Goal: Task Accomplishment & Management: Complete application form

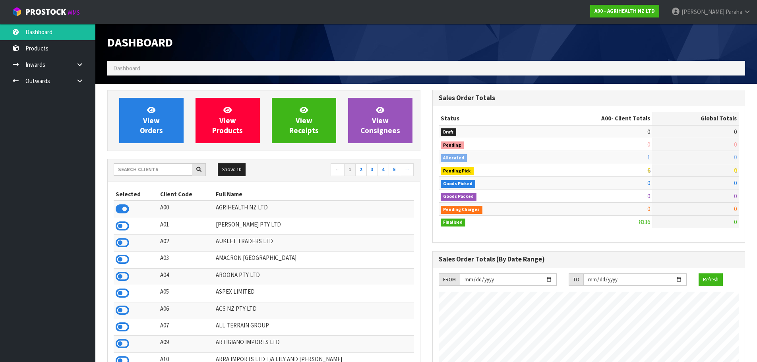
scroll to position [602, 325]
click at [154, 171] on input "text" at bounding box center [153, 169] width 79 height 12
click at [134, 169] on input "text" at bounding box center [153, 169] width 79 height 12
click at [166, 169] on input "text" at bounding box center [153, 169] width 79 height 12
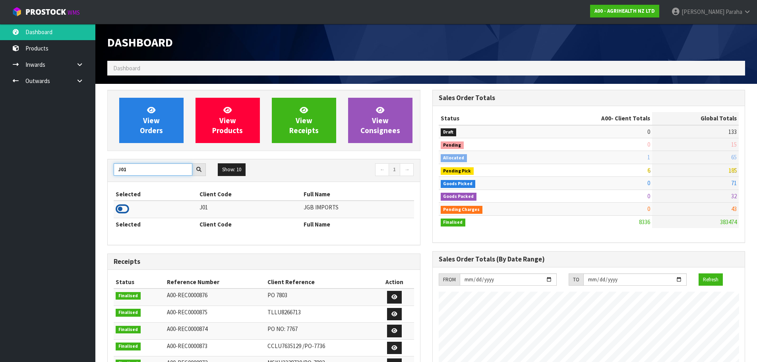
type input "J01"
drag, startPoint x: 127, startPoint y: 212, endPoint x: 117, endPoint y: 198, distance: 17.4
click at [126, 212] on icon at bounding box center [123, 209] width 14 height 12
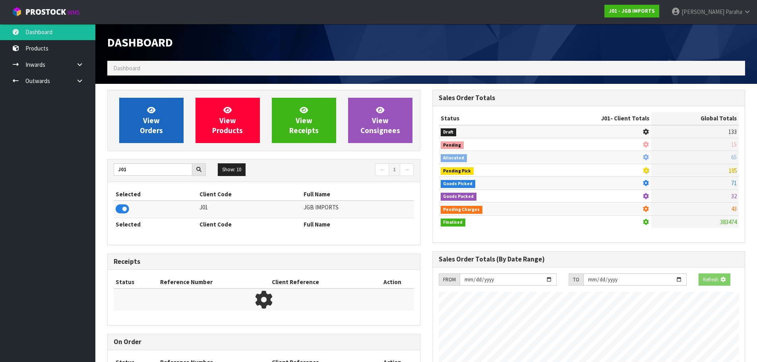
scroll to position [496, 325]
click at [159, 111] on link "View Orders" at bounding box center [151, 120] width 64 height 45
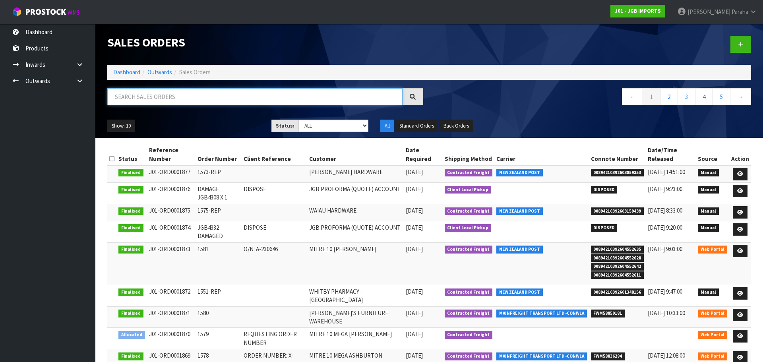
click at [157, 96] on input "text" at bounding box center [254, 96] width 295 height 17
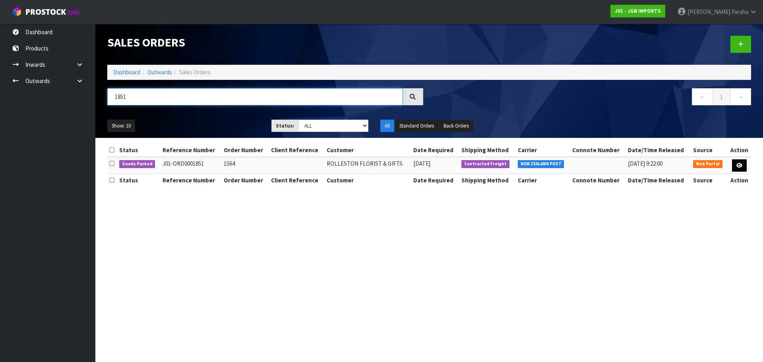
type input "1851"
click at [737, 167] on icon at bounding box center [740, 165] width 6 height 5
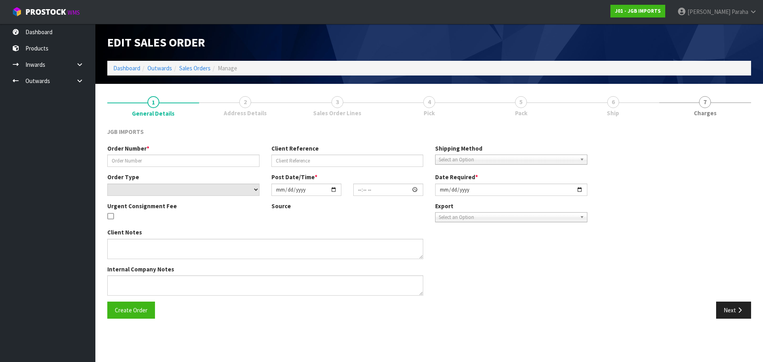
type input "1564"
select select "number:0"
type input "2025-09-09"
type input "13:18:00.000"
type input "2025-09-23"
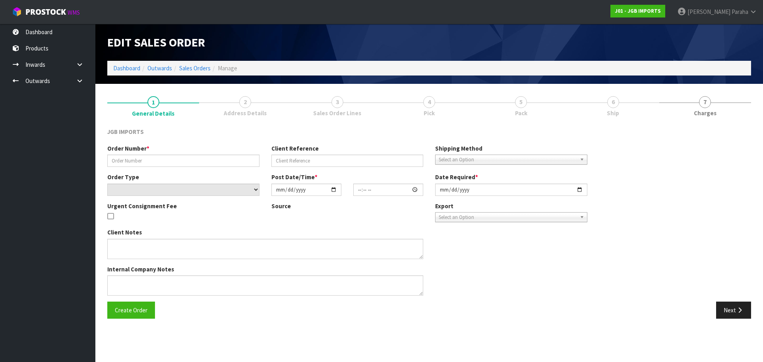
type textarea "FREIGHT FREE…FREIGHT WITH 100% DISCOUNT INVOICE/ DELIVERY LATE SEPTEMBER"
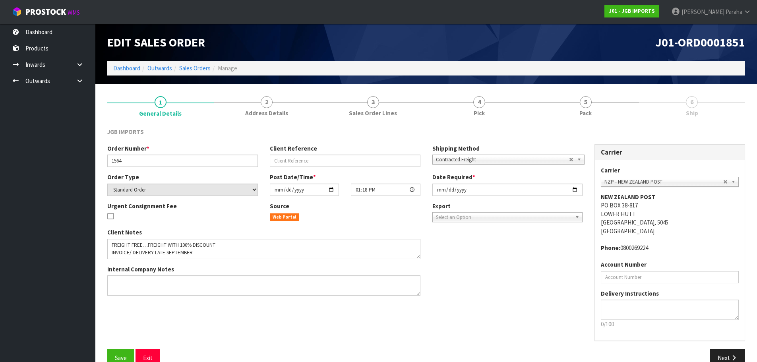
scroll to position [16, 0]
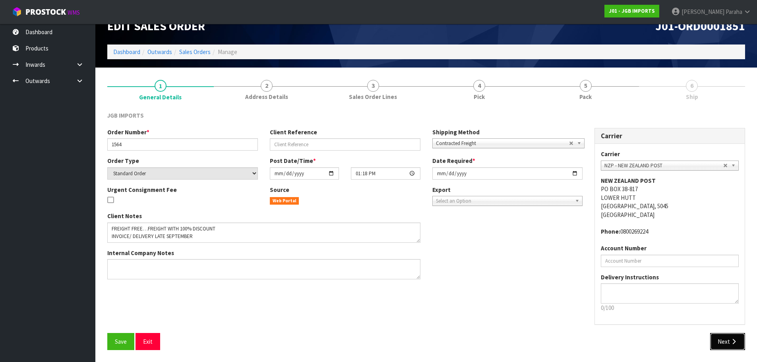
click at [716, 344] on button "Next" at bounding box center [728, 341] width 35 height 17
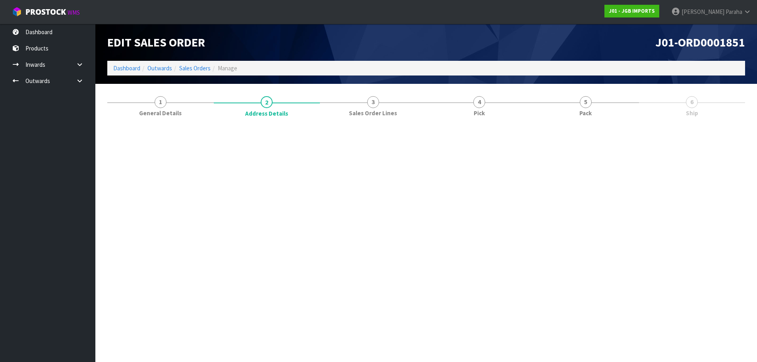
scroll to position [0, 0]
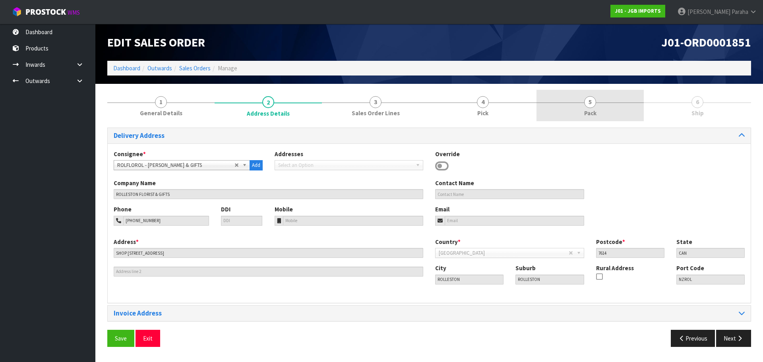
click at [605, 104] on link "5 Pack" at bounding box center [590, 105] width 107 height 31
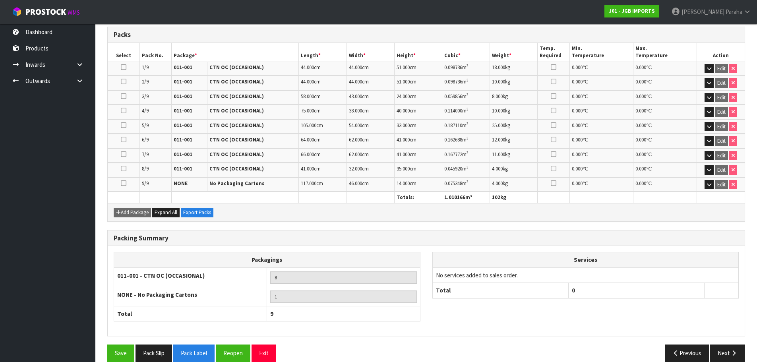
scroll to position [196, 0]
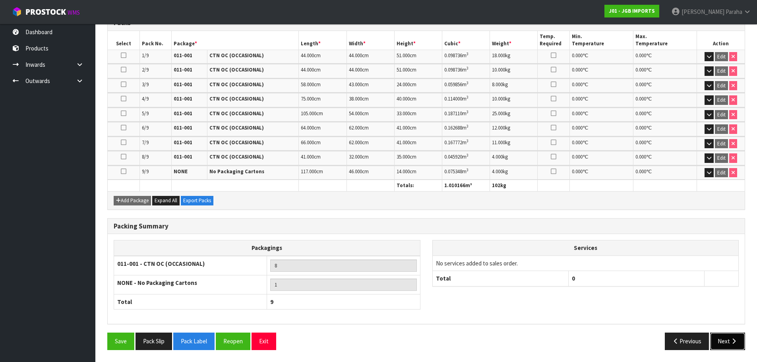
click at [730, 342] on button "Next" at bounding box center [728, 341] width 35 height 17
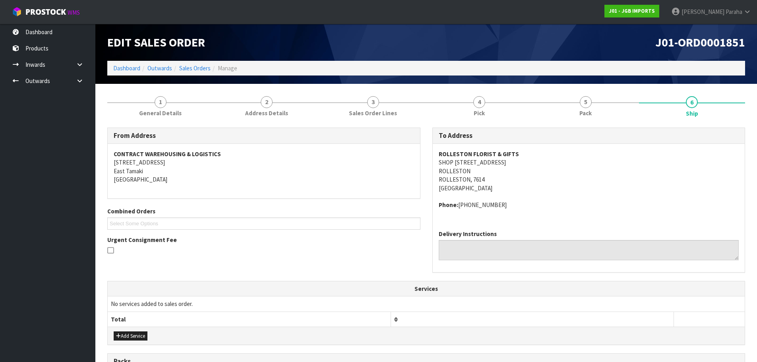
click at [509, 151] on strong "ROLLESTON FLORIST & GIFTS" at bounding box center [479, 154] width 80 height 8
copy strong "ROLLESTON FLORIST & GIFTS"
click at [469, 159] on address "ROLLESTON FLORIST & GIFTS SHOP 35 ROLLESTON SQUARE ROLLESTON ROLLESTON, 7614 Ne…" at bounding box center [589, 171] width 301 height 43
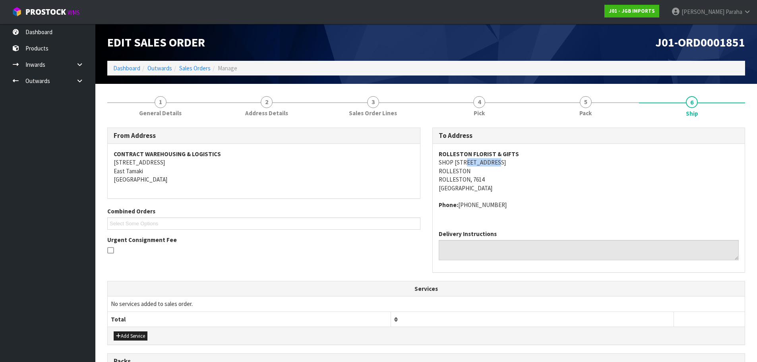
click at [469, 159] on address "ROLLESTON FLORIST & GIFTS SHOP 35 ROLLESTON SQUARE ROLLESTON ROLLESTON, 7614 Ne…" at bounding box center [589, 171] width 301 height 43
copy address "SHOP 35 ROLLESTON SQUARE"
click at [464, 170] on address "ROLLESTON FLORIST & GIFTS SHOP 35 ROLLESTON SQUARE ROLLESTON ROLLESTON, 7614 Ne…" at bounding box center [589, 171] width 301 height 43
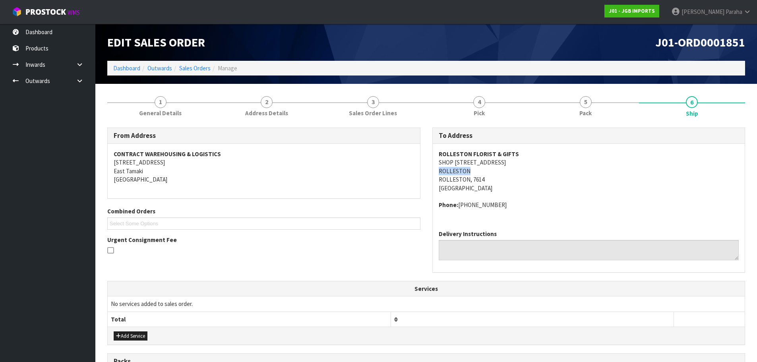
copy address "ROLLESTON"
click at [489, 206] on address "Phone: 03-347 1068" at bounding box center [589, 205] width 301 height 8
drag, startPoint x: 487, startPoint y: 206, endPoint x: 460, endPoint y: 207, distance: 27.5
click at [460, 207] on address "Phone: 03-347 1068" at bounding box center [589, 205] width 301 height 8
copy address "03-347 1068"
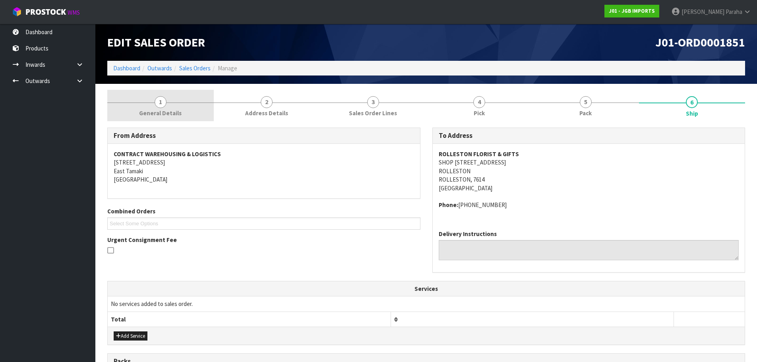
click at [163, 105] on span "1" at bounding box center [161, 102] width 12 height 12
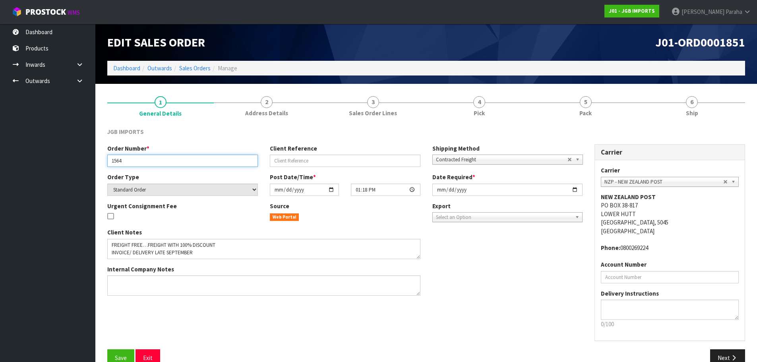
click at [116, 164] on input "1564" at bounding box center [182, 161] width 151 height 12
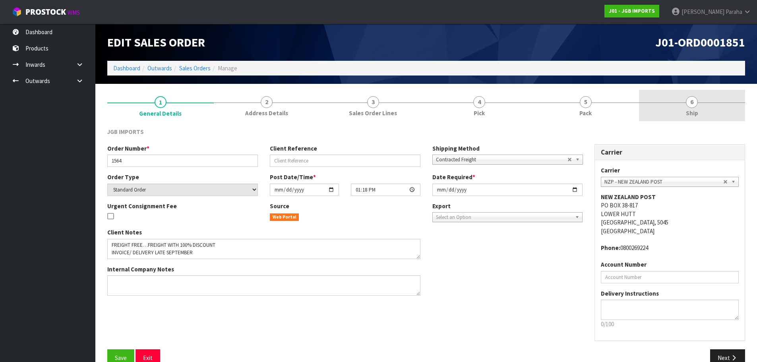
click at [680, 104] on link "6 Ship" at bounding box center [692, 105] width 107 height 31
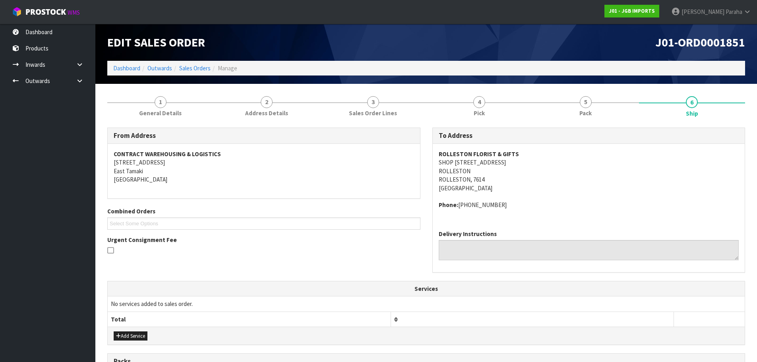
click at [472, 162] on address "ROLLESTON FLORIST & GIFTS SHOP 35 ROLLESTON SQUARE ROLLESTON ROLLESTON, 7614 Ne…" at bounding box center [589, 171] width 301 height 43
copy address "SHOP 35 ROLLESTON SQUARE"
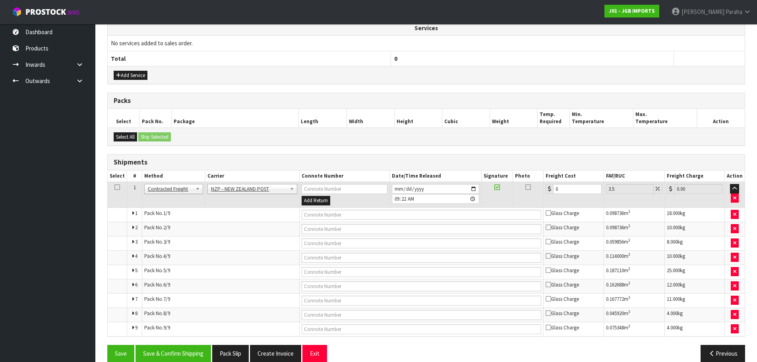
scroll to position [273, 0]
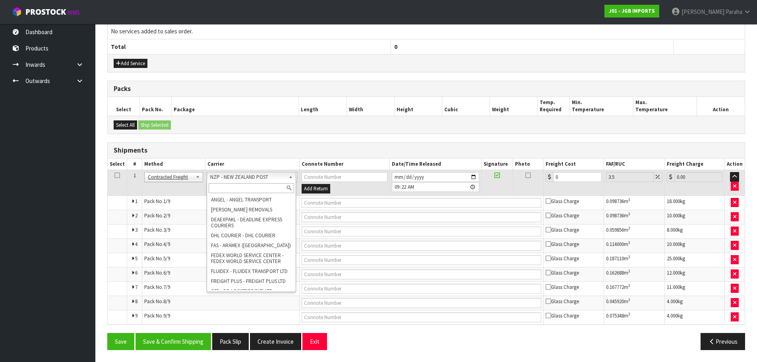
click at [250, 185] on input "text" at bounding box center [252, 188] width 86 height 10
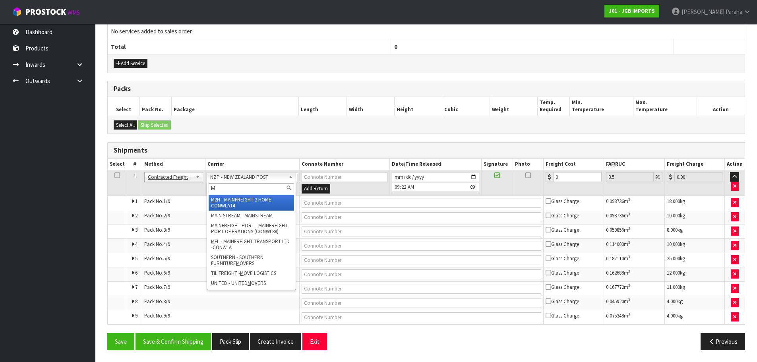
type input "MF"
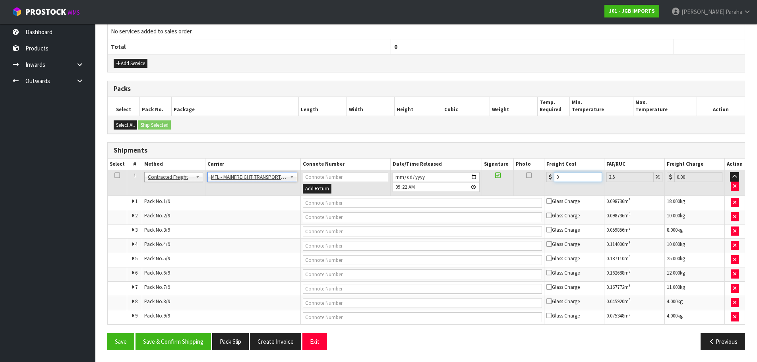
click at [567, 175] on input "0" at bounding box center [578, 177] width 48 height 10
type input "0"
type input "1"
type input "1.03"
type input "16"
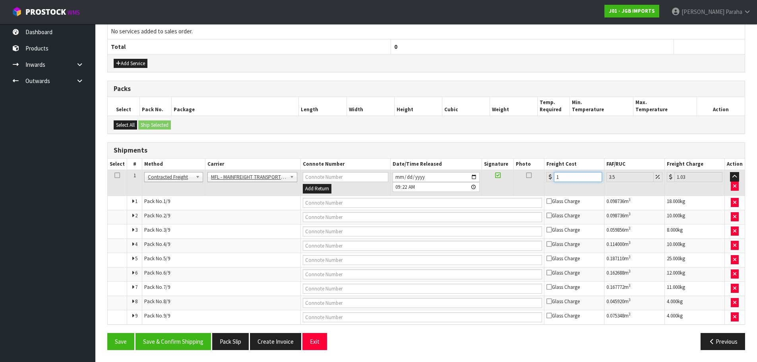
type input "16.56"
type input "162"
type input "167.67"
type input "162.2"
type input "167.88"
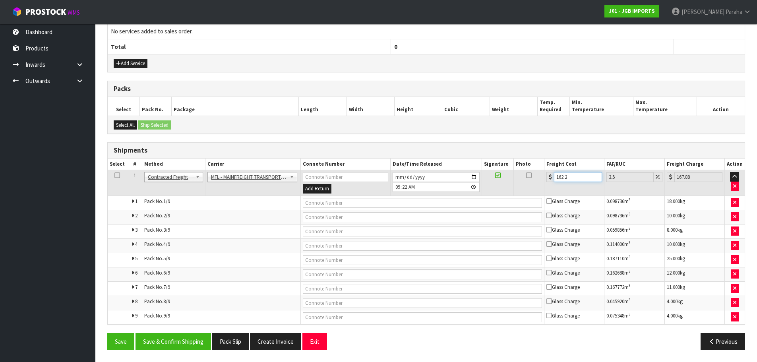
type input "162.22"
type input "167.9"
type input "162.22"
click at [381, 203] on input "text" at bounding box center [422, 203] width 239 height 10
paste input "FWM58885746"
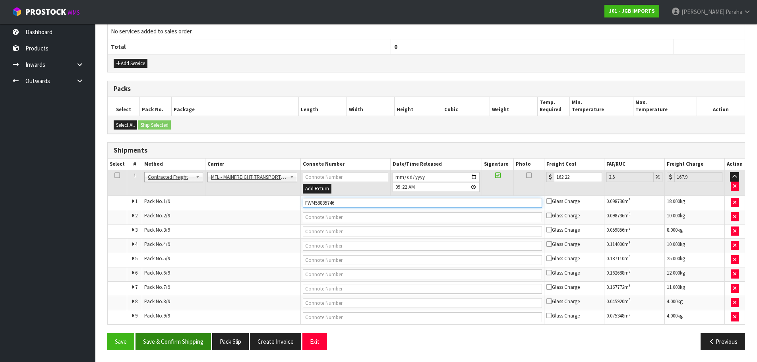
type input "FWM58885746"
click at [177, 343] on button "Save & Confirm Shipping" at bounding box center [174, 341] width 76 height 17
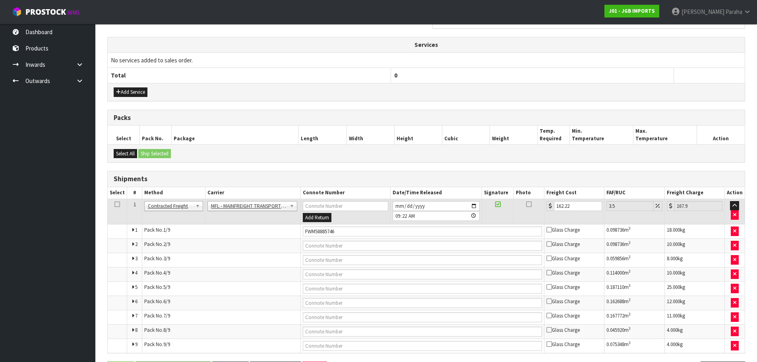
scroll to position [0, 0]
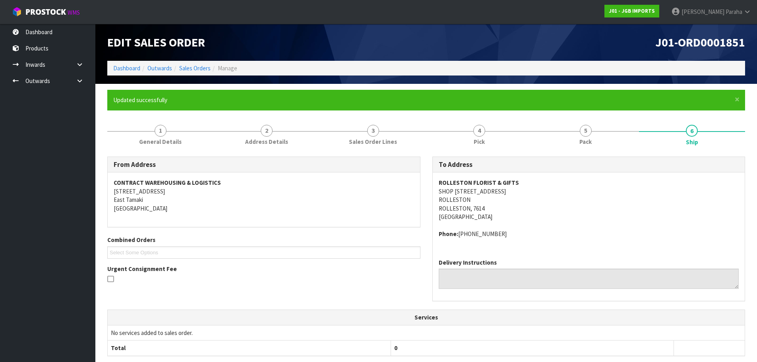
click at [724, 46] on span "J01-ORD0001851" at bounding box center [701, 42] width 90 height 15
copy div "J01-ORD0001851"
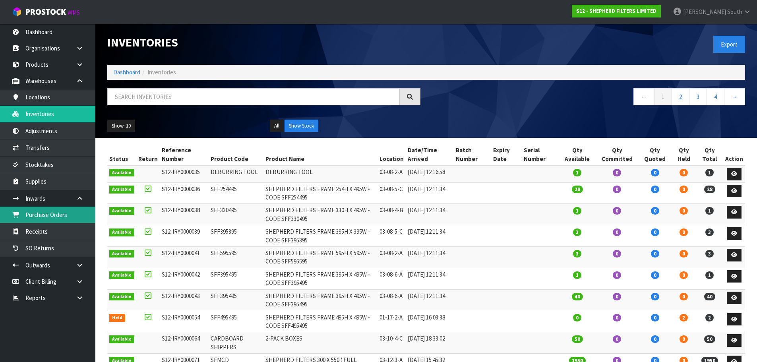
click at [60, 216] on link "Purchase Orders" at bounding box center [47, 215] width 95 height 16
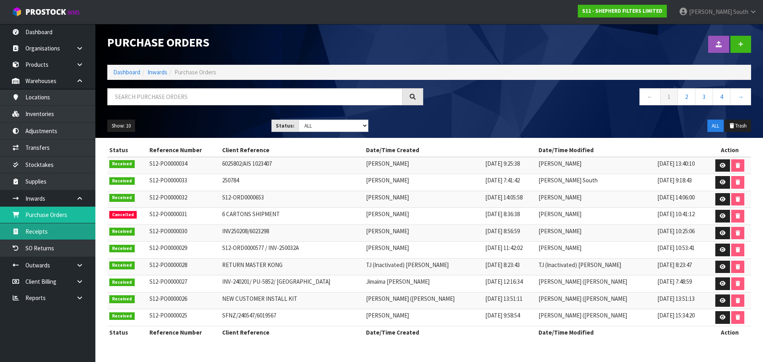
click at [56, 235] on link "Receipts" at bounding box center [47, 231] width 95 height 16
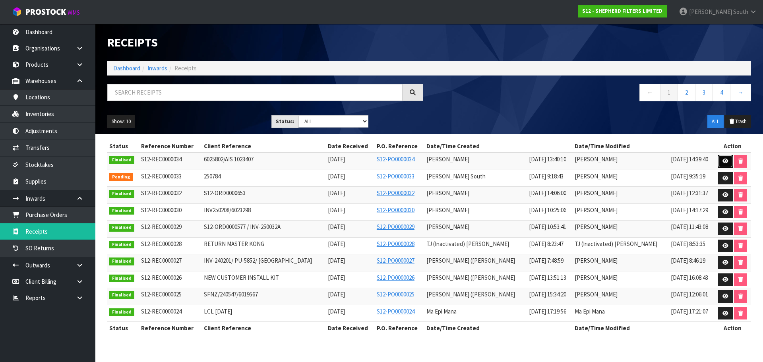
click at [721, 158] on link at bounding box center [726, 161] width 15 height 13
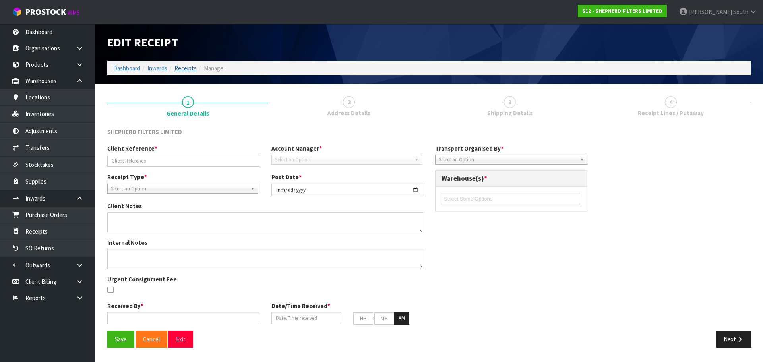
type input "6025802/AIS 1023407"
type input "[DATE]"
type textarea "CHARGE MINIMUM FREIGHT AUTORATE RATE - 101.19"
type input "[PERSON_NAME]"
type input "[DATE]"
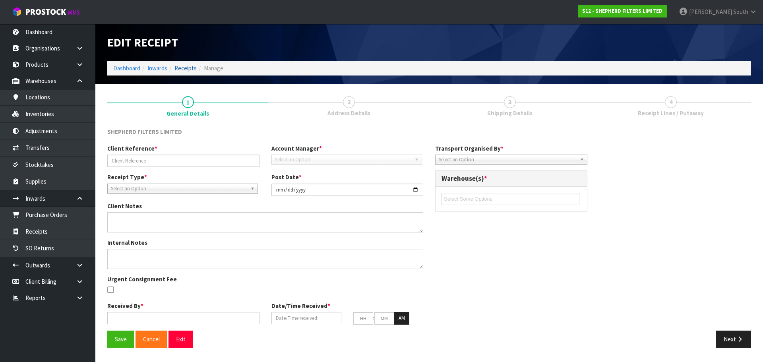
type input "01"
type input "40"
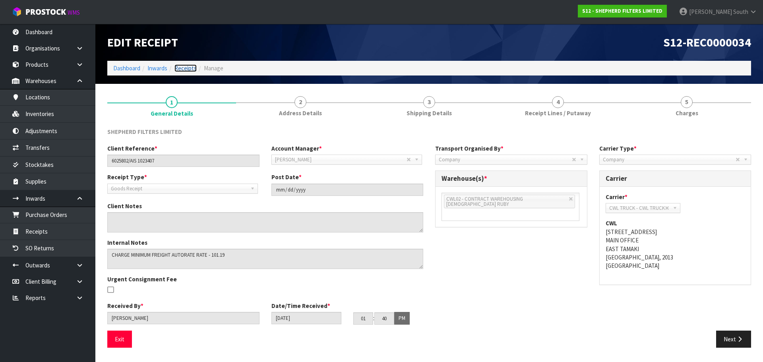
click at [176, 70] on link "Receipts" at bounding box center [186, 68] width 22 height 8
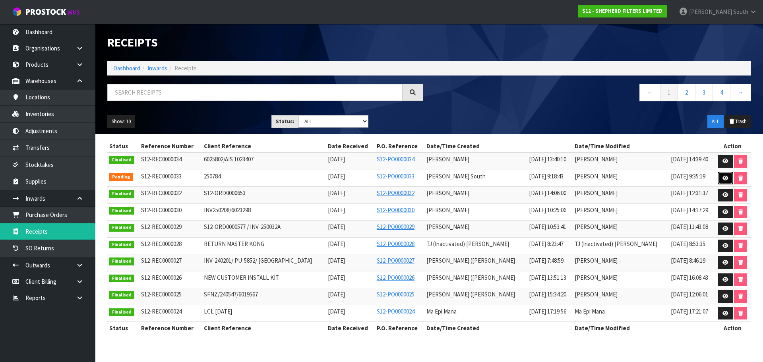
click at [728, 179] on icon at bounding box center [726, 178] width 6 height 5
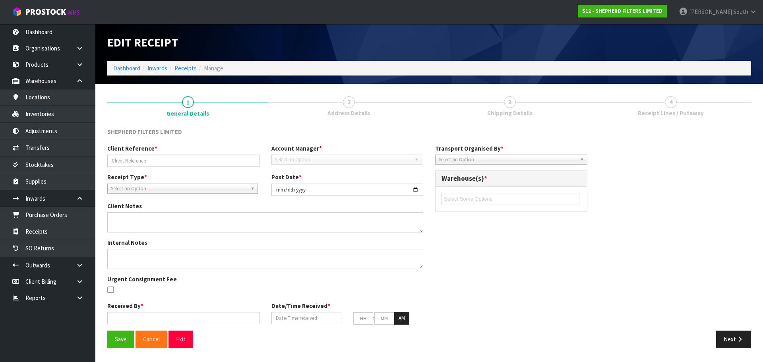
type input "250784"
type input "[DATE]"
type input "[PERSON_NAME] South"
type input "[DATE]"
type input "10"
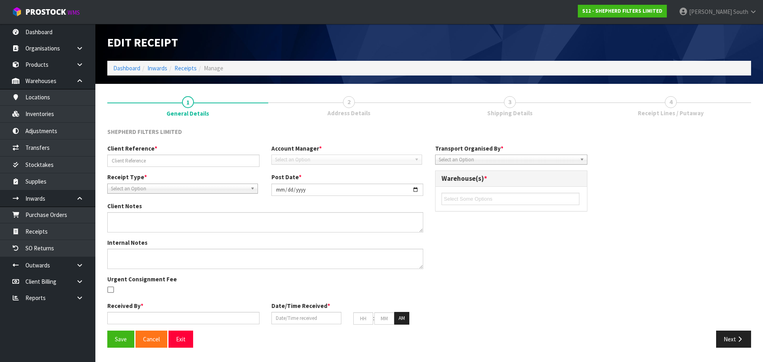
type input "00"
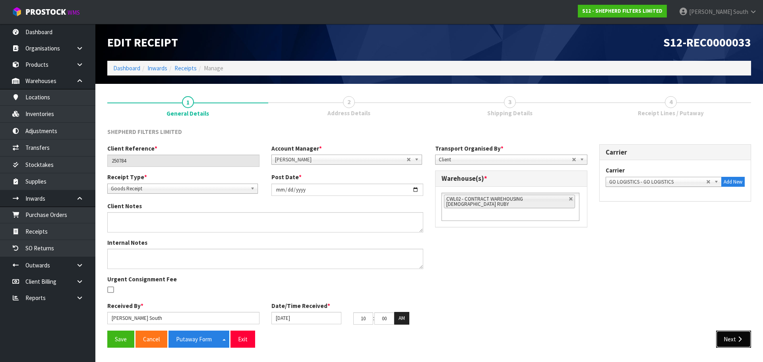
click at [724, 337] on button "Next" at bounding box center [734, 339] width 35 height 17
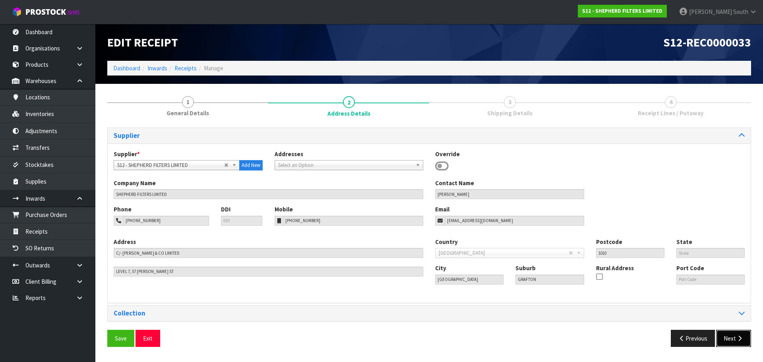
click at [727, 337] on button "Next" at bounding box center [734, 338] width 35 height 17
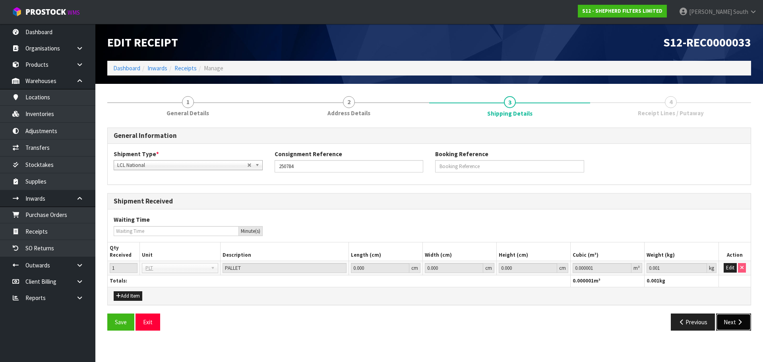
click at [721, 323] on button "Next" at bounding box center [734, 322] width 35 height 17
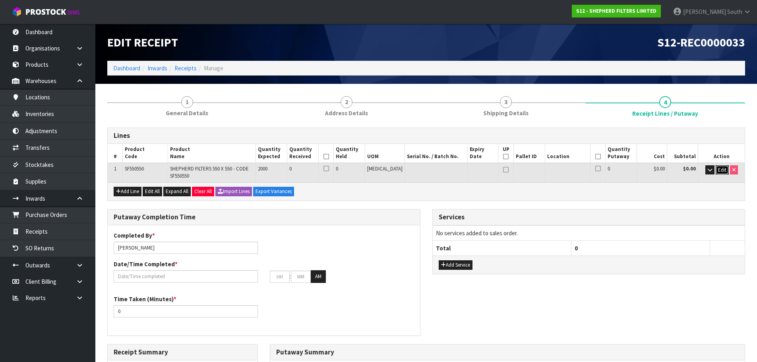
click at [720, 169] on span "Edit" at bounding box center [723, 170] width 8 height 7
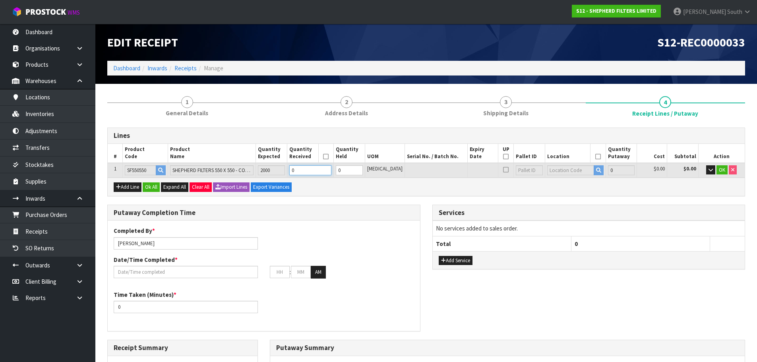
click at [289, 173] on tr "1 SF550550 SHEPHERD FILTERS 550 X 550 - CODE SF550550 2000 0 0 [MEDICAL_DATA] 0…" at bounding box center [426, 170] width 637 height 15
type input "0.001166"
type input "0.12"
type input "2"
type input "0.01166"
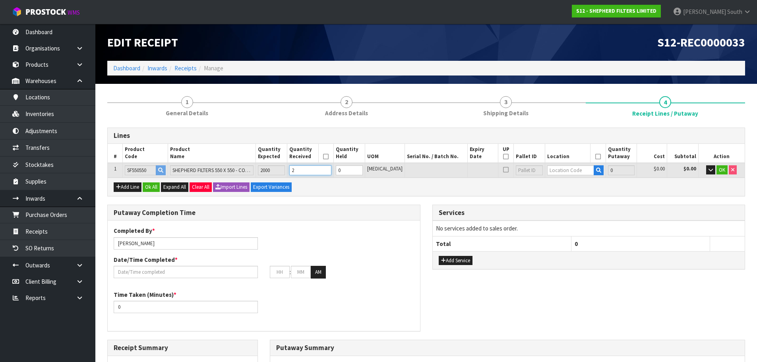
type input "1.2"
type input "20"
type input "Bag x 4"
type input "4"
type input "0.19836"
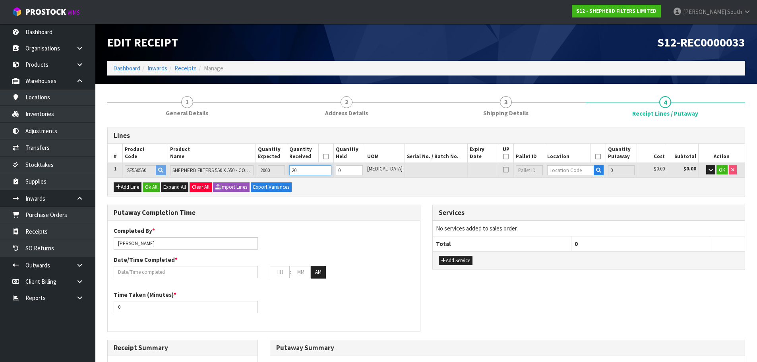
type input "12"
type input "200"
type input "Bag x 40"
type input "40"
type input "1.9836"
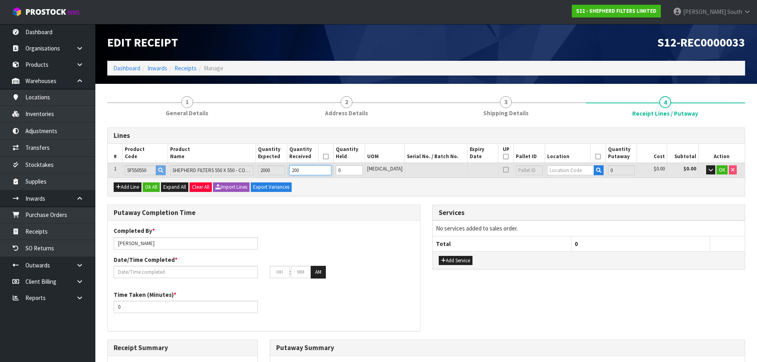
type input "120"
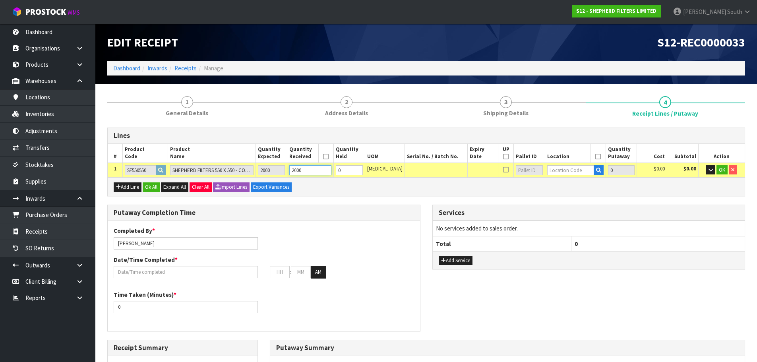
type input "2000"
click at [548, 172] on input "text" at bounding box center [571, 170] width 47 height 10
type input "03-12-6"
click at [554, 181] on strong "03-12-6" at bounding box center [558, 184] width 21 height 8
type input "2000"
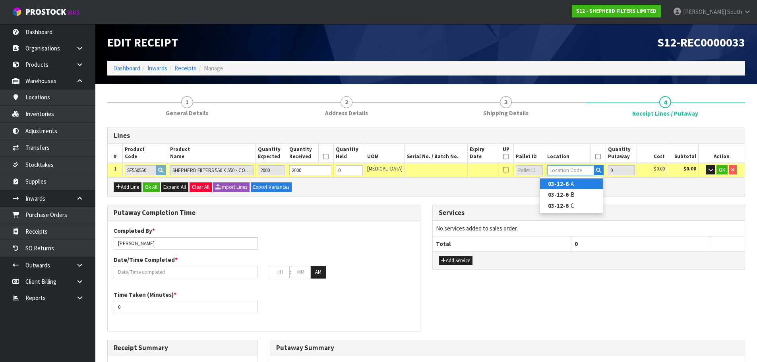
type input "03-12-6-A"
type input "2000"
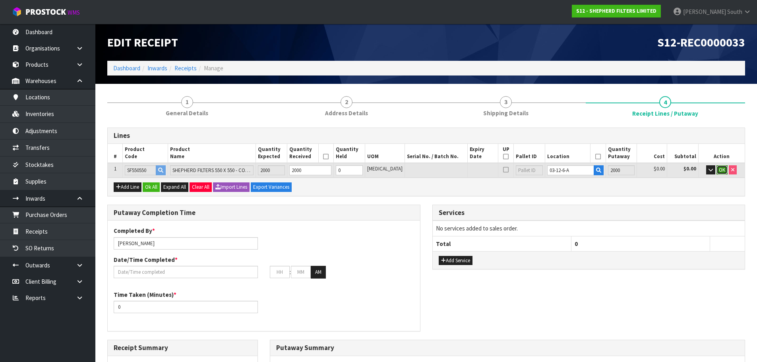
click at [726, 171] on button "OK" at bounding box center [722, 170] width 11 height 10
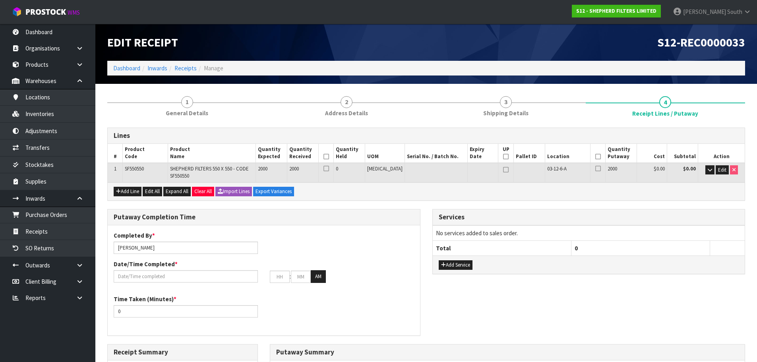
click at [595, 160] on th at bounding box center [598, 153] width 15 height 19
click at [596, 157] on icon at bounding box center [599, 157] width 6 height 0
click at [329, 157] on icon at bounding box center [327, 157] width 6 height 0
click at [502, 157] on th "UP" at bounding box center [506, 153] width 16 height 19
click at [502, 156] on th "UP" at bounding box center [506, 153] width 16 height 19
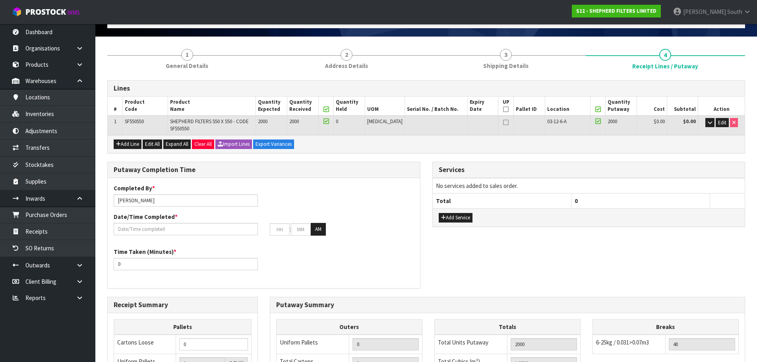
scroll to position [47, 0]
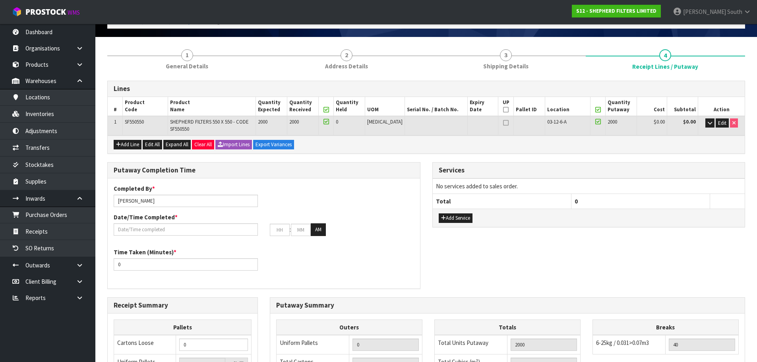
click at [503, 110] on icon at bounding box center [506, 110] width 6 height 0
type input "1"
type input "Bag x 0"
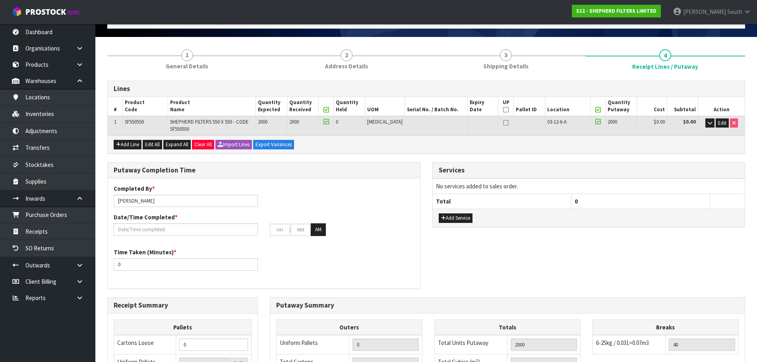
type input "1"
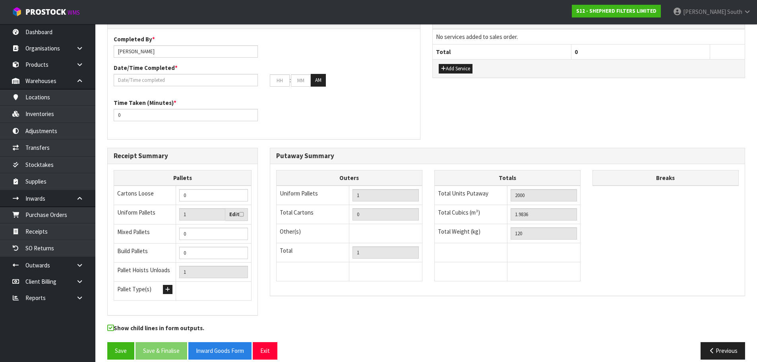
scroll to position [206, 0]
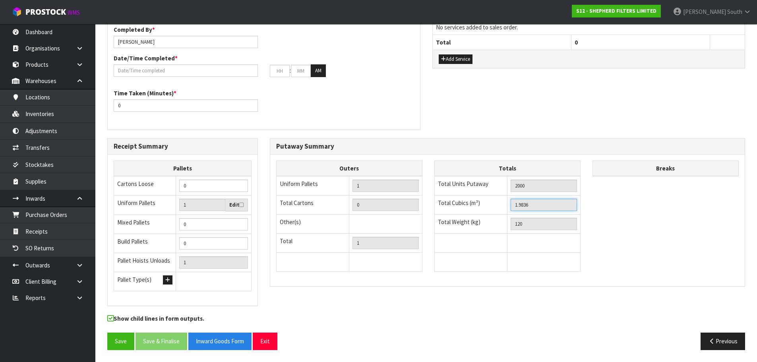
drag, startPoint x: 550, startPoint y: 202, endPoint x: 511, endPoint y: 204, distance: 39.4
click at [511, 204] on td "1.9836" at bounding box center [544, 205] width 73 height 19
click at [714, 344] on icon "button" at bounding box center [713, 341] width 8 height 6
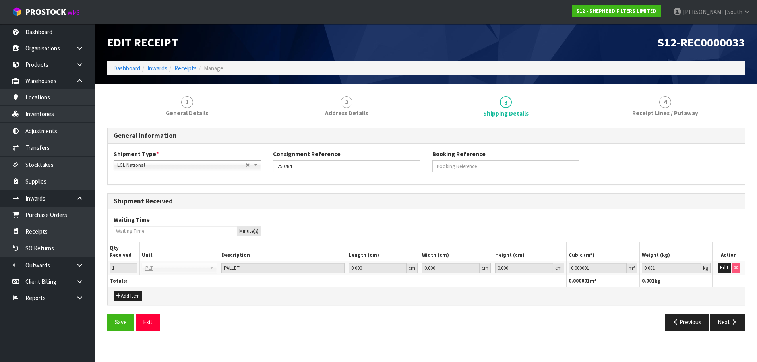
scroll to position [0, 0]
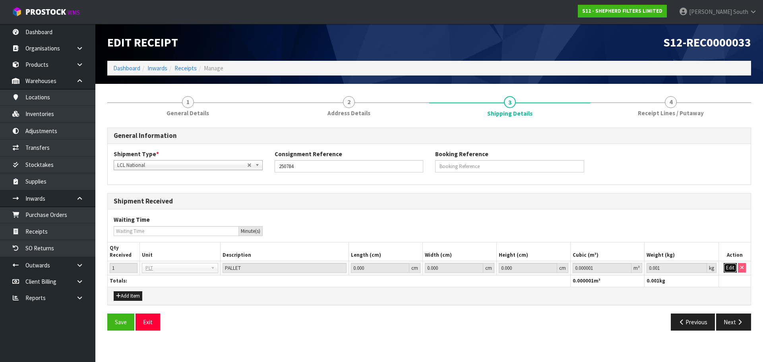
click at [726, 266] on button "Edit" at bounding box center [730, 268] width 13 height 10
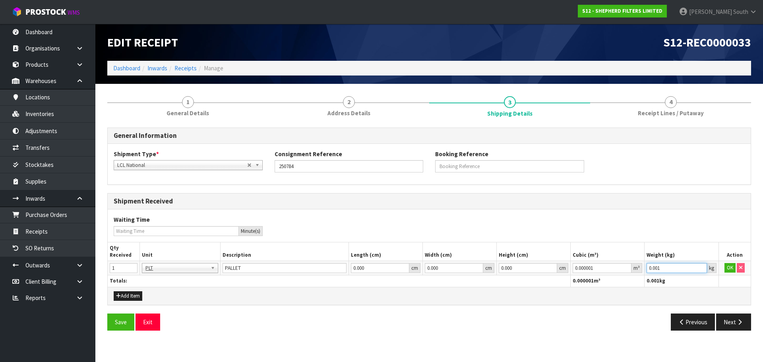
drag, startPoint x: 679, startPoint y: 271, endPoint x: 566, endPoint y: 285, distance: 113.7
click at [566, 285] on table "Qty Received Unit Description Length (cm) Width (cm) Height (cm) Cubic (m³) Wei…" at bounding box center [429, 265] width 643 height 45
type input "120"
drag, startPoint x: 602, startPoint y: 270, endPoint x: 523, endPoint y: 276, distance: 79.8
click at [523, 276] on table "Qty Received Unit Description Length (cm) Width (cm) Height (cm) Cubic (m³) Wei…" at bounding box center [429, 265] width 643 height 45
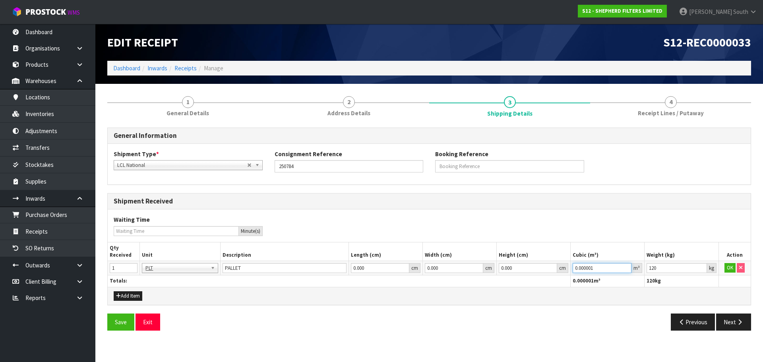
paste input "1.9836"
type input "1.9836"
click at [727, 266] on button "OK" at bounding box center [730, 268] width 11 height 10
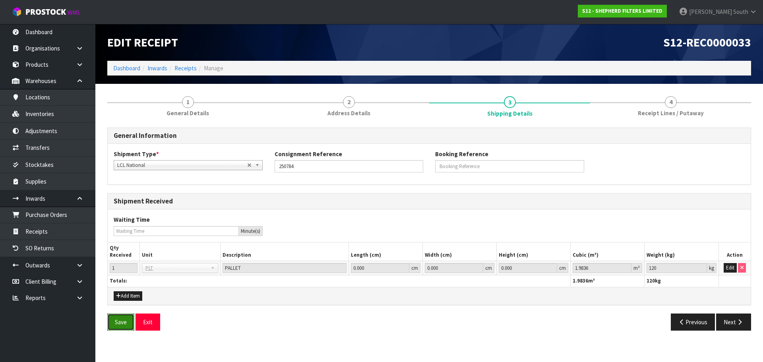
click at [113, 322] on button "Save" at bounding box center [120, 322] width 27 height 17
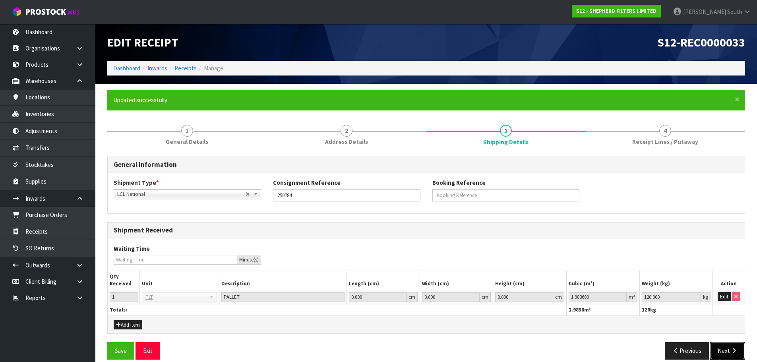
click at [716, 352] on button "Next" at bounding box center [728, 350] width 35 height 17
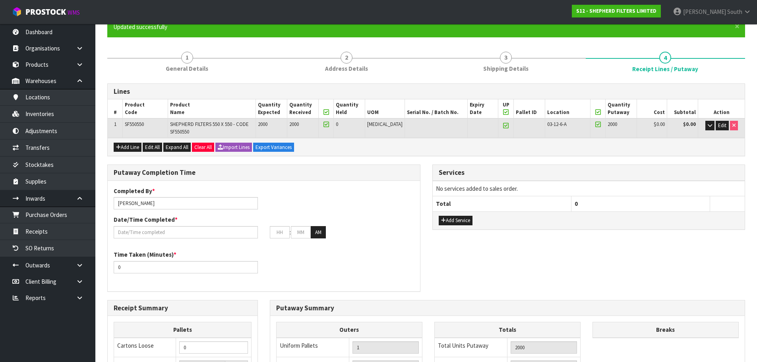
scroll to position [80, 0]
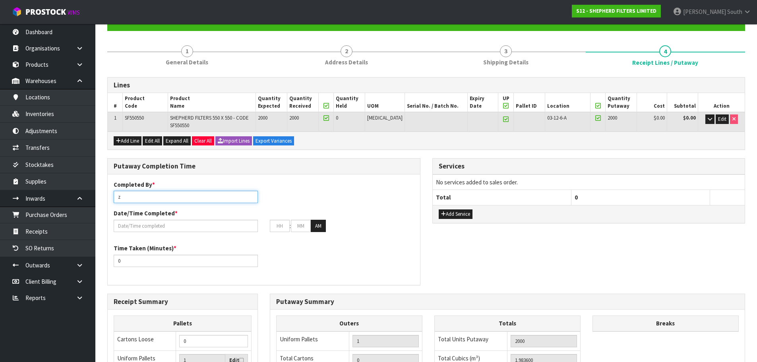
drag, startPoint x: 179, startPoint y: 201, endPoint x: 104, endPoint y: 201, distance: 75.2
click at [104, 201] on div "Putaway Completion Time Completed By * z Date/Time Completed * : : AM Time Take…" at bounding box center [263, 225] width 325 height 135
drag, startPoint x: 194, startPoint y: 201, endPoint x: 112, endPoint y: 208, distance: 82.2
click at [112, 208] on div "Completed By * az Date/Time Completed * : : AM" at bounding box center [264, 210] width 313 height 58
type input "[PERSON_NAME] South"
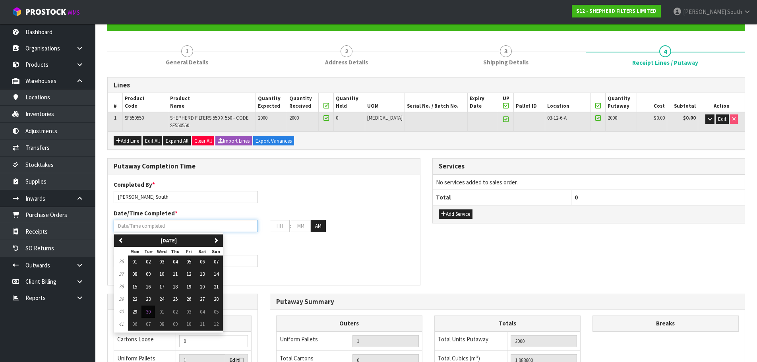
click at [164, 223] on input "text" at bounding box center [186, 226] width 144 height 12
click at [147, 311] on span "30" at bounding box center [148, 312] width 5 height 7
type input "[DATE]"
type input "12"
type input "00"
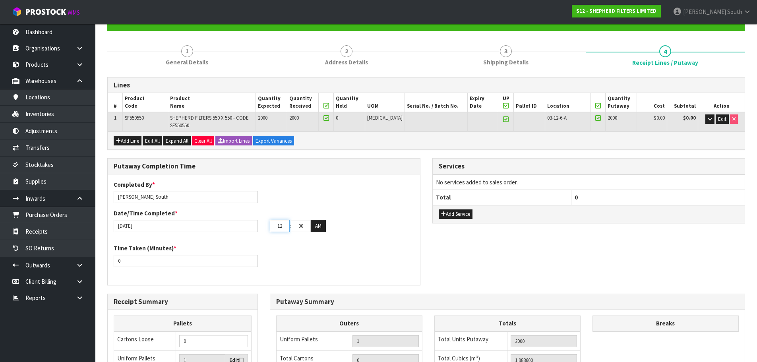
drag, startPoint x: 287, startPoint y: 225, endPoint x: 264, endPoint y: 227, distance: 23.5
click at [264, 227] on div "12 : 00 : 00 AM" at bounding box center [342, 226] width 156 height 13
type input "10"
click at [306, 256] on div "Time Taken (Minutes) * 0" at bounding box center [264, 258] width 313 height 29
drag, startPoint x: 144, startPoint y: 262, endPoint x: 65, endPoint y: 263, distance: 79.1
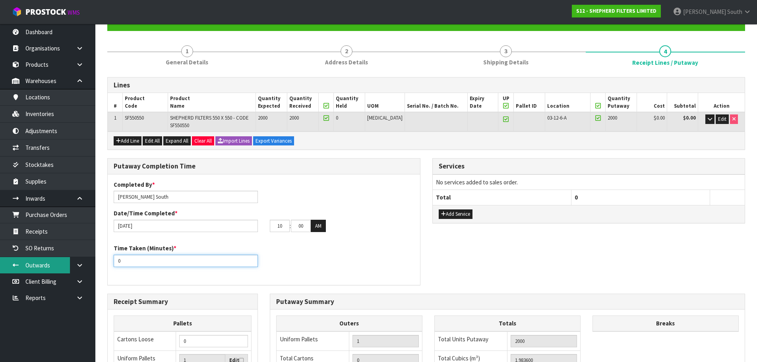
click at [65, 263] on body "Toggle navigation ProStock WMS S12 - SHEPHERD FILTERS LIMITED [PERSON_NAME] Sou…" at bounding box center [378, 101] width 757 height 362
type input "30"
click at [324, 223] on button "AM" at bounding box center [318, 226] width 15 height 13
click at [324, 233] on div "Completed By * [PERSON_NAME] Date/Time Completed * [DATE] 10 : 00 : 00 PM" at bounding box center [264, 210] width 313 height 58
click at [326, 230] on button "PM" at bounding box center [319, 226] width 16 height 13
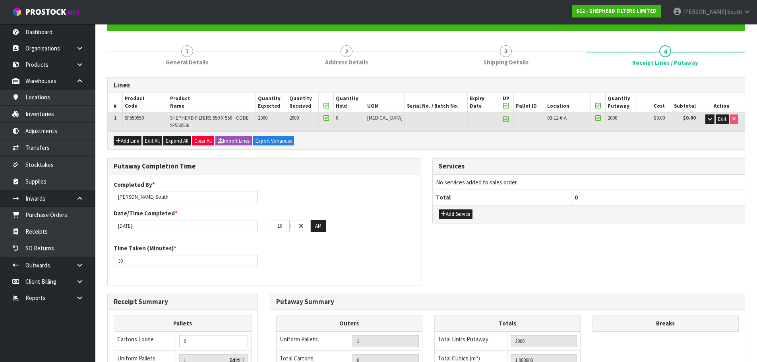
click at [346, 272] on div "Time Taken (Minutes) * 30" at bounding box center [264, 258] width 313 height 29
click at [358, 243] on div "Completed By * [PERSON_NAME] Date/Time Completed * [DATE] 10 : 00 : 00 AM Time …" at bounding box center [264, 230] width 313 height 99
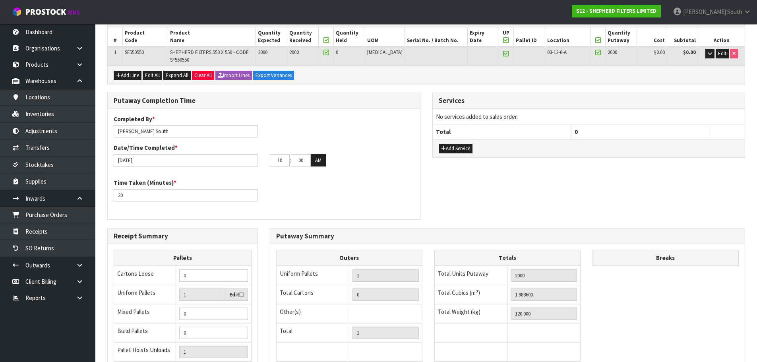
scroll to position [159, 0]
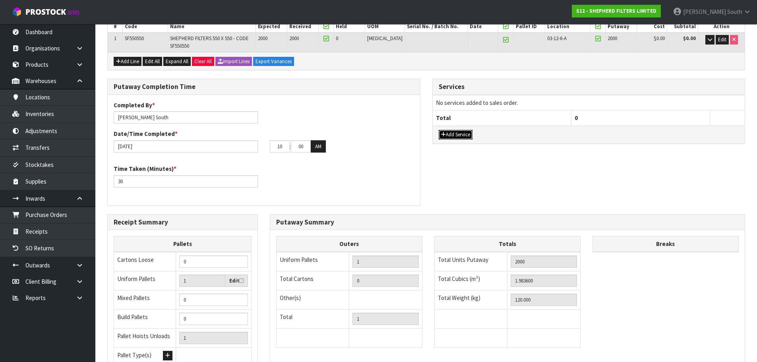
click at [472, 132] on button "Add Service" at bounding box center [456, 135] width 34 height 10
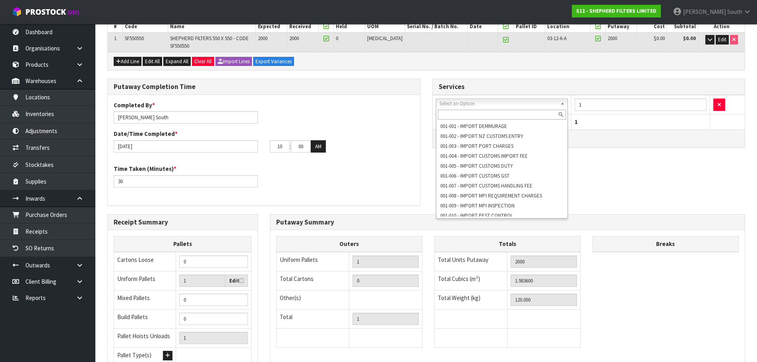
click at [491, 117] on input "text" at bounding box center [502, 115] width 128 height 10
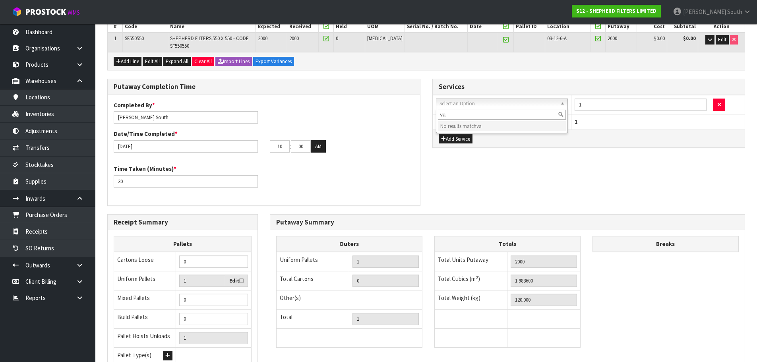
type input "v"
type input "ba"
click at [489, 131] on div "Add Service" at bounding box center [589, 139] width 313 height 18
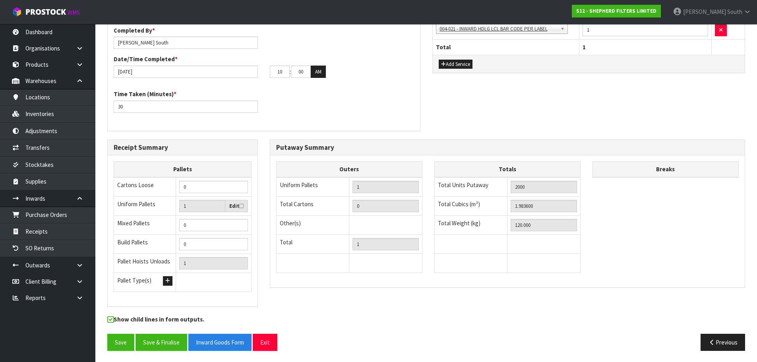
scroll to position [235, 0]
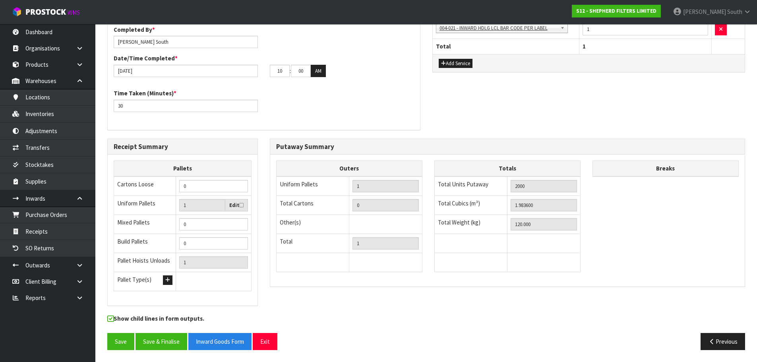
click at [327, 280] on div "Outers Uniform Pallets 1 Total Cartons 0 Other(s) Bag x 0 Bar x 0 Basket x 0 Bi…" at bounding box center [349, 221] width 146 height 120
click at [119, 336] on button "Save" at bounding box center [120, 341] width 27 height 17
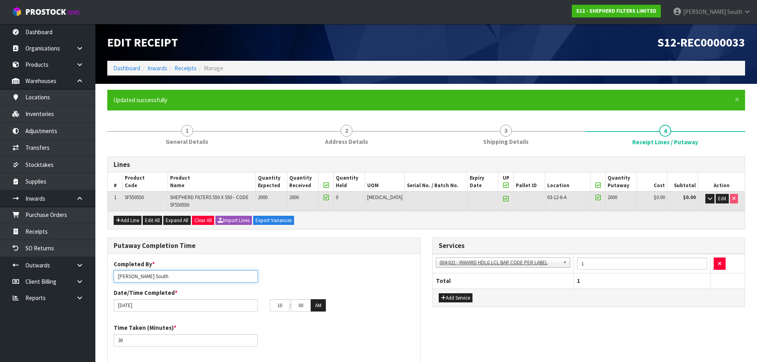
click at [118, 279] on input "[PERSON_NAME] South" at bounding box center [186, 276] width 144 height 12
click at [350, 247] on h3 "Putaway Completion Time" at bounding box center [264, 246] width 301 height 8
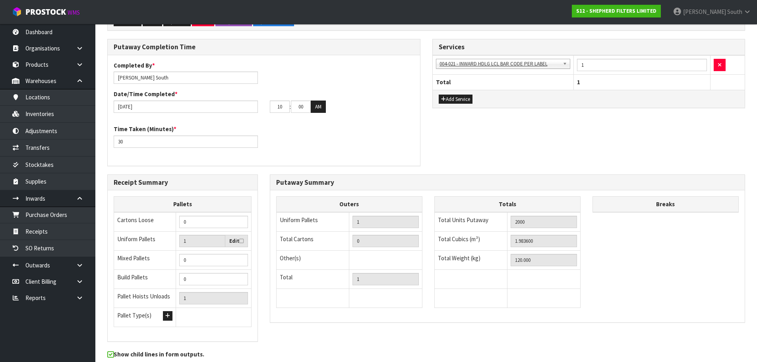
scroll to position [235, 0]
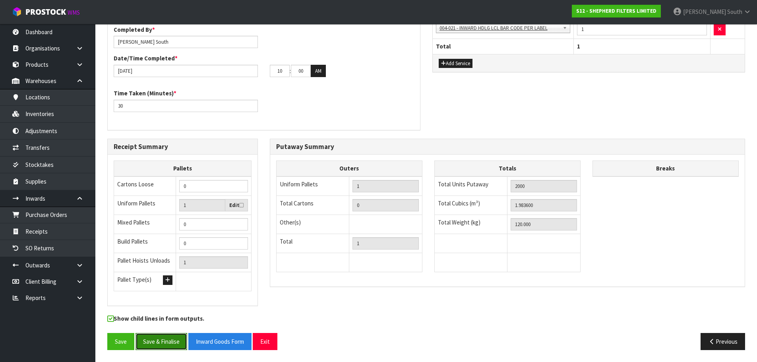
click at [142, 343] on button "Save & Finalise" at bounding box center [162, 341] width 52 height 17
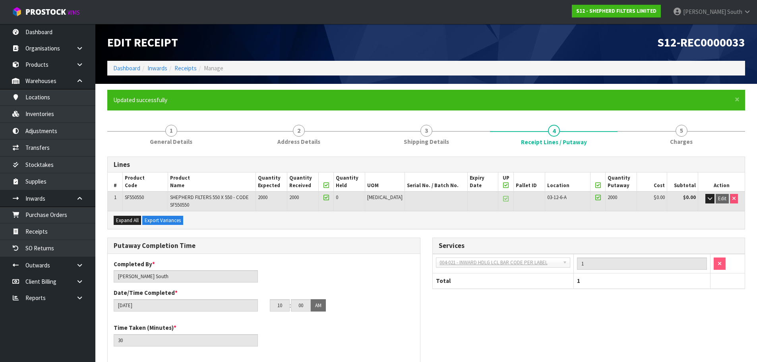
click at [614, 100] on ul "Updated successfully" at bounding box center [422, 100] width 618 height 8
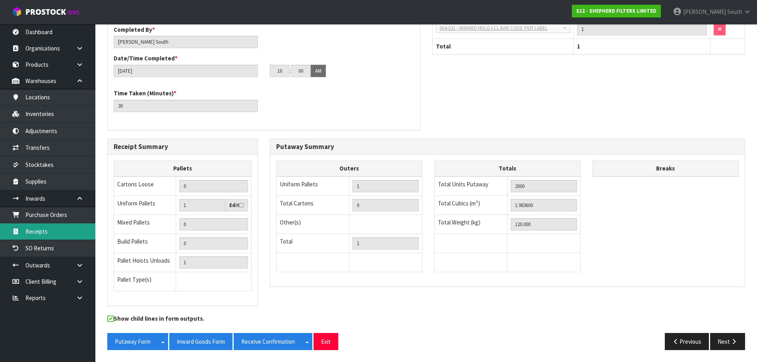
click at [35, 236] on link "Receipts" at bounding box center [47, 231] width 95 height 16
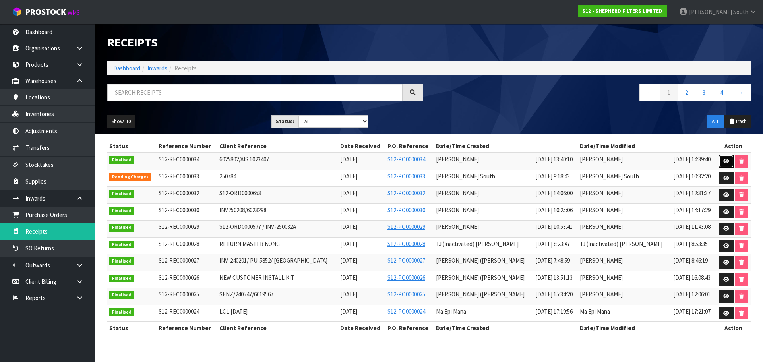
click at [731, 165] on link at bounding box center [726, 161] width 15 height 13
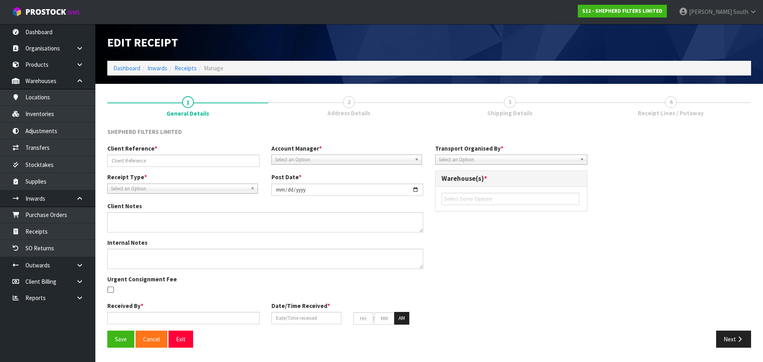
type input "6025802/AIS 1023407"
type input "[DATE]"
type textarea "CHARGE MINIMUM FREIGHT AUTORATE RATE - 101.19"
type input "[PERSON_NAME]"
type input "[DATE]"
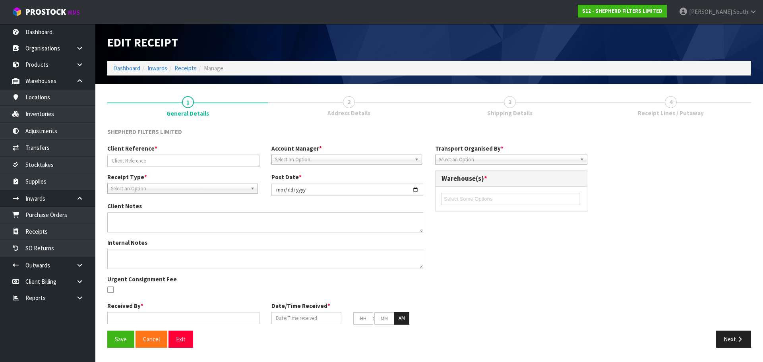
type input "01"
type input "40"
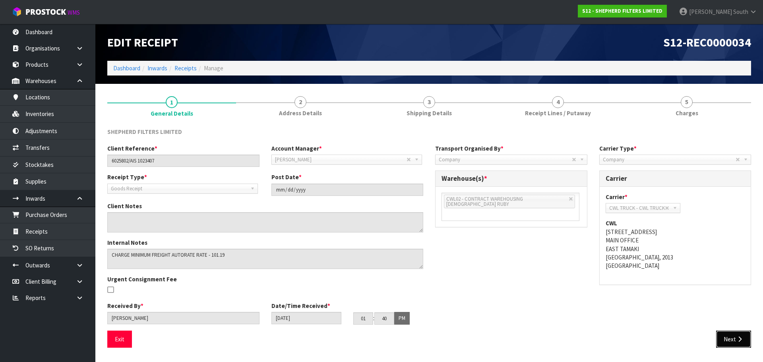
click at [735, 346] on button "Next" at bounding box center [734, 339] width 35 height 17
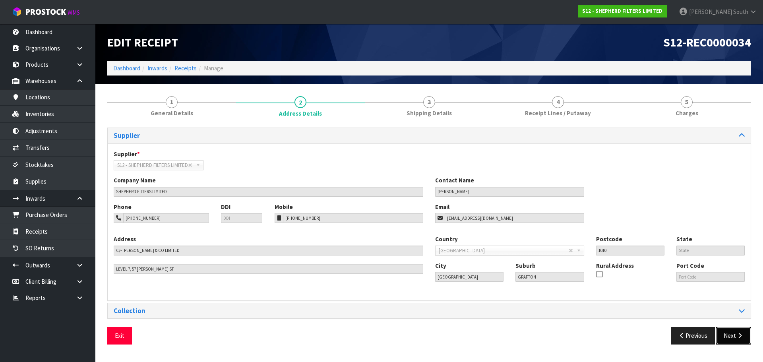
click at [739, 338] on icon "button" at bounding box center [740, 336] width 8 height 6
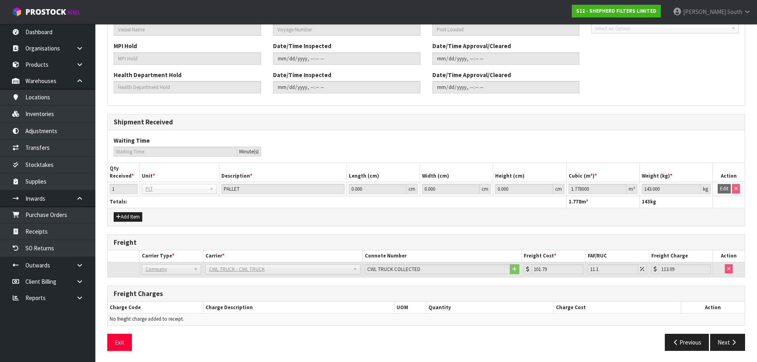
scroll to position [290, 0]
click at [734, 348] on button "Next" at bounding box center [728, 341] width 35 height 17
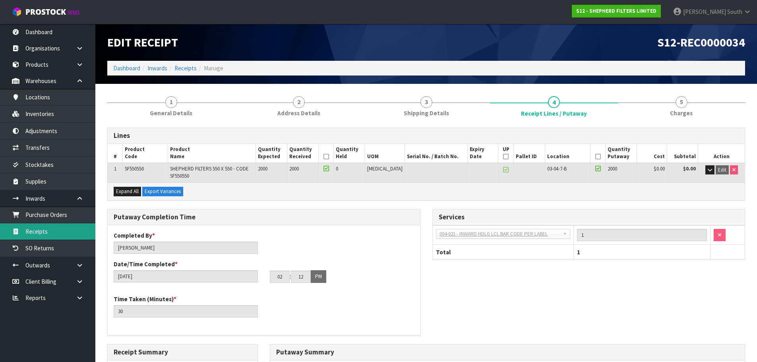
click at [52, 225] on link "Receipts" at bounding box center [47, 231] width 95 height 16
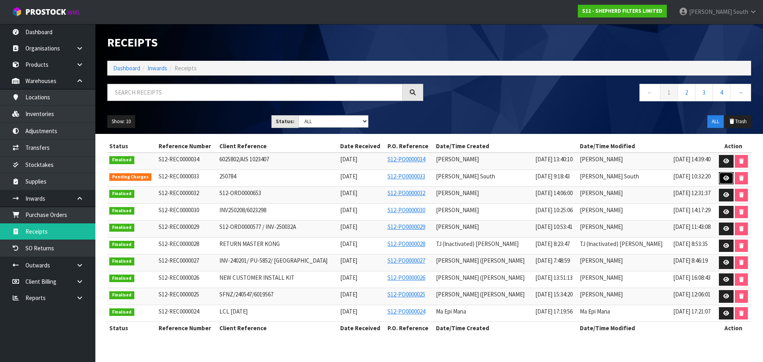
click at [726, 176] on icon at bounding box center [727, 178] width 6 height 5
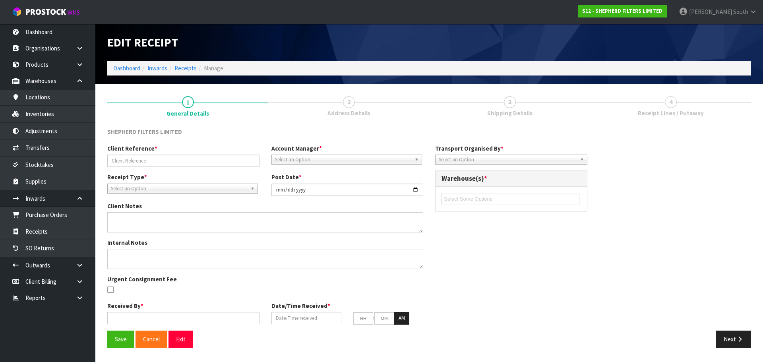
type input "250784"
type input "[DATE]"
type input "[PERSON_NAME] South"
type input "[DATE]"
type input "10"
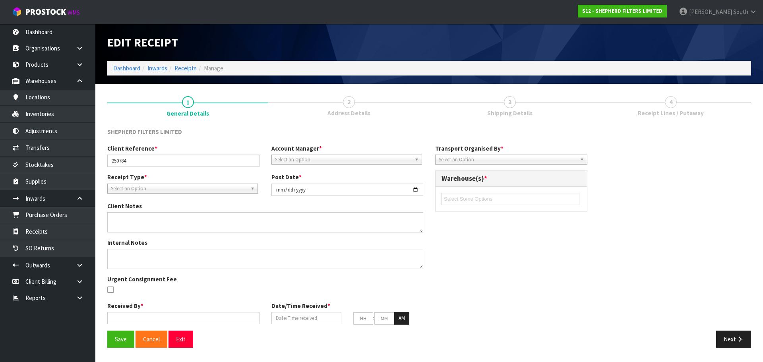
type input "00"
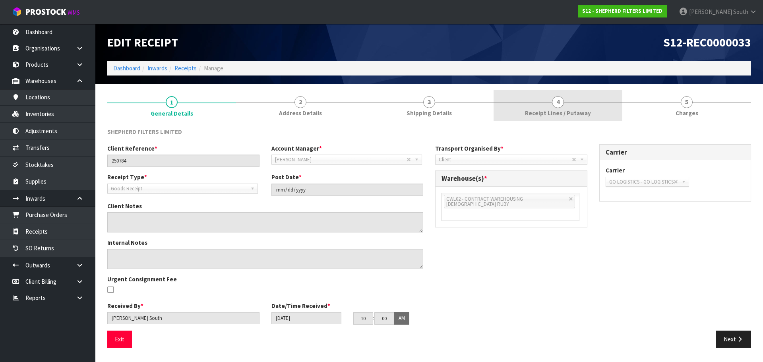
click at [597, 103] on link "4 Receipt Lines / Putaway" at bounding box center [558, 105] width 129 height 31
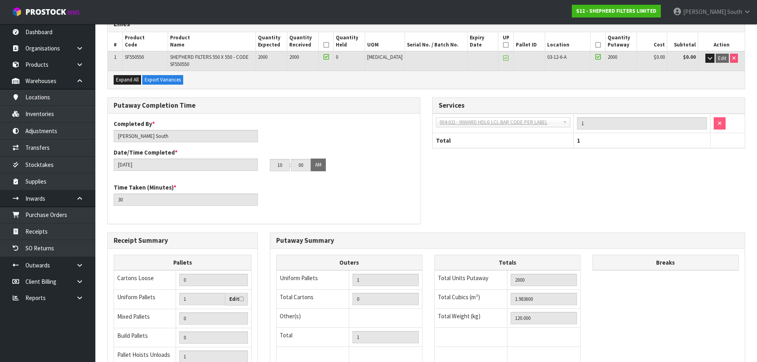
scroll to position [206, 0]
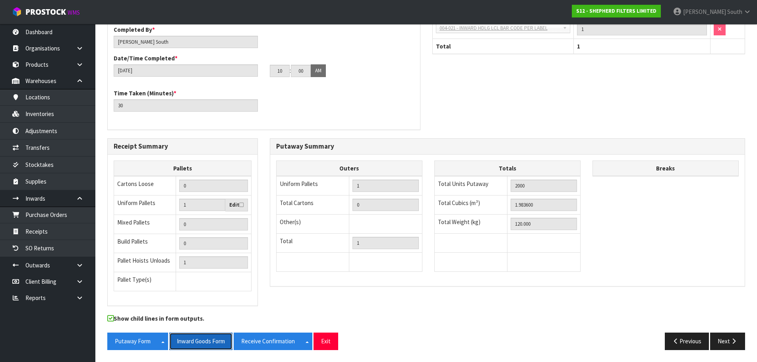
click at [203, 334] on button "Inward Goods Form" at bounding box center [200, 341] width 63 height 17
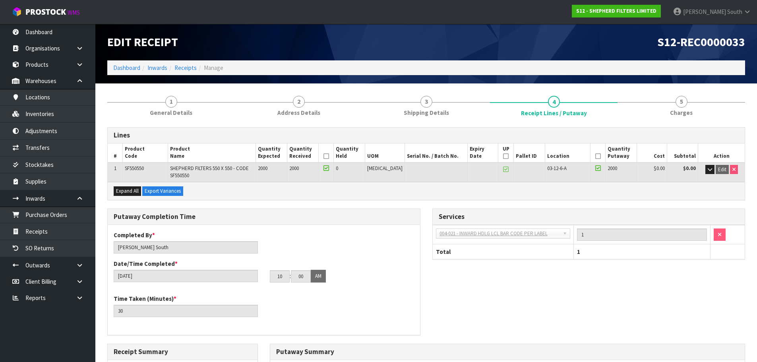
scroll to position [0, 0]
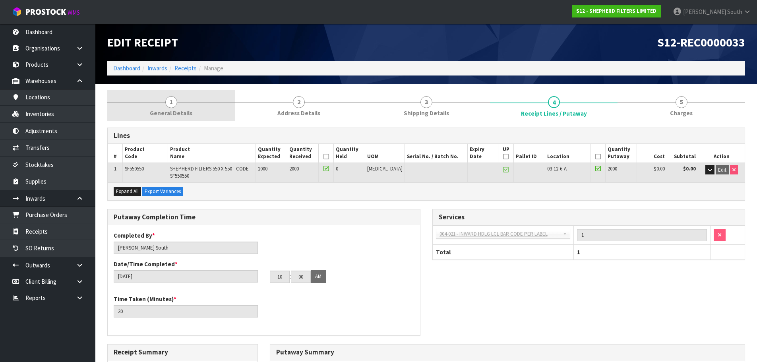
click at [178, 92] on link "1 General Details" at bounding box center [171, 105] width 128 height 31
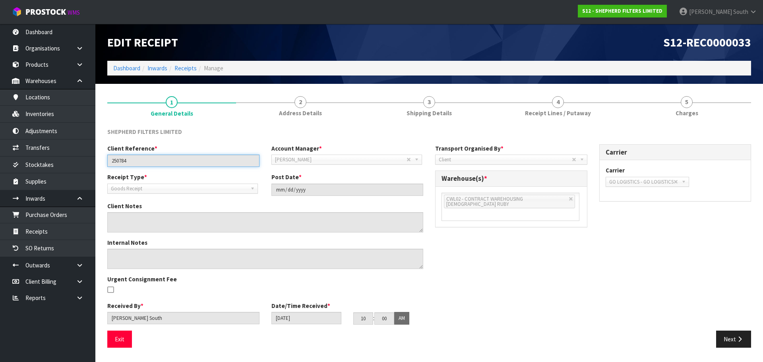
click at [125, 160] on input "250784" at bounding box center [183, 161] width 152 height 12
click at [552, 52] on div "S12-REC0000033" at bounding box center [593, 42] width 328 height 37
click at [579, 44] on h1 "S12-REC0000033" at bounding box center [593, 42] width 316 height 13
click at [139, 70] on link "Dashboard" at bounding box center [126, 68] width 27 height 8
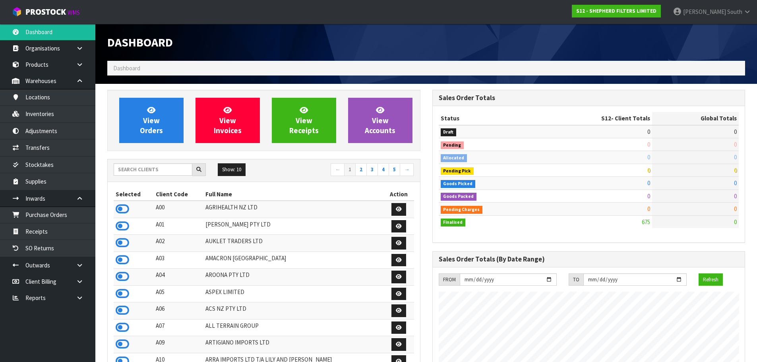
scroll to position [525, 325]
click at [45, 229] on link "Receipts" at bounding box center [47, 231] width 95 height 16
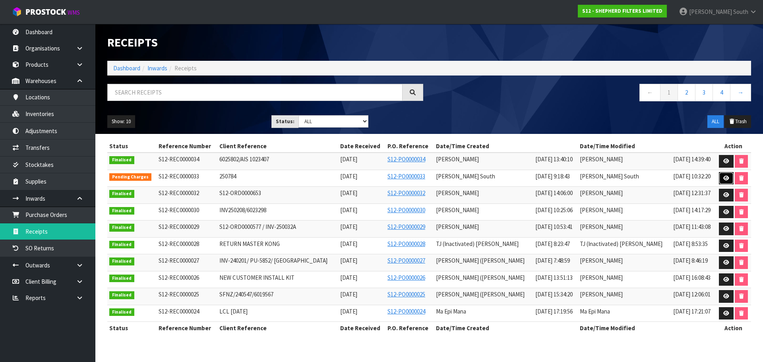
click at [721, 182] on link at bounding box center [726, 178] width 15 height 13
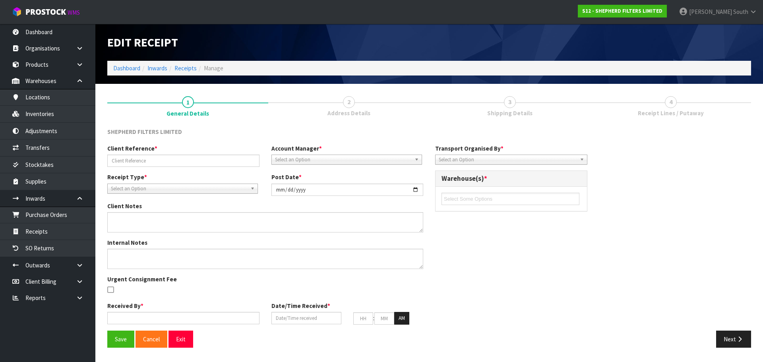
type input "250784"
type input "[DATE]"
type input "[PERSON_NAME] South"
type input "[DATE]"
type input "10"
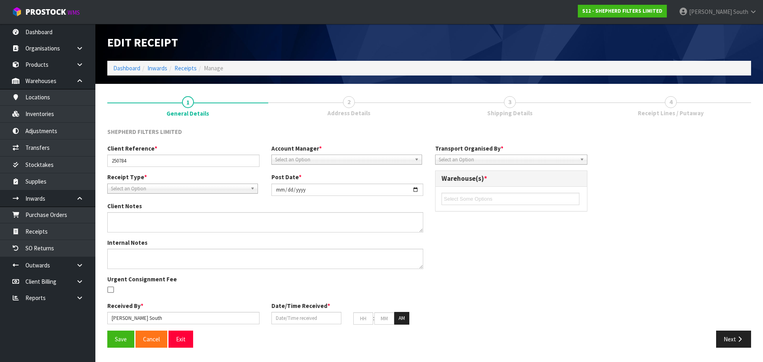
type input "00"
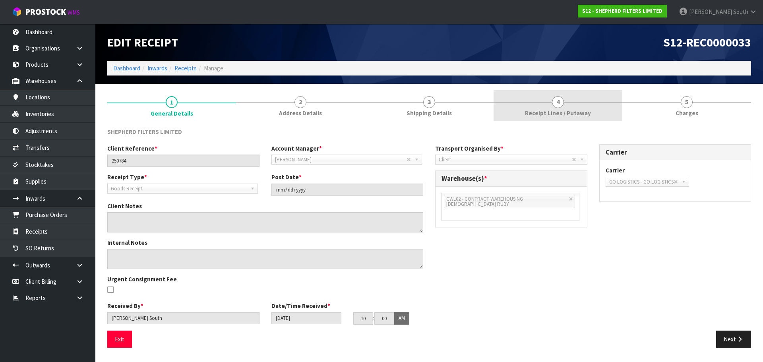
click at [543, 111] on span "Receipt Lines / Putaway" at bounding box center [558, 113] width 66 height 8
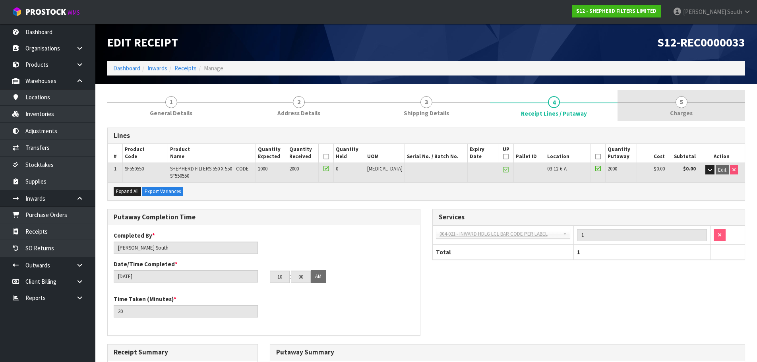
click at [706, 113] on link "5 [GEOGRAPHIC_DATA]" at bounding box center [682, 105] width 128 height 31
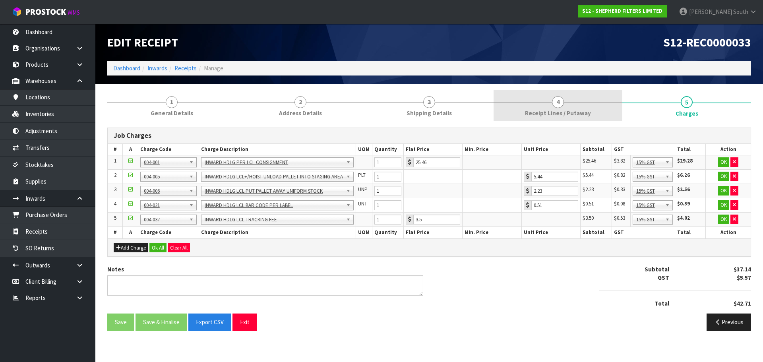
click at [559, 105] on span "4" at bounding box center [558, 102] width 12 height 12
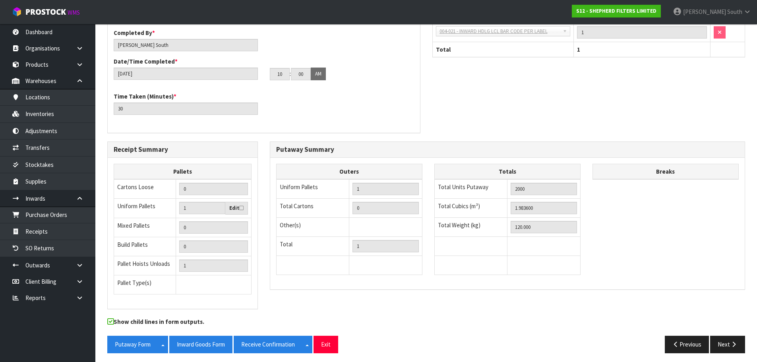
scroll to position [206, 0]
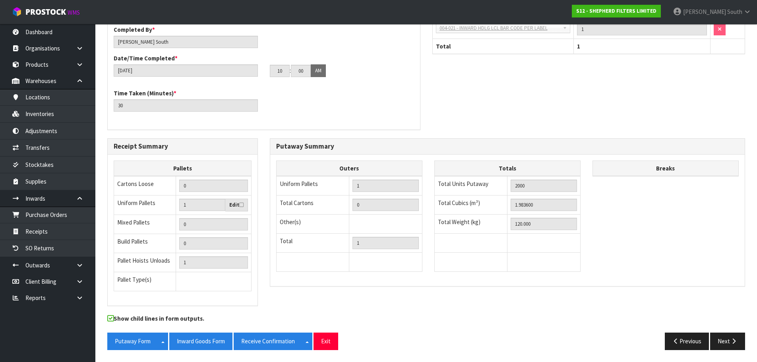
click at [623, 215] on div "Outers Uniform Pallets 1 Total Cartons 0 Other(s) Bag x 0 Bar x 0 Basket x 0 Bi…" at bounding box center [507, 221] width 475 height 120
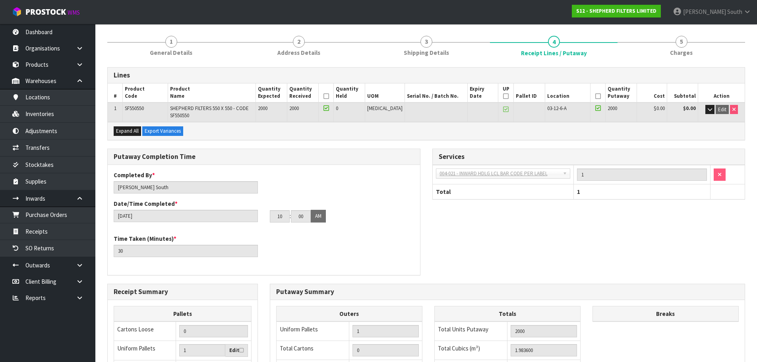
scroll to position [80, 0]
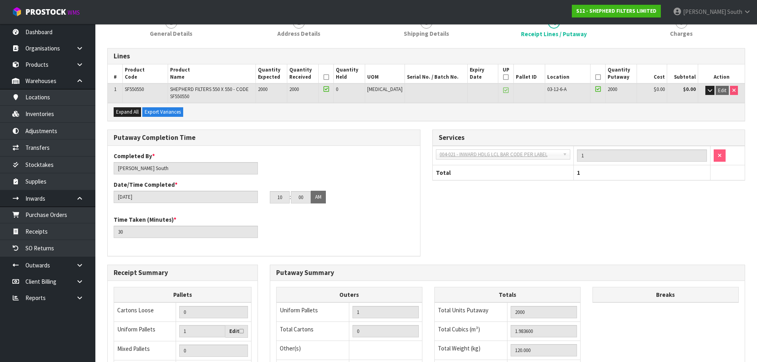
click at [454, 245] on div "Putaway Completion Time Completed By * [PERSON_NAME] Date/Time Completed * [DAT…" at bounding box center [426, 197] width 650 height 135
click at [491, 224] on div "Putaway Completion Time Completed By * [PERSON_NAME] Date/Time Completed * [DAT…" at bounding box center [426, 197] width 650 height 135
click at [511, 130] on div "Services" at bounding box center [589, 138] width 313 height 16
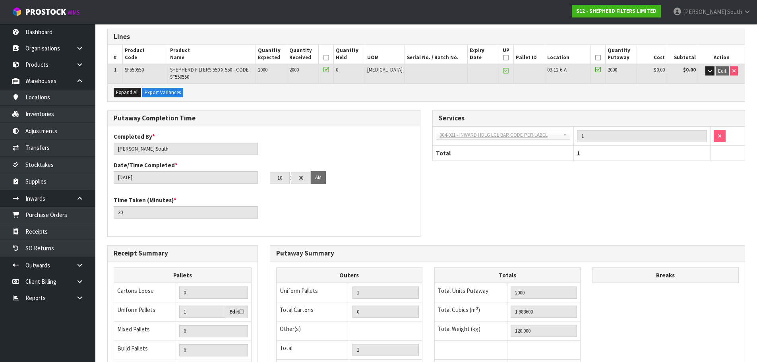
scroll to position [0, 0]
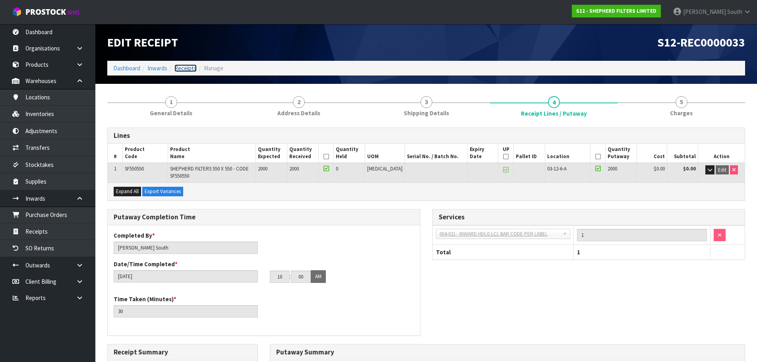
click at [185, 66] on link "Receipts" at bounding box center [186, 68] width 22 height 8
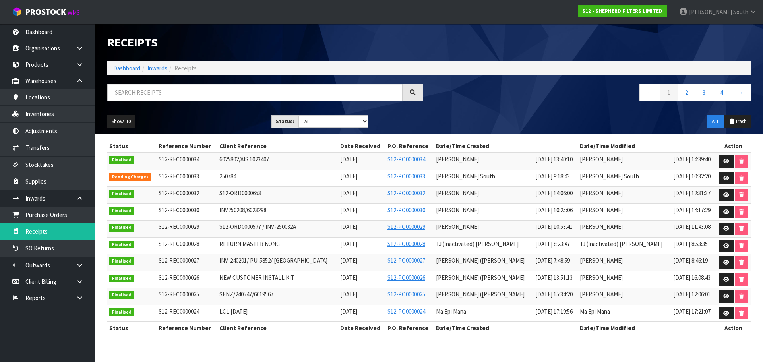
click at [226, 174] on span "250784" at bounding box center [227, 177] width 17 height 8
copy span "250784"
click at [243, 126] on ul "Show: 10 5 10 25 50" at bounding box center [183, 121] width 152 height 13
click at [435, 115] on div "Show: 10 5 10 25 50 Status: Draft Pending Goods Checked Goods Putaway Pending C…" at bounding box center [429, 121] width 656 height 25
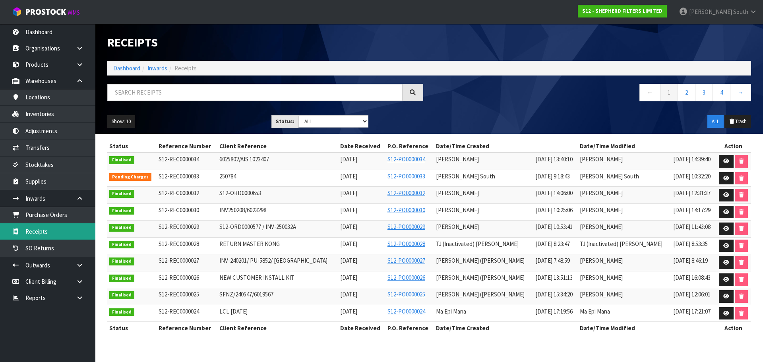
click at [33, 229] on link "Receipts" at bounding box center [47, 231] width 95 height 16
click at [56, 221] on link "Purchase Orders" at bounding box center [47, 215] width 95 height 16
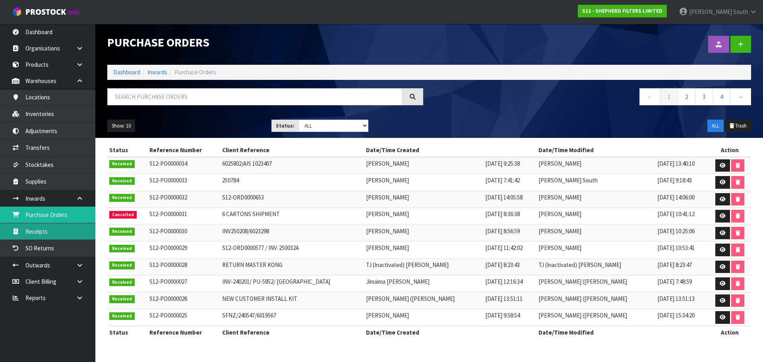
click at [59, 229] on link "Receipts" at bounding box center [47, 231] width 95 height 16
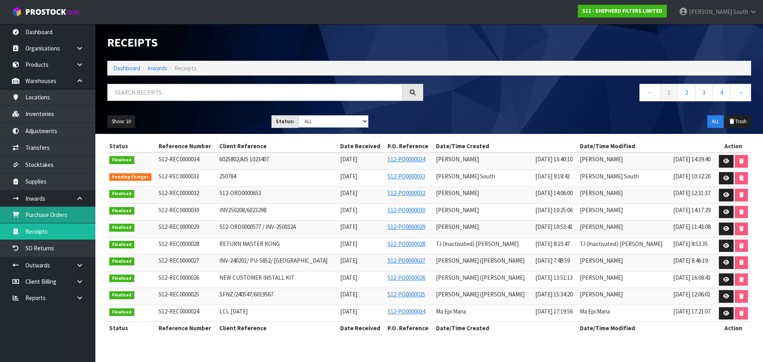
click at [33, 217] on link "Purchase Orders" at bounding box center [47, 215] width 95 height 16
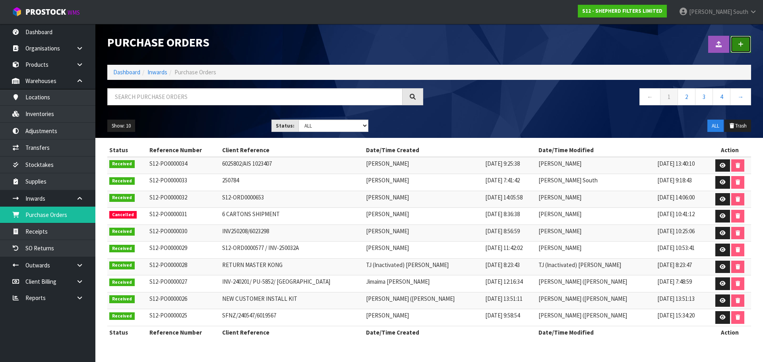
click at [735, 44] on link at bounding box center [741, 44] width 21 height 17
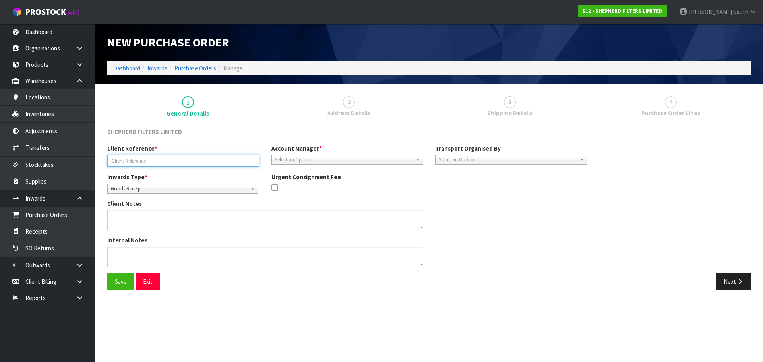
click at [214, 160] on input "text" at bounding box center [183, 161] width 152 height 12
click at [211, 165] on input "text" at bounding box center [183, 161] width 152 height 12
type input "250799"
click at [303, 162] on span "Select an Option" at bounding box center [344, 160] width 138 height 10
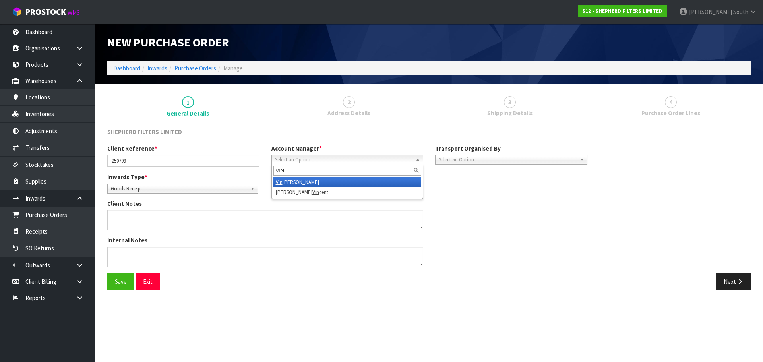
type input "VIN"
click at [304, 182] on li "Vin eeta Lingam" at bounding box center [348, 182] width 148 height 10
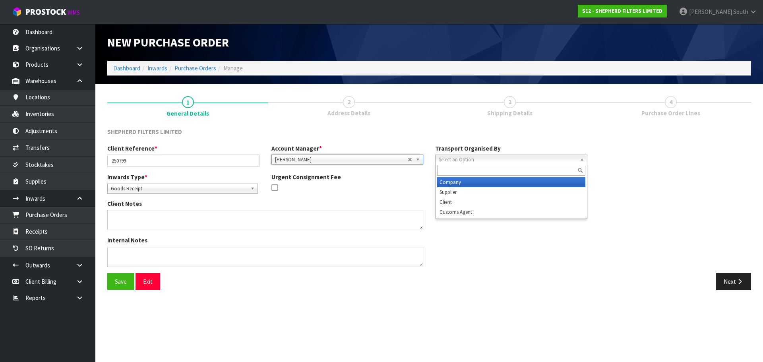
click at [494, 163] on span "Select an Option" at bounding box center [508, 160] width 138 height 10
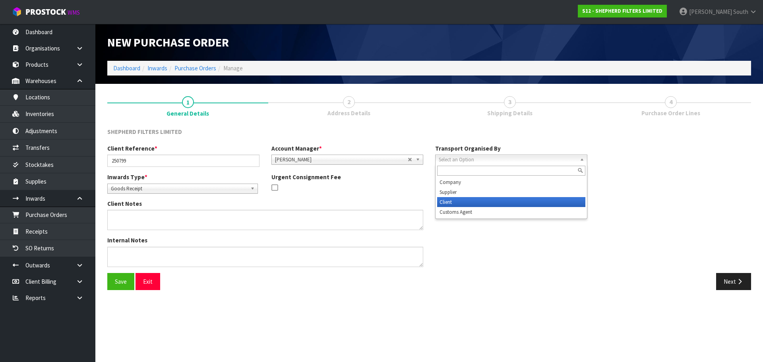
click at [480, 199] on li "Client" at bounding box center [511, 202] width 148 height 10
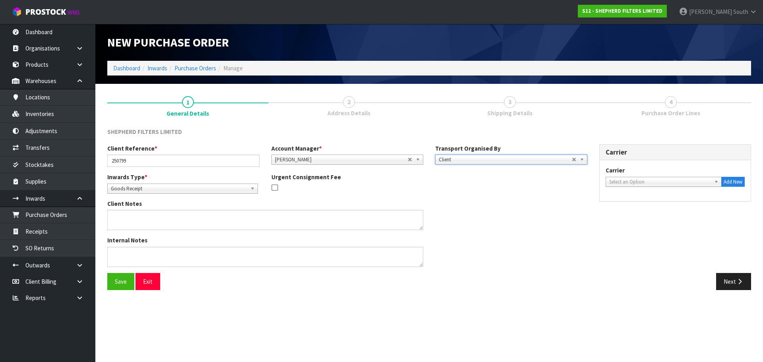
click at [615, 183] on span "Select an Option" at bounding box center [661, 182] width 102 height 10
type input "GO"
click at [631, 214] on li "GO LOGISTICS - GO LOGISTICS" at bounding box center [664, 215] width 113 height 10
click at [599, 227] on div "Client Reference * 250799 Account Manager * [PERSON_NAME] [PERSON_NAME] [PERSON…" at bounding box center [429, 208] width 656 height 129
click at [723, 283] on button "Next" at bounding box center [734, 281] width 35 height 17
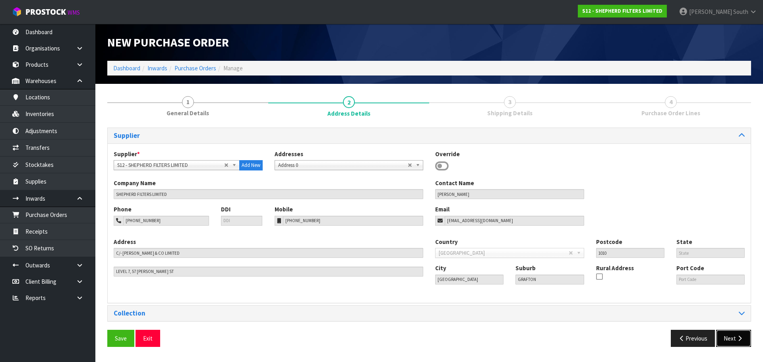
click at [738, 334] on button "Next" at bounding box center [734, 338] width 35 height 17
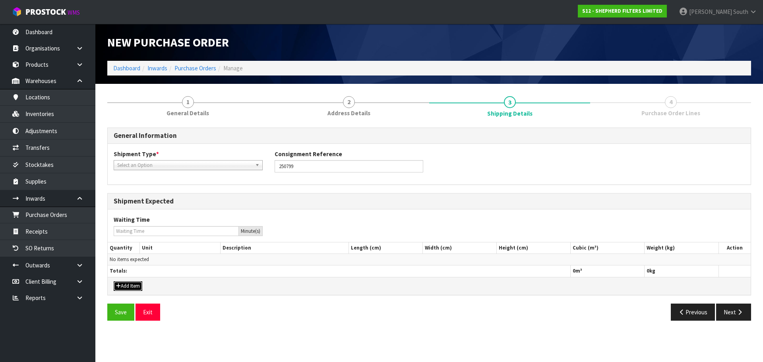
click at [138, 287] on button "Add Item" at bounding box center [128, 287] width 29 height 10
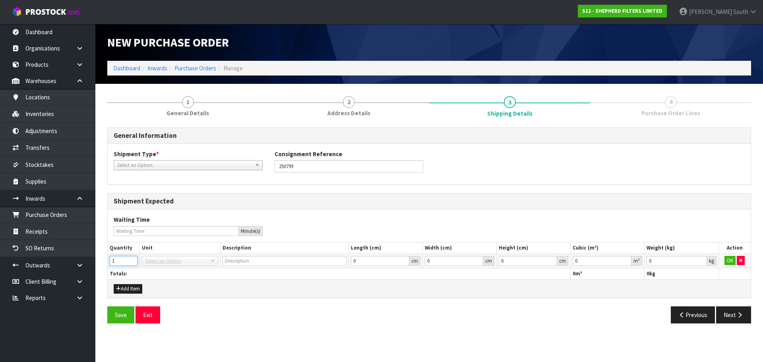
type input "1"
click at [129, 259] on input "1" at bounding box center [124, 261] width 28 height 10
click at [191, 262] on span "Select an Option" at bounding box center [177, 261] width 62 height 10
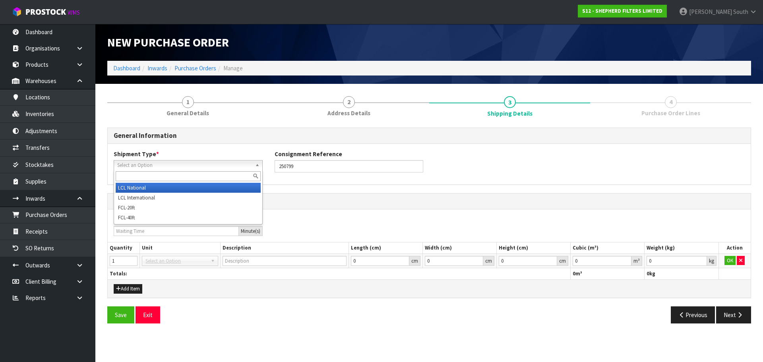
click at [185, 164] on span "Select an Option" at bounding box center [184, 166] width 135 height 10
click at [175, 192] on li "LCL National" at bounding box center [188, 188] width 145 height 10
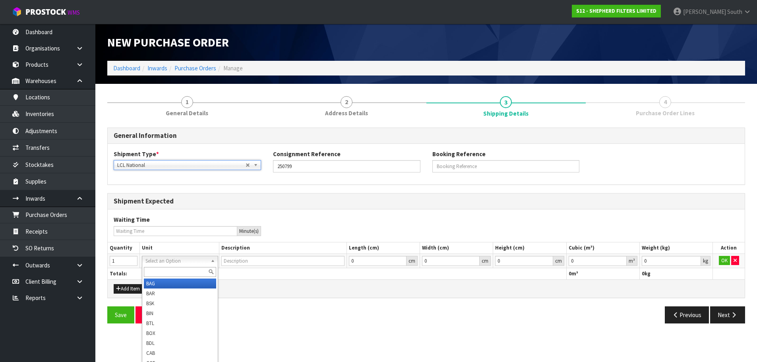
click at [173, 278] on div at bounding box center [179, 272] width 75 height 13
click at [174, 276] on input "text" at bounding box center [180, 272] width 72 height 10
type input "C"
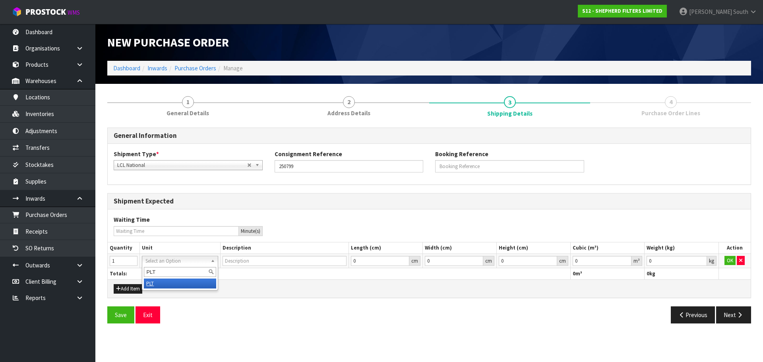
type input "PLT"
type input "PALLET"
click at [321, 300] on div "General Information Shipment Type * LCL National LCL International FCL-20ft FCL…" at bounding box center [429, 229] width 644 height 202
type input "0.000001"
click at [627, 259] on input "0.000001" at bounding box center [602, 261] width 59 height 10
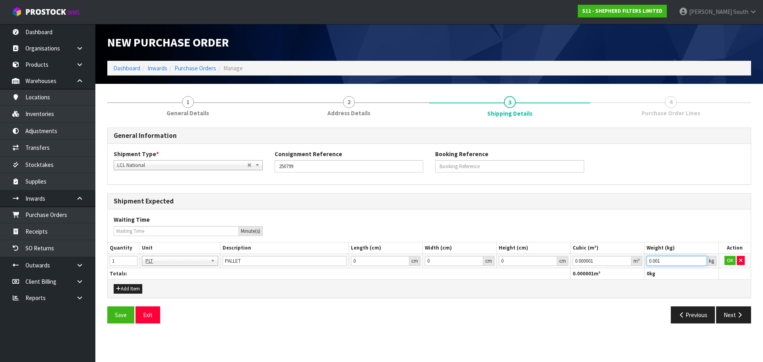
type input "0.001"
click at [702, 257] on input "0.001" at bounding box center [677, 261] width 60 height 10
click at [733, 262] on button "OK" at bounding box center [730, 261] width 11 height 10
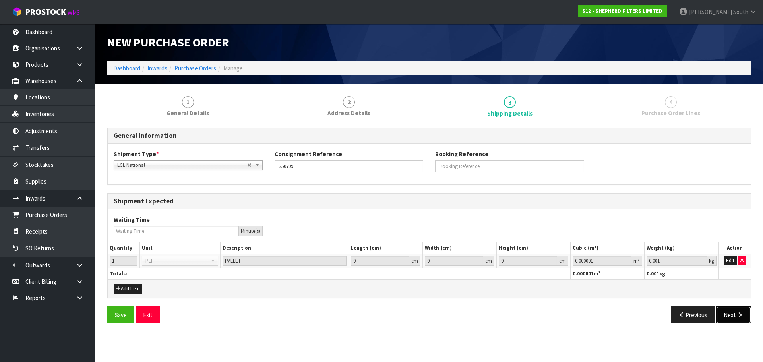
click at [734, 317] on button "Next" at bounding box center [734, 315] width 35 height 17
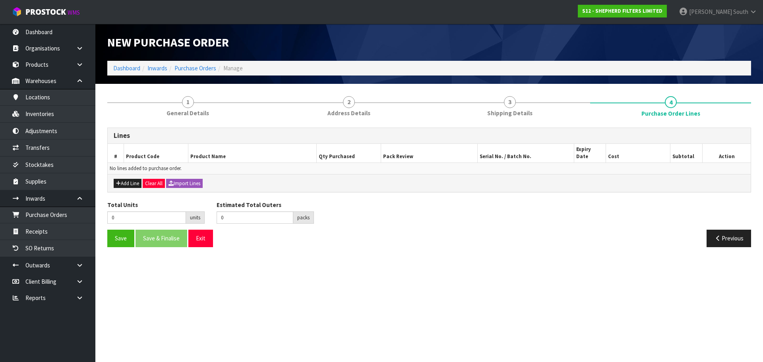
click at [408, 208] on div "Total Units 0 units Estimated Total Outers 0 packs Estimated Total Pallets pall…" at bounding box center [429, 215] width 656 height 29
click at [120, 179] on button "Add Line" at bounding box center [128, 184] width 28 height 10
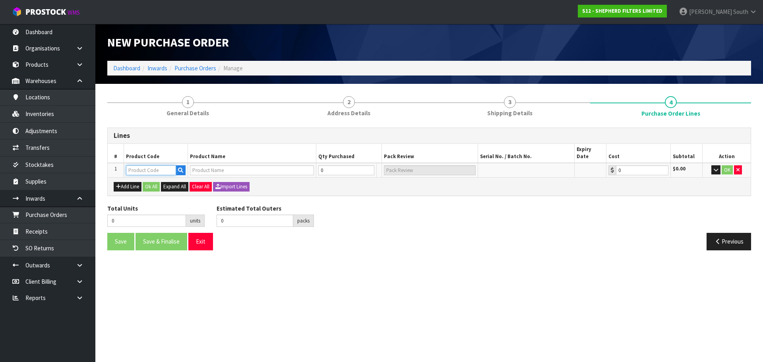
click at [136, 165] on input "text" at bounding box center [151, 170] width 50 height 10
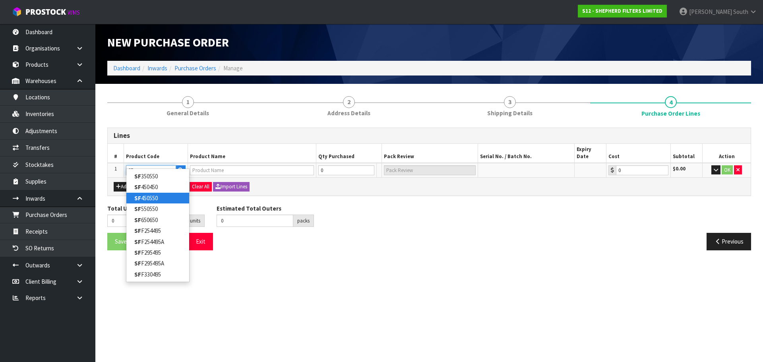
type input "SF"
click at [170, 196] on link "SF 450550" at bounding box center [157, 198] width 63 height 11
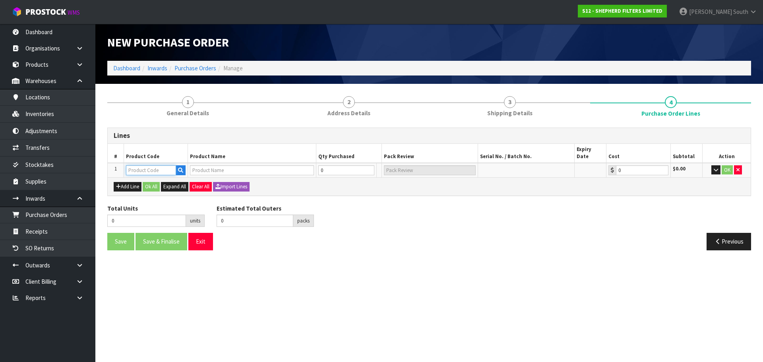
type input "SF450550"
type input "SHEPHERD FILTERS 450 X 550 - CODE SF450550"
type input "0.00"
click at [308, 164] on tr "1 SF450550 SHEPHERD FILTERS 450 X 550 - CODE SF450550 0 [MEDICAL_DATA] 0.00 $0.…" at bounding box center [429, 170] width 643 height 15
type input "1"
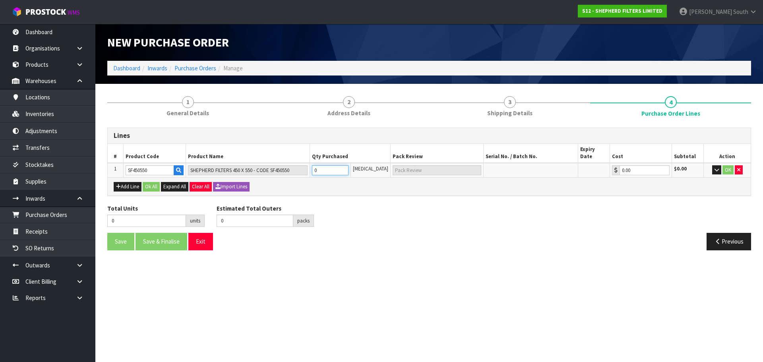
type input "1"
type input "1 [MEDICAL_DATA]"
type input "10"
type input "10 [MEDICAL_DATA]"
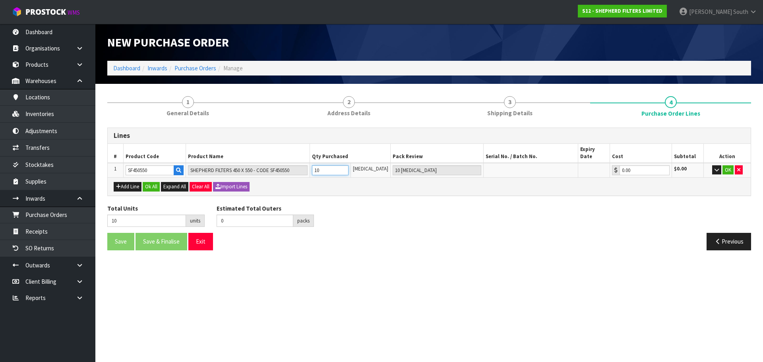
type input "100"
type input "2"
type input "100"
type input "2 BAG"
type input "1000"
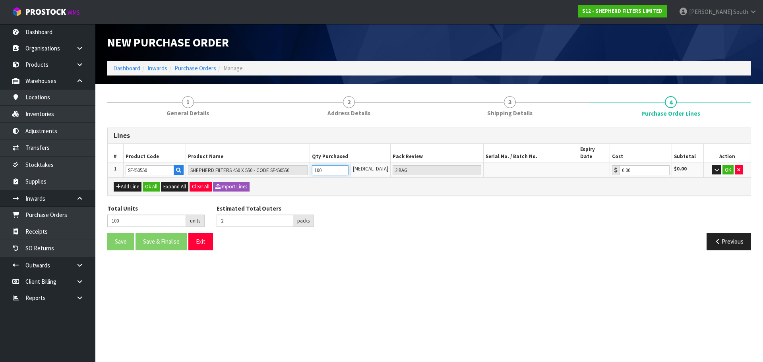
type input "20"
type input "1000"
type input "20 BAG"
type input "1000"
click at [356, 182] on div "Add Line Ok All Expand All Clear All Import Lines" at bounding box center [429, 187] width 631 height 10
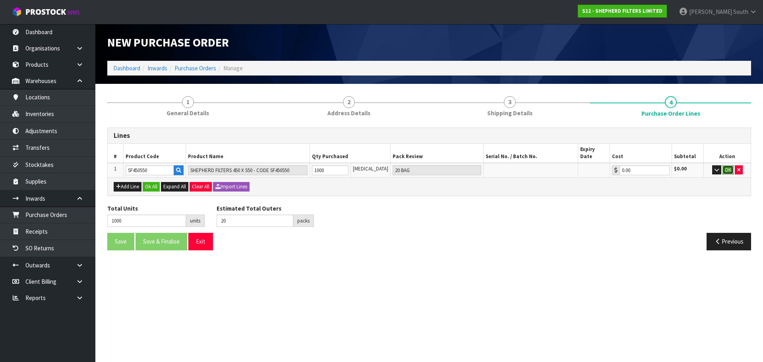
click at [728, 165] on button "OK" at bounding box center [728, 170] width 11 height 10
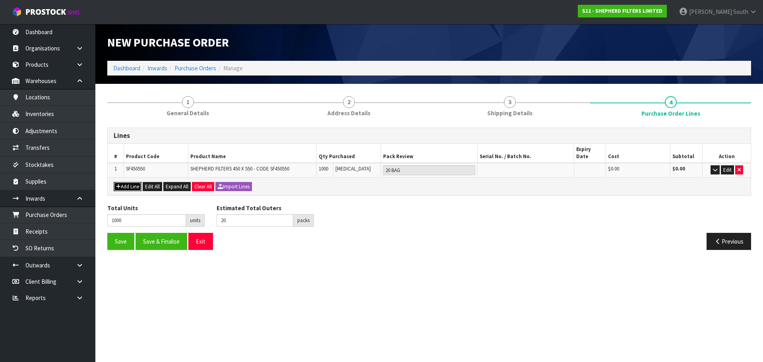
click at [124, 182] on button "Add Line" at bounding box center [128, 187] width 28 height 10
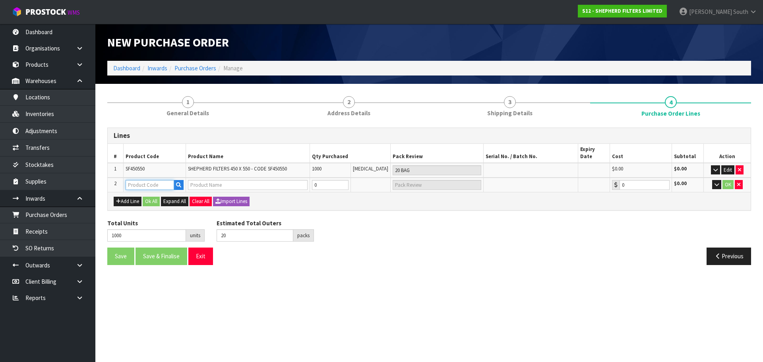
click at [165, 180] on input "text" at bounding box center [150, 185] width 49 height 10
type input "SF5"
click at [163, 189] on link "SF5 50550" at bounding box center [157, 191] width 63 height 11
type input "SF550550"
type input "SHEPHERD FILTERS 550 X 550 - CODE SF550550"
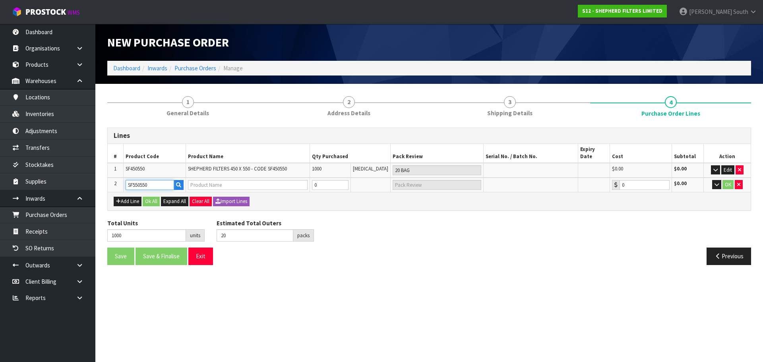
type input "0.00"
click at [196, 181] on tr "2 SF550550 SHEPHERD FILTERS 550 X 550 - CODE SF550550 0 [MEDICAL_DATA] 0.00 $0.…" at bounding box center [429, 185] width 643 height 15
type input "1003"
type input "3"
type input "3 [MEDICAL_DATA]"
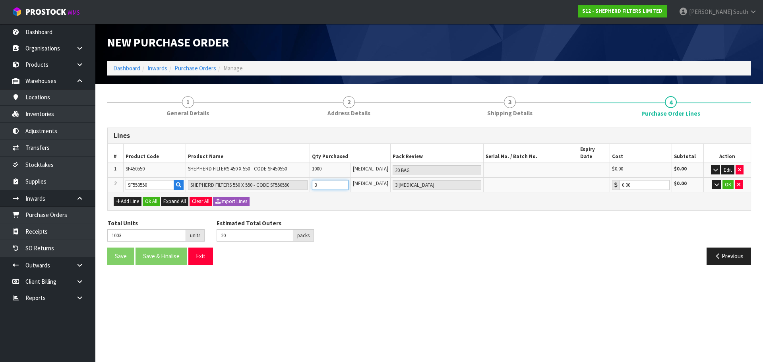
type input "1030"
type input "30"
type input "30 [MEDICAL_DATA]"
type input "1300"
type input "26"
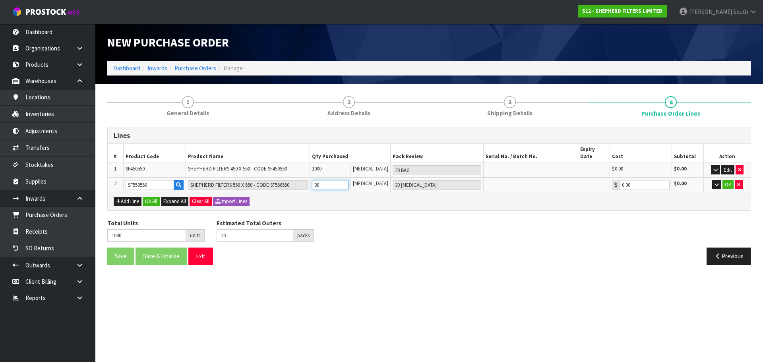
type input "300"
type input "6 BAG"
type input "4000"
type input "80"
type input "3000"
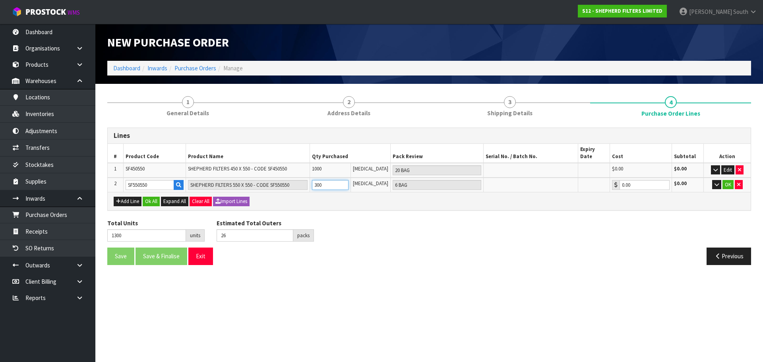
type input "60 BAG"
type input "3000"
click at [465, 266] on section "1 General Details 2 Address Details 3 Shipping Details 4 Purchase Order Lines L…" at bounding box center [429, 180] width 668 height 193
click at [732, 180] on button "OK" at bounding box center [728, 185] width 11 height 10
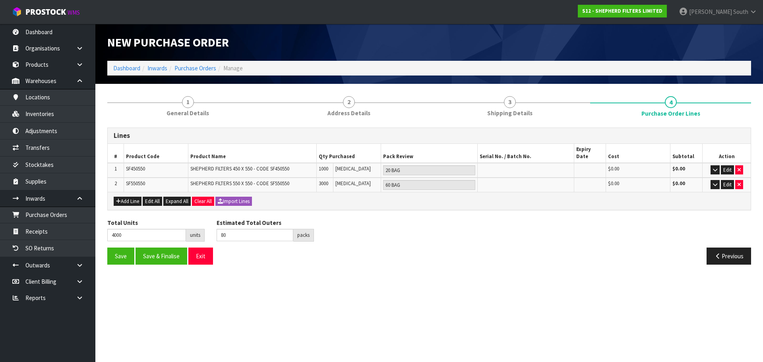
drag, startPoint x: 659, startPoint y: 219, endPoint x: 390, endPoint y: 249, distance: 270.0
click at [658, 221] on div "Total Units 4000 units Estimated Total Outers 80 packs Estimated Total Pallets …" at bounding box center [429, 233] width 656 height 29
drag, startPoint x: 377, startPoint y: 272, endPoint x: 276, endPoint y: 268, distance: 100.7
click at [377, 272] on section "New Purchase Order Dashboard Inwards Purchase Orders Manage 1 General Details 2…" at bounding box center [381, 181] width 763 height 362
click at [146, 250] on button "Save & Finalise" at bounding box center [162, 256] width 52 height 17
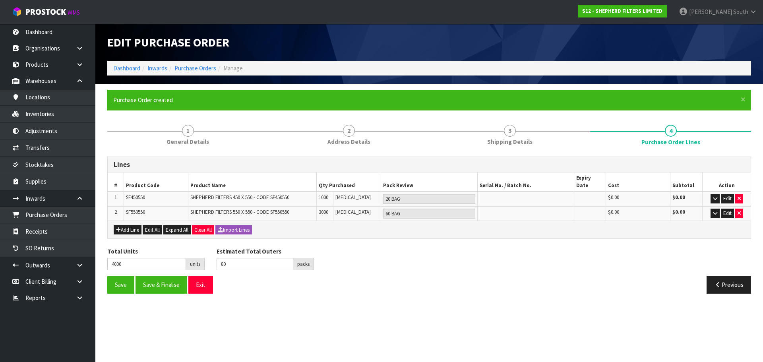
type input "0"
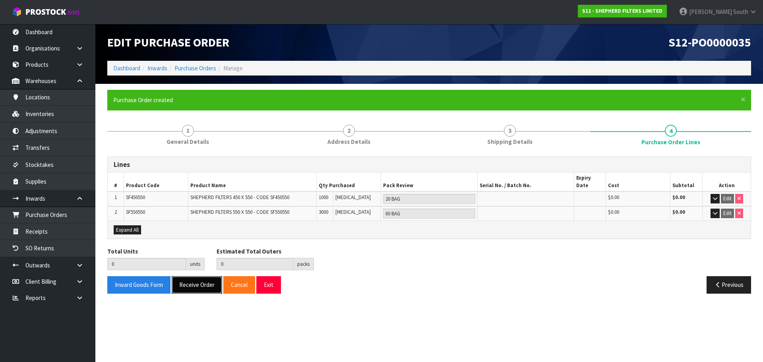
click at [196, 285] on button "Receive Order" at bounding box center [197, 284] width 50 height 17
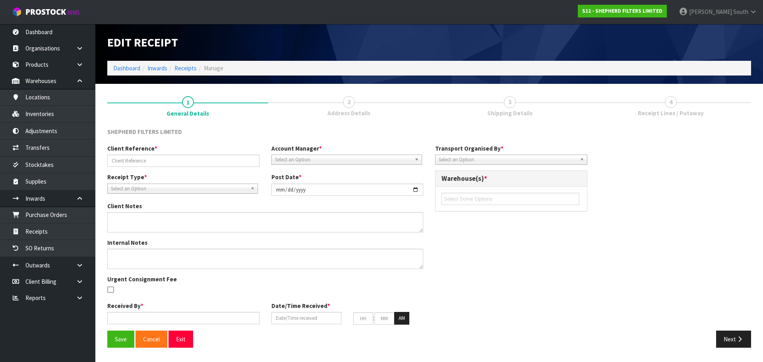
type input "250799"
type input "[DATE]"
type input "[PERSON_NAME] South"
type input "[DATE]"
type input "11"
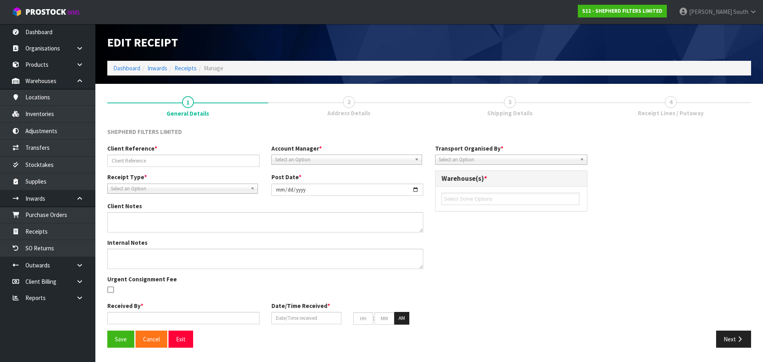
type input "23"
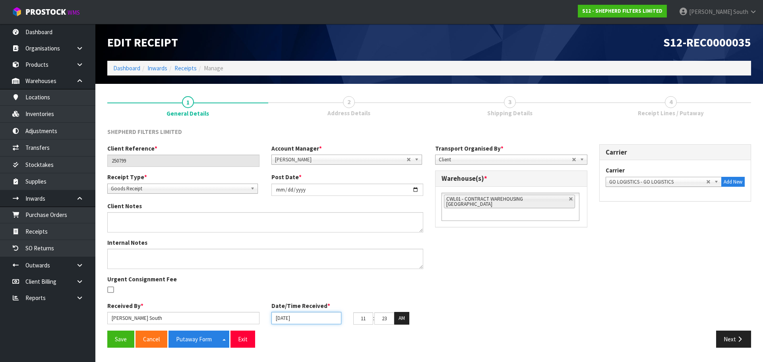
click at [293, 324] on input "[DATE]" at bounding box center [307, 318] width 70 height 12
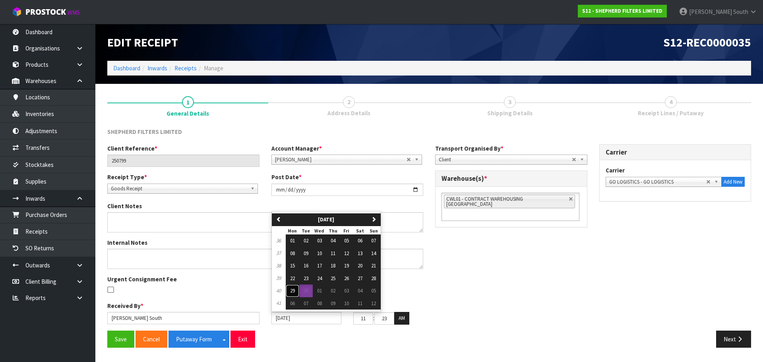
click at [294, 292] on span "29" at bounding box center [292, 290] width 5 height 7
type input "[DATE]"
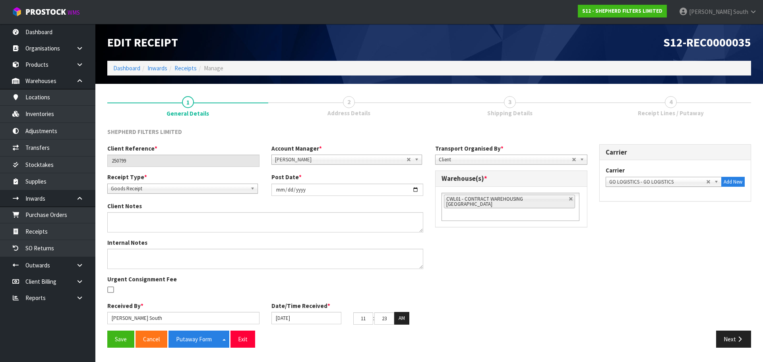
click at [522, 315] on div "Client Reference * 250799 Account Manager * [PERSON_NAME] [PERSON_NAME] [PERSON…" at bounding box center [429, 237] width 656 height 186
drag, startPoint x: 367, startPoint y: 320, endPoint x: 325, endPoint y: 322, distance: 42.2
click at [325, 322] on div "[DATE] 11 : 23 : 47 AM" at bounding box center [348, 318] width 164 height 13
type input "10"
click at [385, 321] on input "23" at bounding box center [385, 319] width 20 height 12
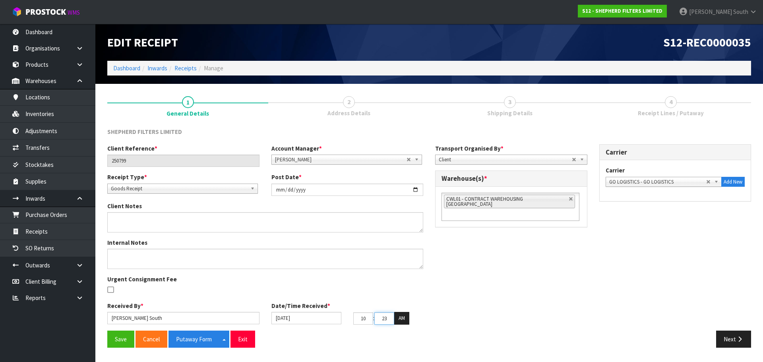
click at [385, 322] on input "23" at bounding box center [385, 319] width 20 height 12
type input "00"
click at [478, 317] on div "Client Reference * 250799 Account Manager * [PERSON_NAME] [PERSON_NAME] [PERSON…" at bounding box center [429, 237] width 656 height 186
click at [569, 199] on link at bounding box center [571, 199] width 5 height 5
type input "Select Some Options"
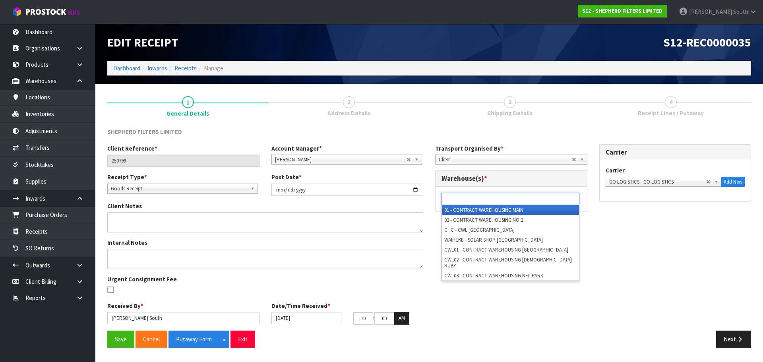
click at [556, 199] on ul at bounding box center [511, 199] width 138 height 12
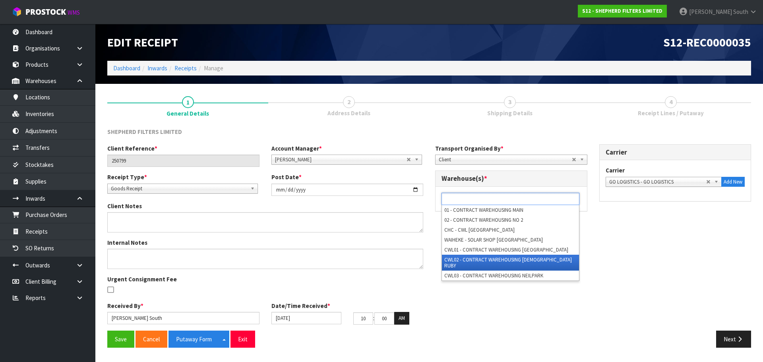
click at [519, 256] on li "CWL02 - CONTRACT WAREHOUSING [DEMOGRAPHIC_DATA] RUBY" at bounding box center [510, 263] width 137 height 16
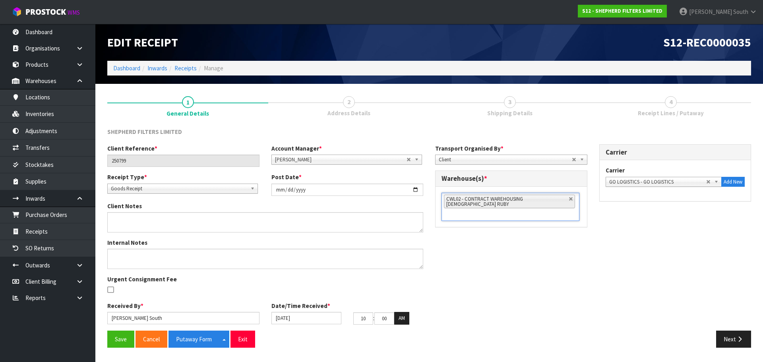
click at [594, 270] on div "Client Reference * 250799 Account Manager * [PERSON_NAME] [PERSON_NAME] [PERSON…" at bounding box center [429, 237] width 656 height 186
click at [132, 342] on button "Save" at bounding box center [120, 339] width 27 height 17
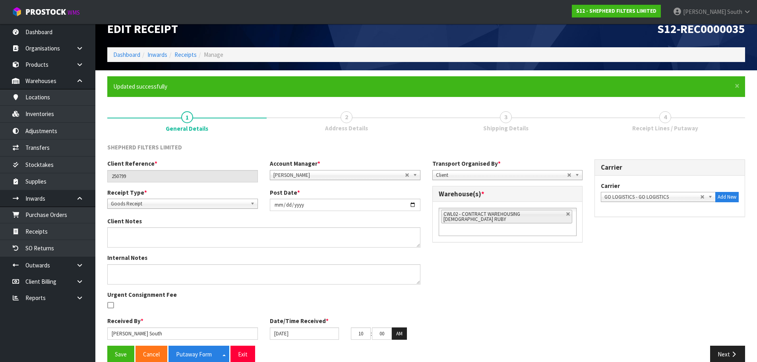
scroll to position [27, 0]
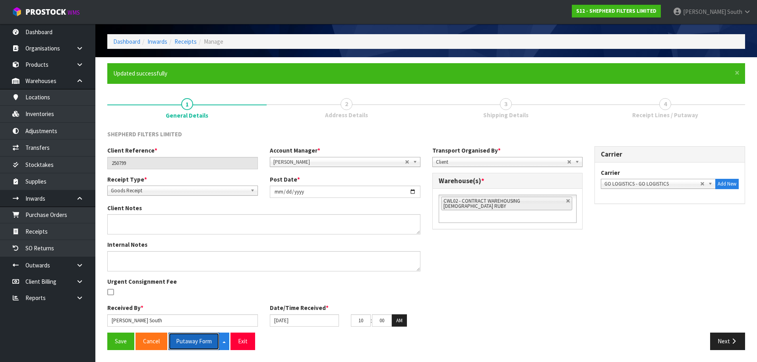
click at [197, 340] on button "Putaway Form" at bounding box center [194, 341] width 51 height 17
click at [511, 253] on div "Client Reference * 250799 Account Manager * [PERSON_NAME] [PERSON_NAME] [PERSON…" at bounding box center [426, 239] width 650 height 186
click at [712, 335] on button "Next" at bounding box center [728, 341] width 35 height 17
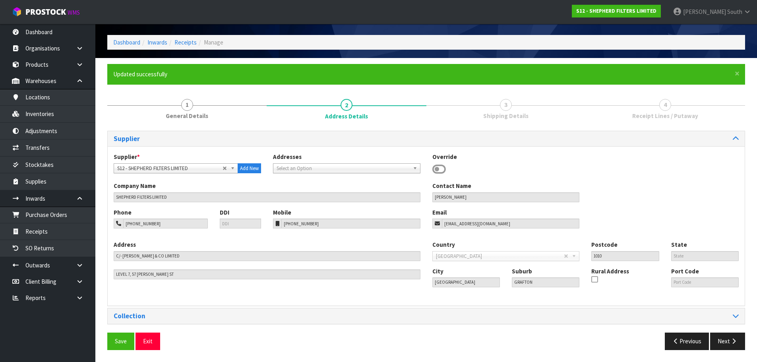
scroll to position [0, 0]
click at [724, 339] on button "Next" at bounding box center [728, 341] width 35 height 17
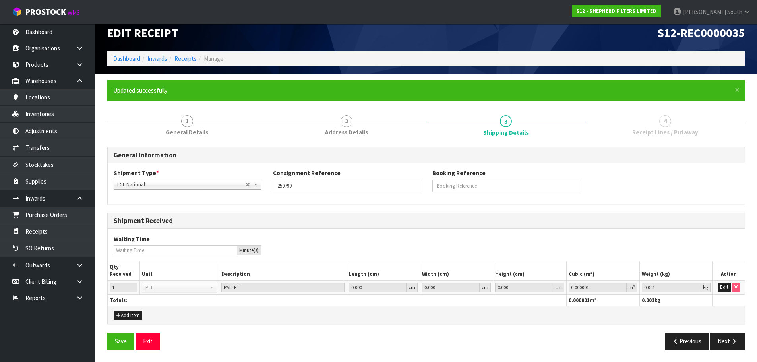
scroll to position [10, 0]
click at [727, 344] on button "Next" at bounding box center [728, 341] width 35 height 17
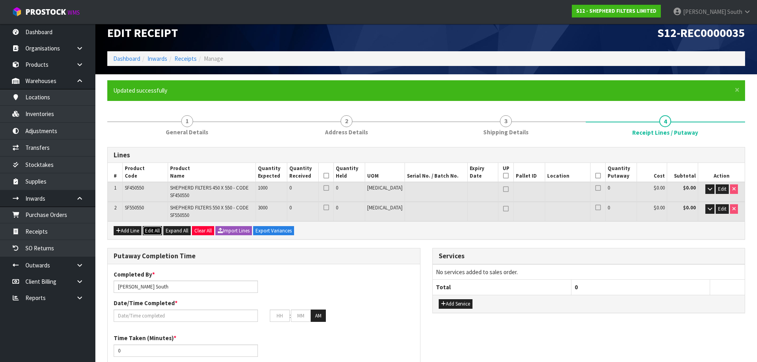
click at [151, 231] on button "Edit All" at bounding box center [152, 231] width 19 height 10
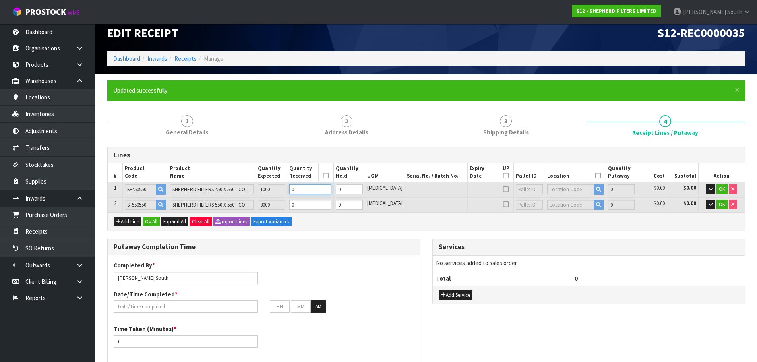
click at [270, 189] on tr "1 SF450550 SHEPHERD FILTERS 450 X 550 - CODE SF450550 1000 0 0 [MEDICAL_DATA] 0…" at bounding box center [426, 189] width 637 height 15
type input "0.000466"
type input "0.05"
type input "1"
type input "0.00466"
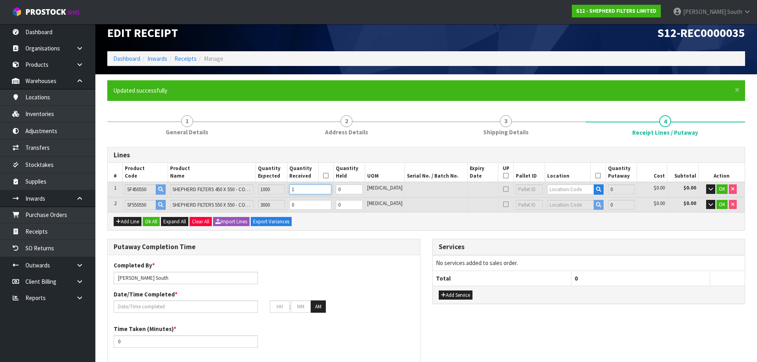
type input "0.5"
type input "10"
type input "Bag x 2"
type input "2"
type input "0.08178"
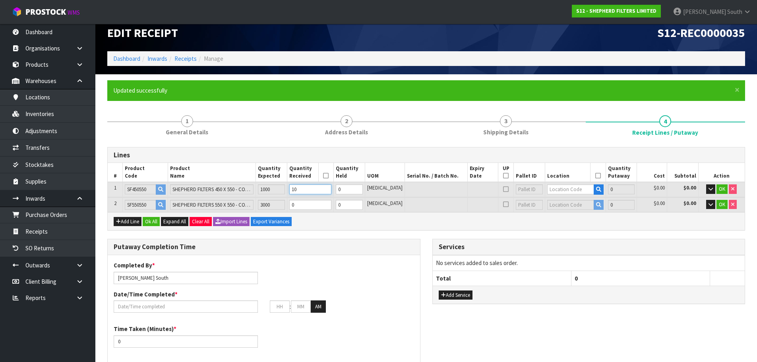
type input "5"
type input "100"
type input "Bag x 20"
type input "20"
type input "0.8178"
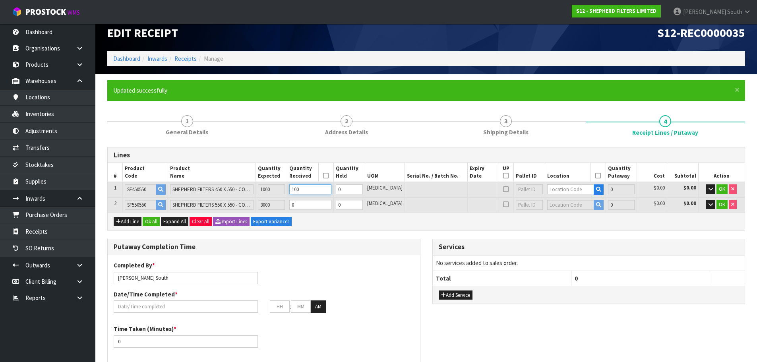
type input "50"
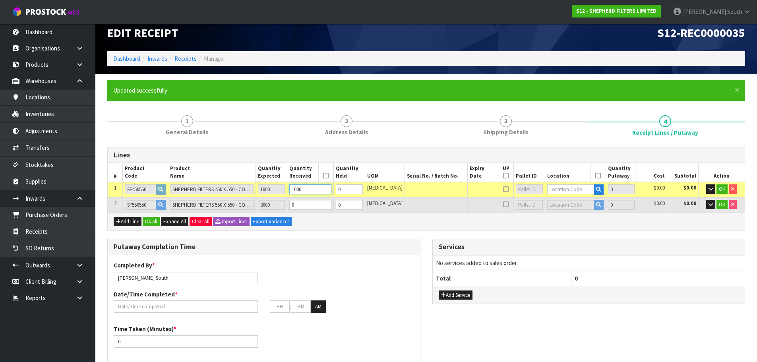
type input "1000"
click at [569, 192] on input "text" at bounding box center [571, 190] width 47 height 10
click at [281, 203] on tr "2 SF550550 SHEPHERD FILTERS 550 X 550 - CODE SF550550 3000 0 0 [MEDICAL_DATA] 0…" at bounding box center [426, 205] width 637 height 15
type input "0.819549"
type input "50.18"
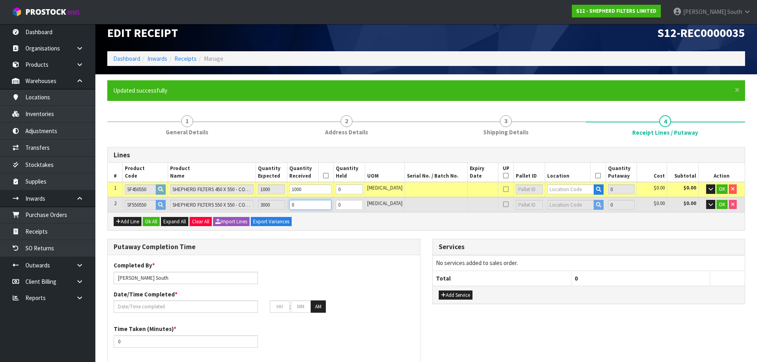
type input "3"
type input "0.83529"
type input "51.8"
type input "30"
type input "Bag x 26"
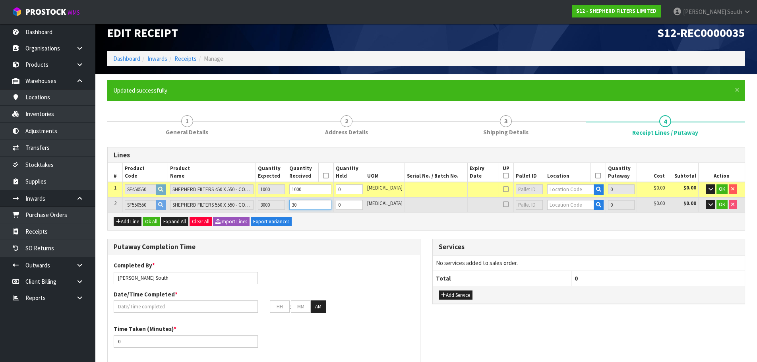
type input "26"
type input "1.11534"
type input "68"
type input "300"
type input "Bag x 80"
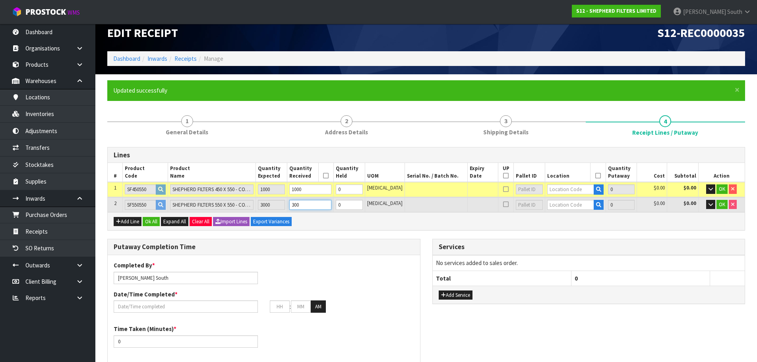
type input "80"
type input "3.7932"
type input "230"
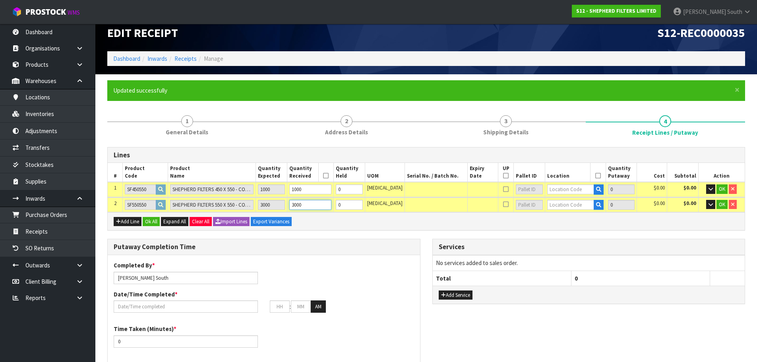
type input "3000"
click at [414, 223] on div "Add Line Ok All Expand All Clear All Import Lines Export Variances" at bounding box center [426, 221] width 637 height 18
click at [565, 192] on input "text" at bounding box center [571, 190] width 47 height 10
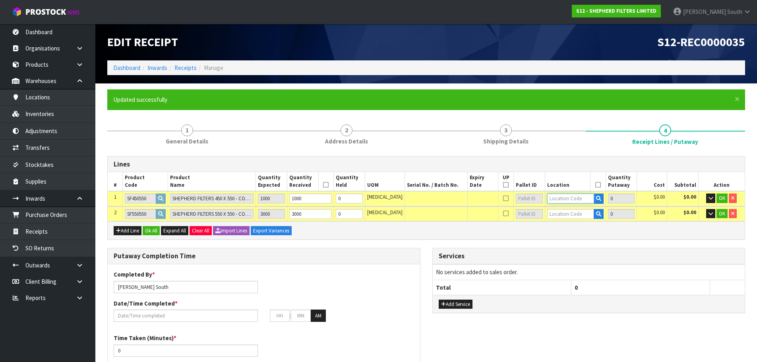
scroll to position [0, 0]
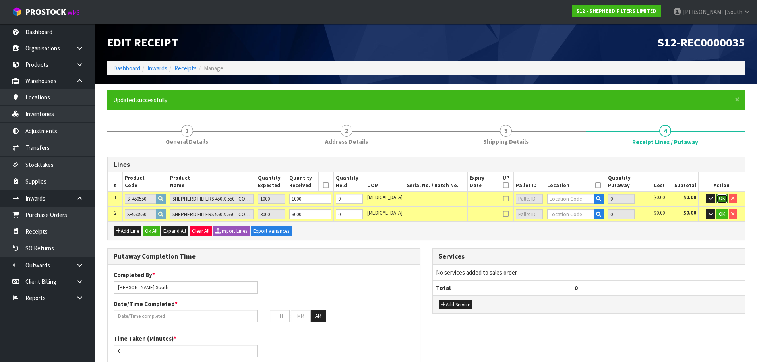
click at [723, 198] on span "OK" at bounding box center [722, 198] width 6 height 7
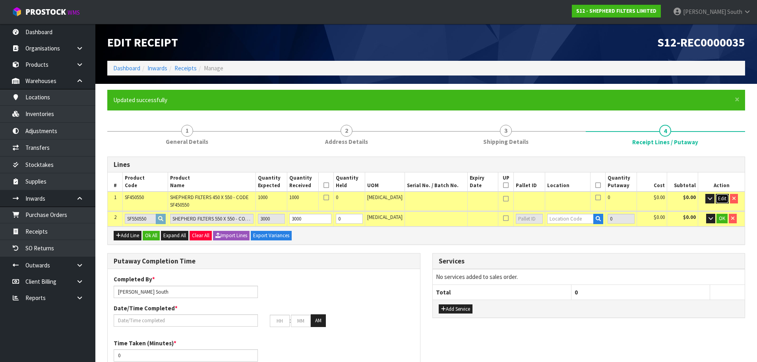
click at [723, 200] on span "Edit" at bounding box center [723, 198] width 8 height 7
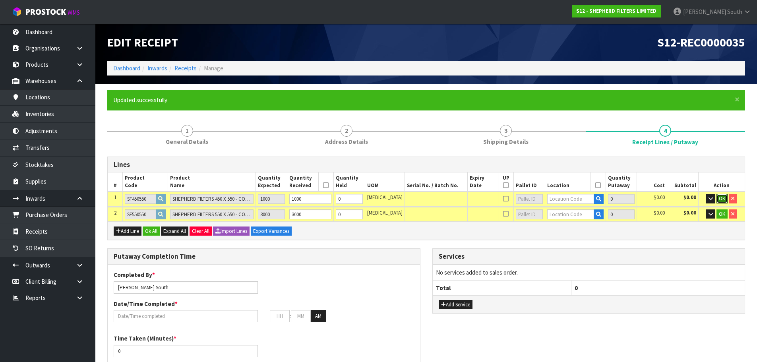
click at [723, 200] on span "OK" at bounding box center [722, 198] width 6 height 7
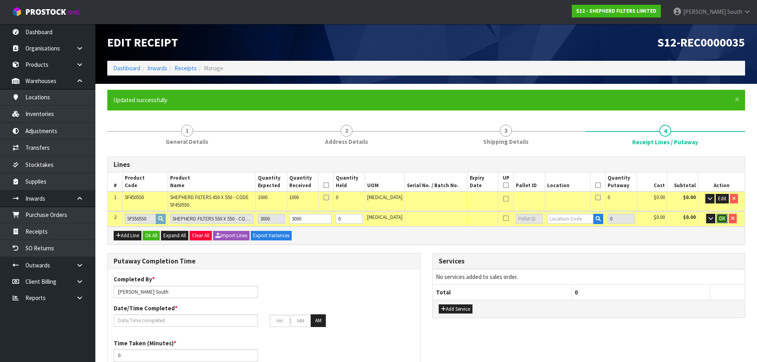
click at [719, 218] on span "OK" at bounding box center [722, 218] width 6 height 7
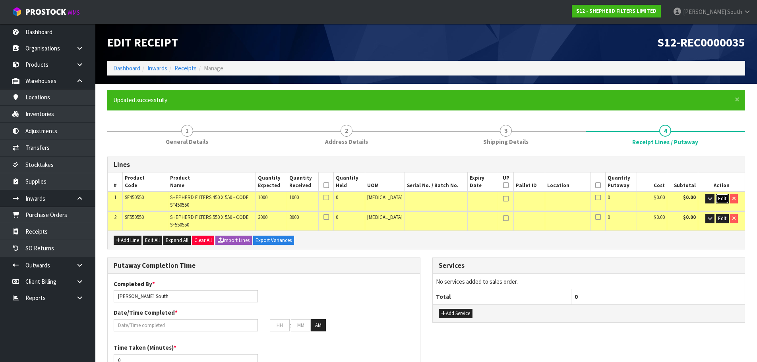
click at [719, 198] on span "Edit" at bounding box center [723, 198] width 8 height 7
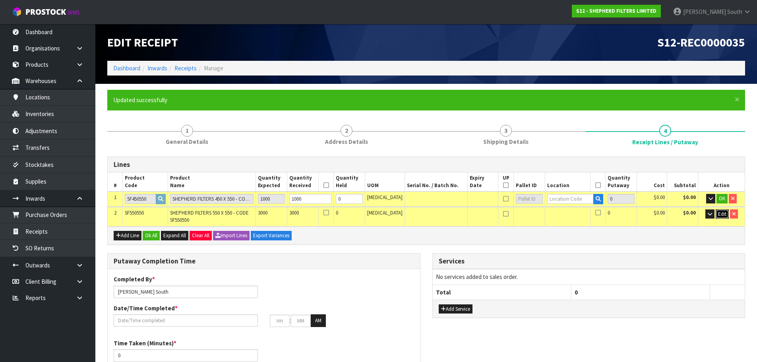
click at [722, 212] on span "Edit" at bounding box center [723, 214] width 8 height 7
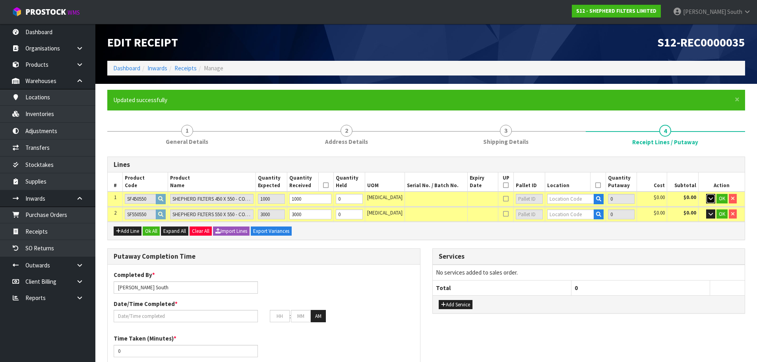
click at [711, 202] on button "button" at bounding box center [711, 199] width 9 height 10
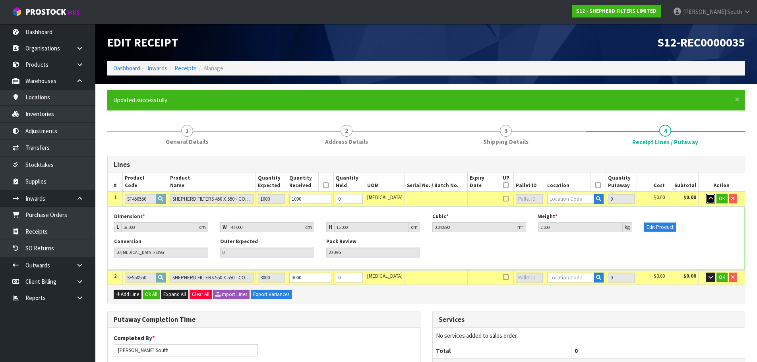
click at [711, 201] on icon "button" at bounding box center [711, 198] width 4 height 5
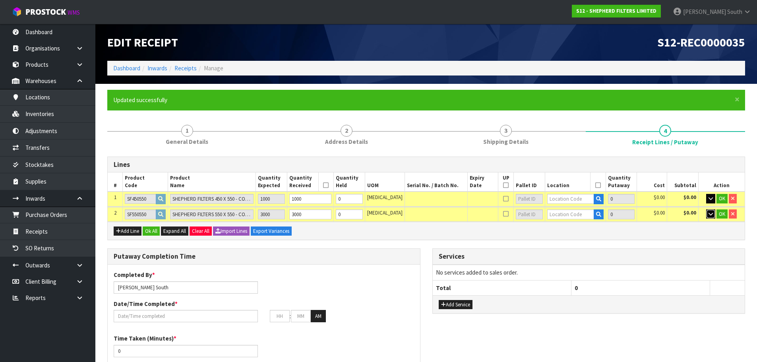
click at [714, 218] on button "button" at bounding box center [711, 215] width 9 height 10
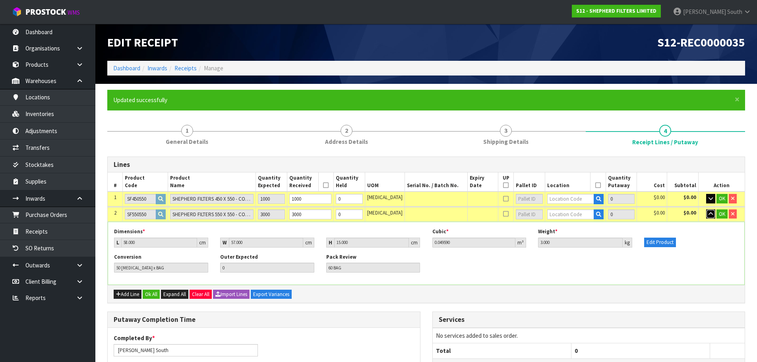
click at [714, 218] on button "button" at bounding box center [711, 215] width 9 height 10
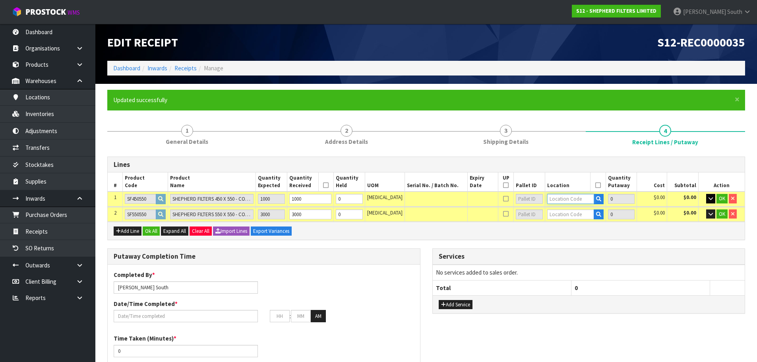
click at [552, 196] on input "text" at bounding box center [571, 199] width 47 height 10
type input "03-12-6"
click at [557, 214] on strong "03-12-6" at bounding box center [558, 213] width 21 height 8
type input "1000"
type input "03-12-6-A"
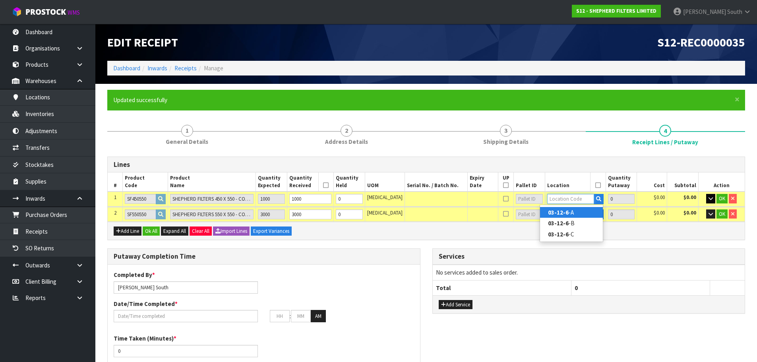
type input "1000"
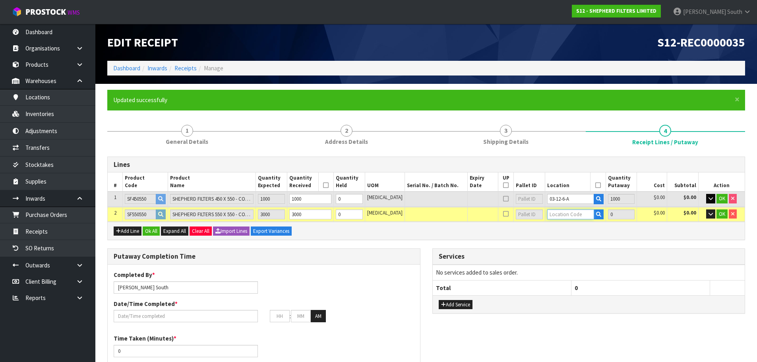
click at [558, 212] on input "text" at bounding box center [571, 215] width 47 height 10
type input "03-04-6"
click at [561, 227] on strong "03-04-6" at bounding box center [558, 228] width 21 height 8
type input "4000"
type input "03-04-6-A"
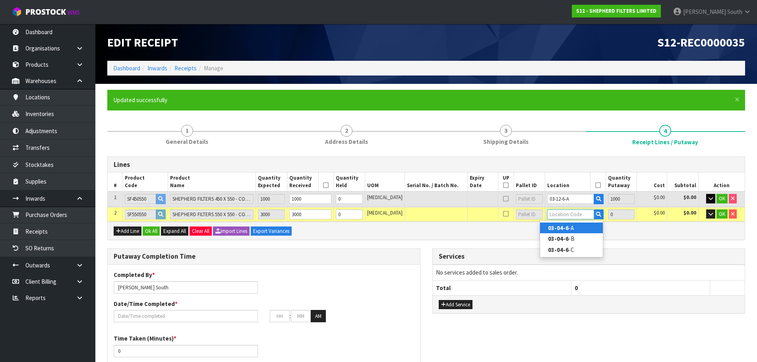
type input "3000"
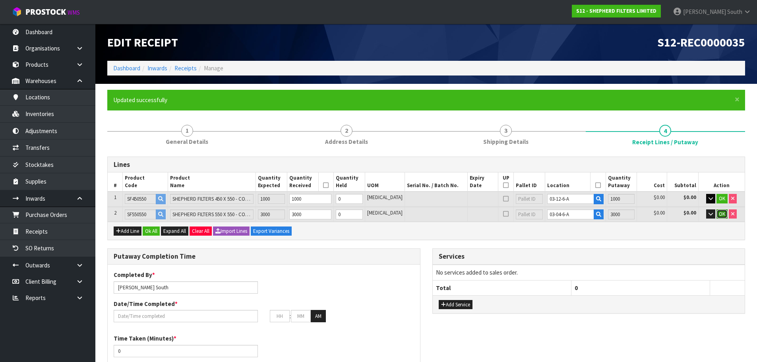
click at [722, 211] on span "OK" at bounding box center [722, 214] width 6 height 7
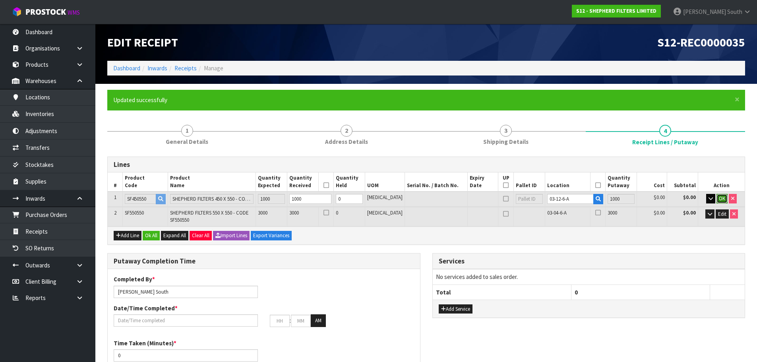
click at [722, 203] on button "OK" at bounding box center [722, 199] width 11 height 10
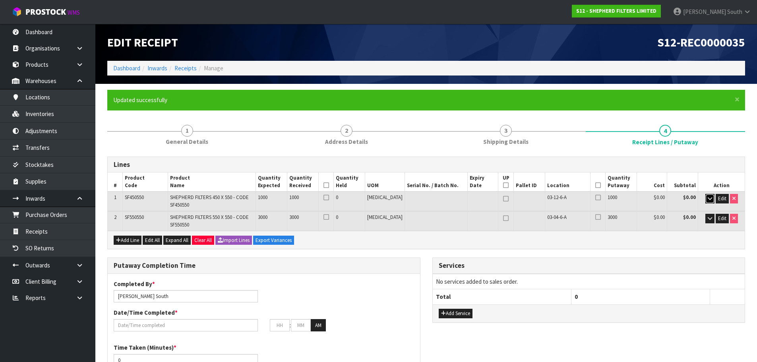
click at [708, 201] on icon "button" at bounding box center [710, 198] width 4 height 5
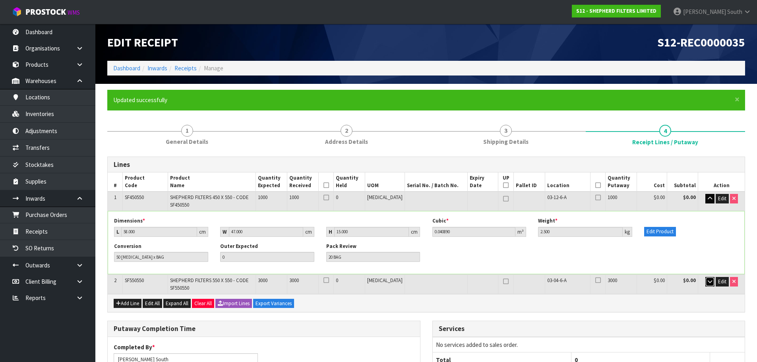
click at [707, 280] on button "button" at bounding box center [710, 282] width 9 height 10
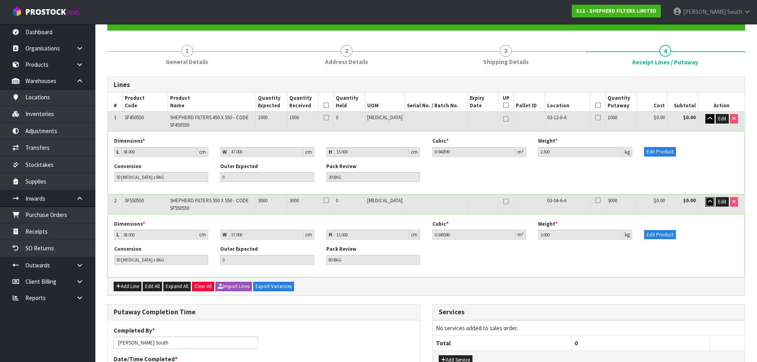
scroll to position [199, 0]
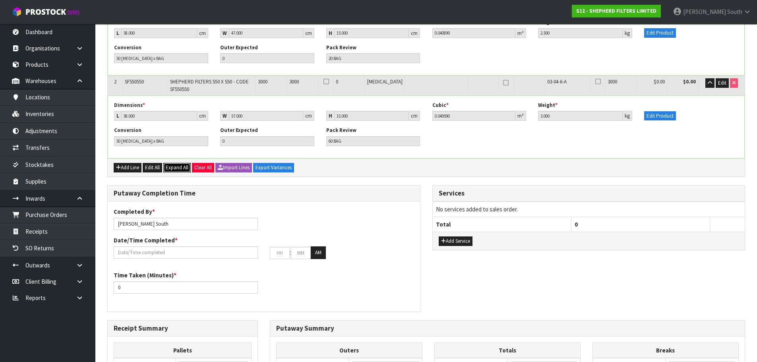
click at [176, 167] on span "Expand All" at bounding box center [177, 167] width 23 height 7
click at [176, 167] on span "Collapse All" at bounding box center [178, 167] width 25 height 7
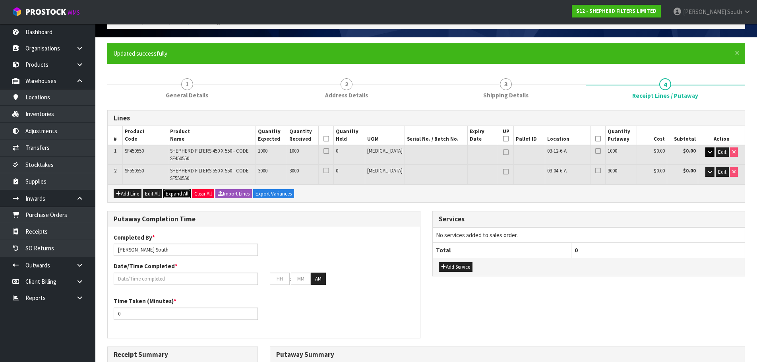
scroll to position [40, 0]
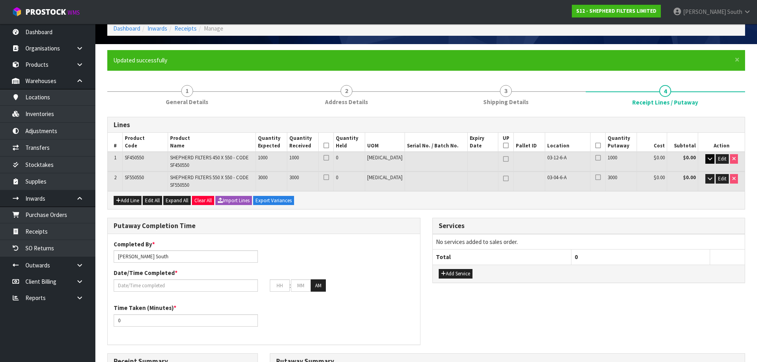
click at [596, 146] on icon at bounding box center [599, 146] width 6 height 0
click at [334, 142] on th at bounding box center [326, 142] width 15 height 19
click at [329, 146] on icon at bounding box center [327, 146] width 6 height 0
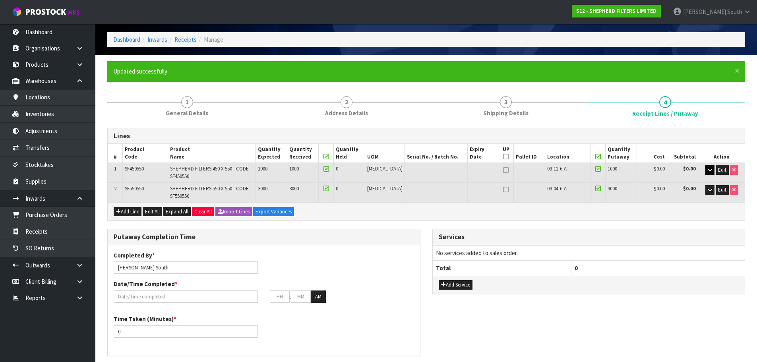
scroll to position [16, 0]
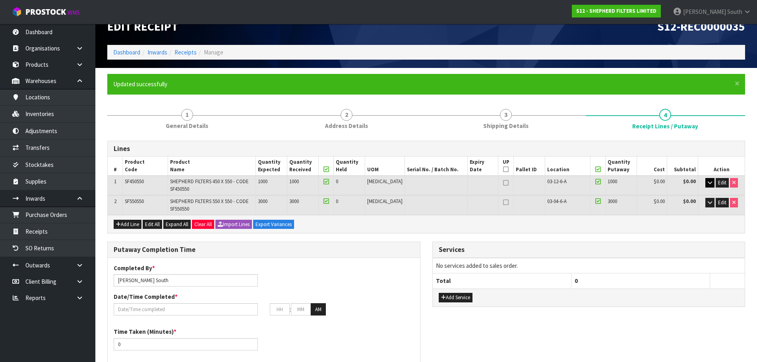
click at [503, 183] on icon at bounding box center [506, 183] width 6 height 0
type input "1"
type input "Bag x 60"
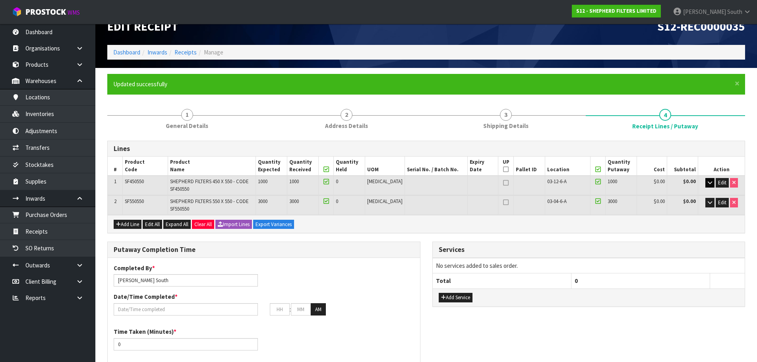
type input "61"
click at [501, 204] on link at bounding box center [506, 203] width 10 height 10
type input "2"
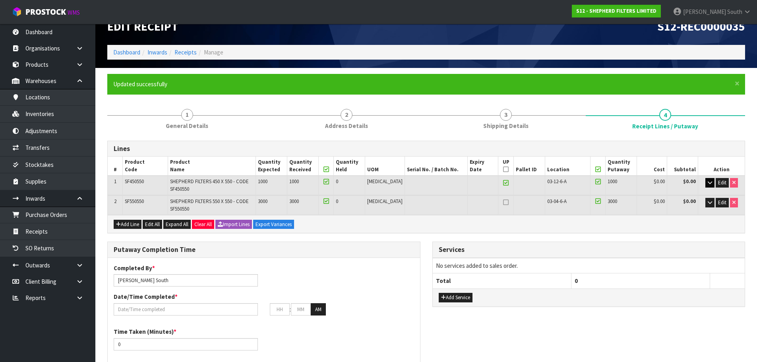
type input "Bag x 0"
type input "2"
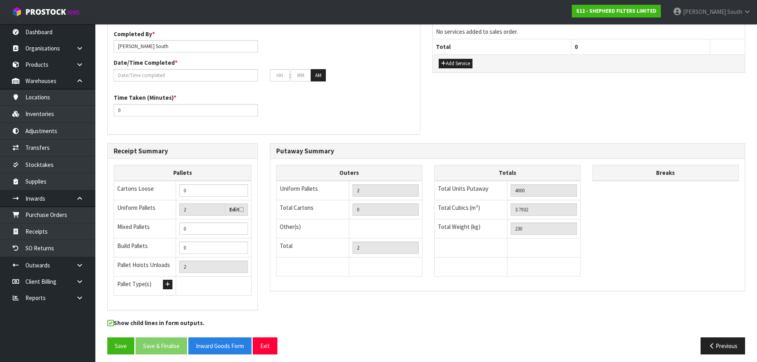
scroll to position [254, 0]
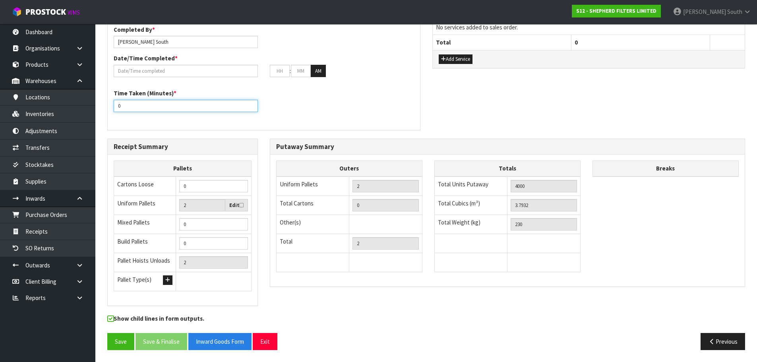
drag, startPoint x: 154, startPoint y: 101, endPoint x: 103, endPoint y: 106, distance: 51.6
click at [103, 106] on div "Putaway Completion Time Completed By * [PERSON_NAME] Date/Time Completed * : : …" at bounding box center [263, 70] width 325 height 135
type input "30"
click at [450, 62] on button "Add Service" at bounding box center [456, 59] width 34 height 10
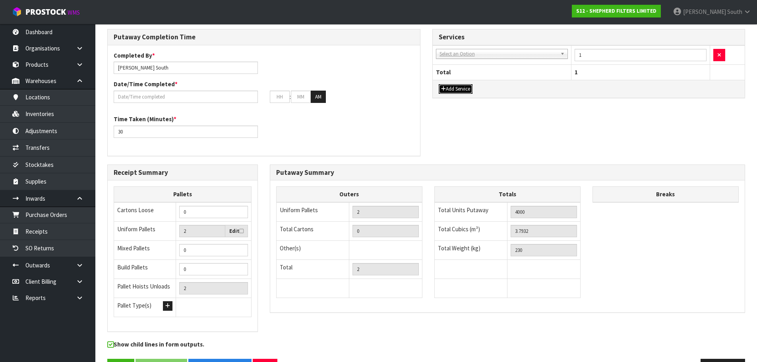
scroll to position [215, 0]
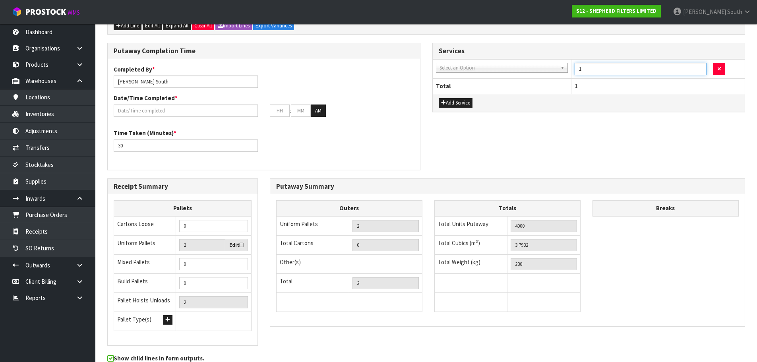
drag, startPoint x: 613, startPoint y: 72, endPoint x: 561, endPoint y: 72, distance: 51.7
click at [561, 72] on tr "001-001 - IMPORT DEMMURAGE 001-002 - IMPORT NZ CUSTOMS ENTRY 001-003 - IMPORT P…" at bounding box center [589, 68] width 313 height 19
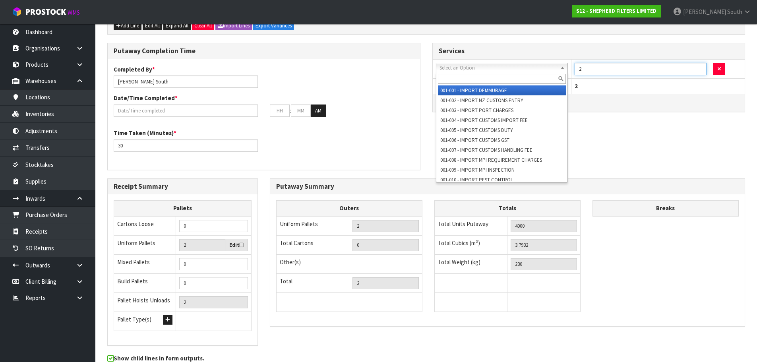
type input "2"
click at [541, 81] on input "text" at bounding box center [502, 79] width 128 height 10
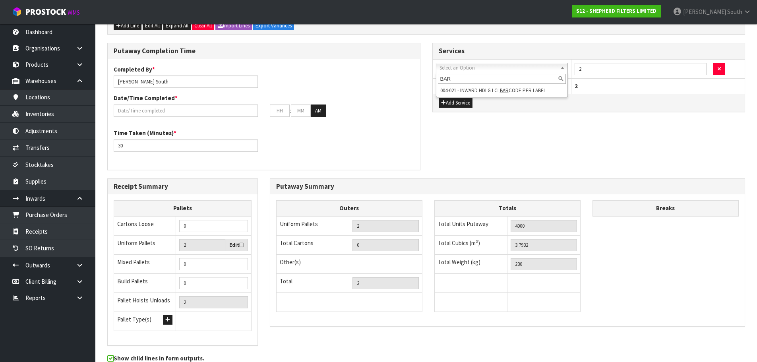
type input "BAR"
click at [557, 98] on div "Add Service" at bounding box center [589, 103] width 313 height 18
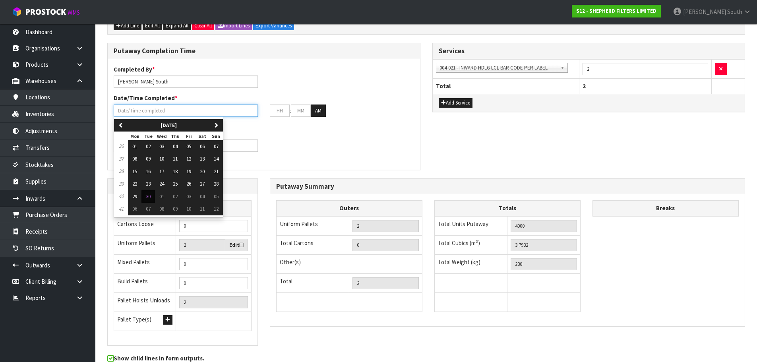
click at [192, 114] on input "text" at bounding box center [186, 111] width 144 height 12
click at [146, 193] on span "30" at bounding box center [148, 196] width 5 height 7
type input "[DATE]"
type input "12"
type input "00"
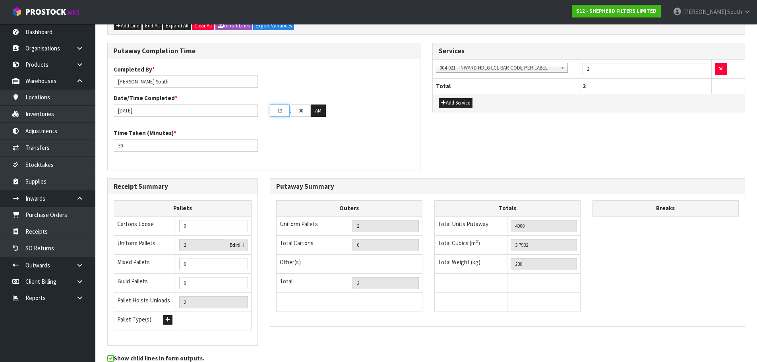
drag, startPoint x: 285, startPoint y: 110, endPoint x: 269, endPoint y: 117, distance: 16.9
click at [269, 117] on div "12 : 00 : 00 AM" at bounding box center [342, 111] width 156 height 13
type input "11"
drag, startPoint x: 295, startPoint y: 112, endPoint x: 313, endPoint y: 112, distance: 18.7
click at [313, 112] on tr "11 : 00 : 00 AM" at bounding box center [298, 111] width 56 height 13
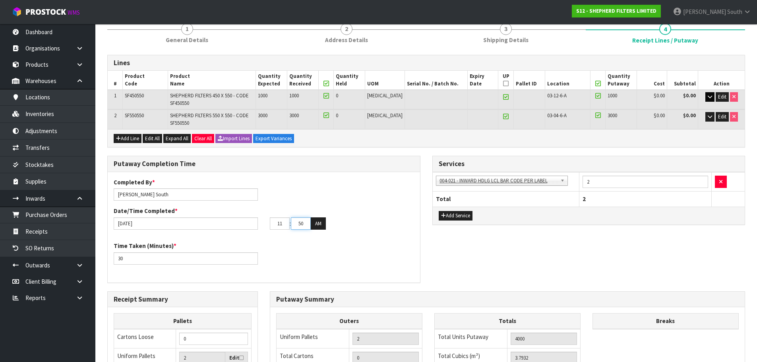
scroll to position [0, 0]
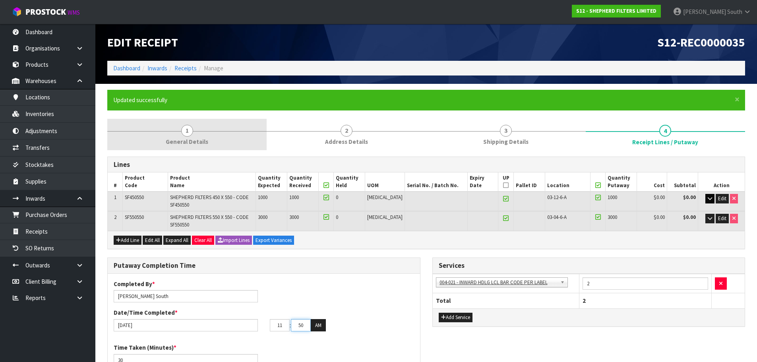
type input "50"
click at [219, 121] on link "1 General Details" at bounding box center [186, 134] width 159 height 31
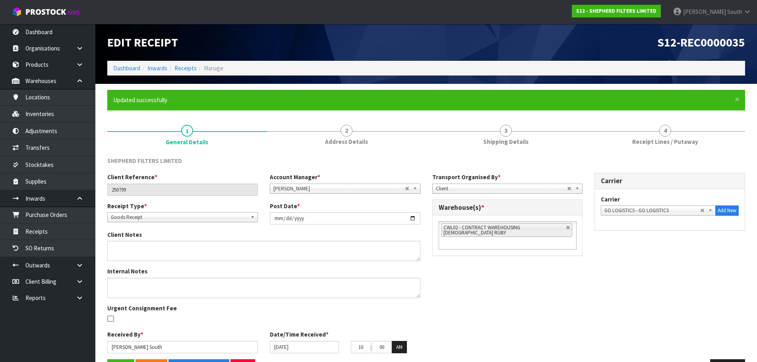
click at [705, 158] on div "SHEPHERD FILTERS LIMITED" at bounding box center [426, 165] width 650 height 16
click at [701, 151] on div "SHEPHERD FILTERS LIMITED Client Reference * 250799 Account Manager * [PERSON_NA…" at bounding box center [426, 267] width 638 height 232
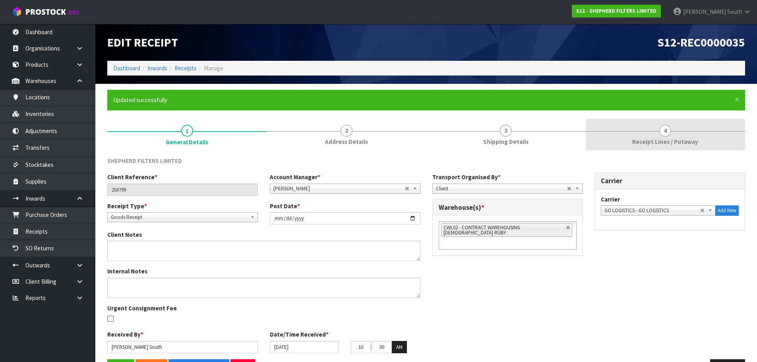
click at [690, 140] on span "Receipt Lines / Putaway" at bounding box center [666, 142] width 66 height 8
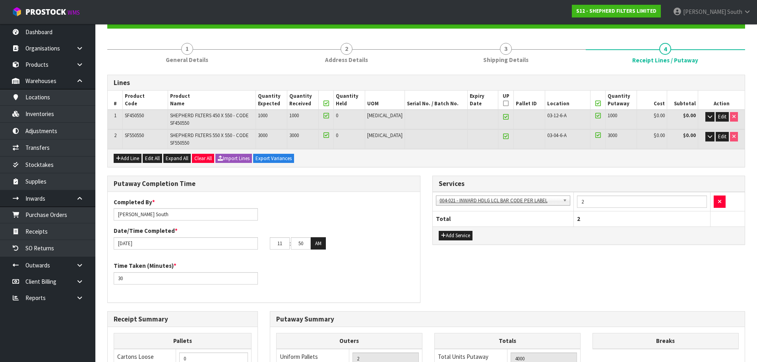
scroll to position [80, 0]
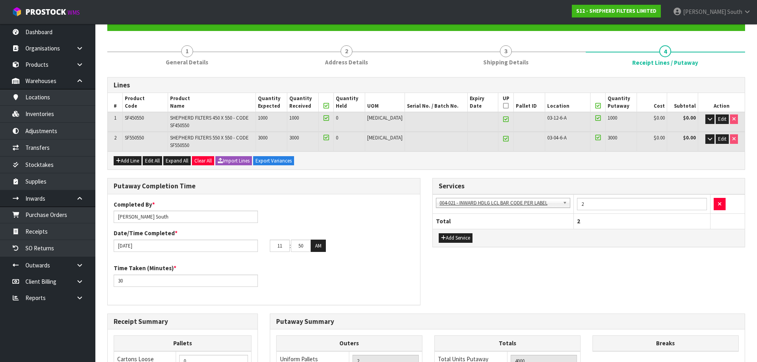
click at [503, 119] on icon at bounding box center [506, 119] width 6 height 0
type input "1"
type input "Bag x 20"
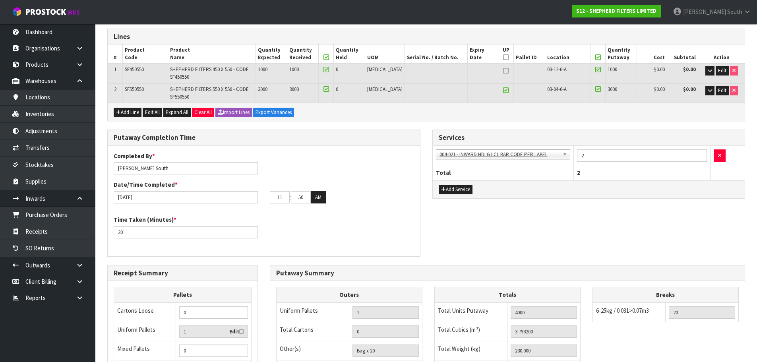
scroll to position [254, 0]
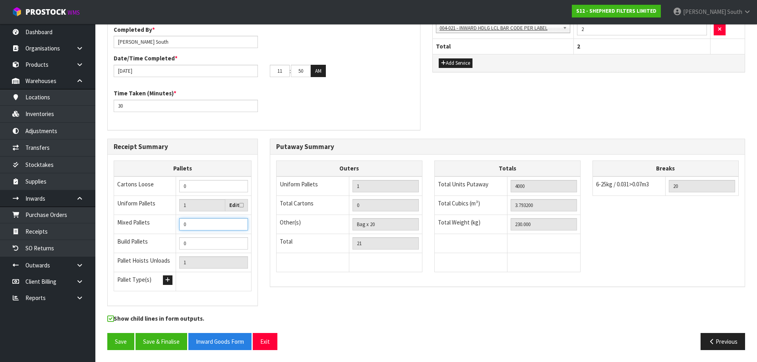
drag, startPoint x: 197, startPoint y: 222, endPoint x: 155, endPoint y: 235, distance: 44.4
click at [155, 235] on tbody "Cartons Loose 0 Uniform Pallets 1 Edit Mixed Pallets 0 Build Pallets 0 Pallet H…" at bounding box center [183, 234] width 138 height 115
click at [298, 290] on div "Putaway Summary Outers Uniform Pallets 1 Total Cartons 0 Other(s) Bag x 20 Bar …" at bounding box center [508, 217] width 488 height 157
click at [368, 305] on div "Receipt Summary Pallets Cartons Loose 0 Uniform Pallets 1 Edit Mixed Pallets 1 …" at bounding box center [426, 227] width 650 height 176
drag, startPoint x: 195, startPoint y: 265, endPoint x: 165, endPoint y: 265, distance: 29.8
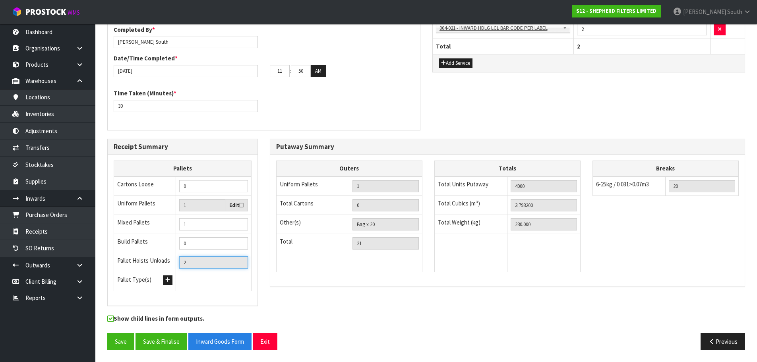
click at [165, 265] on tr "Pallet Hoists Unloads 2" at bounding box center [183, 262] width 138 height 19
click at [335, 287] on div "Putaway Summary Outers Uniform Pallets 1 Total Cartons 0 Other(s) Bag x 20 Bar …" at bounding box center [508, 217] width 488 height 157
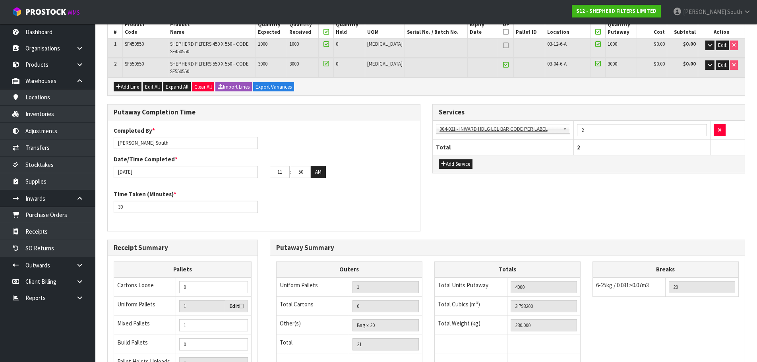
scroll to position [0, 0]
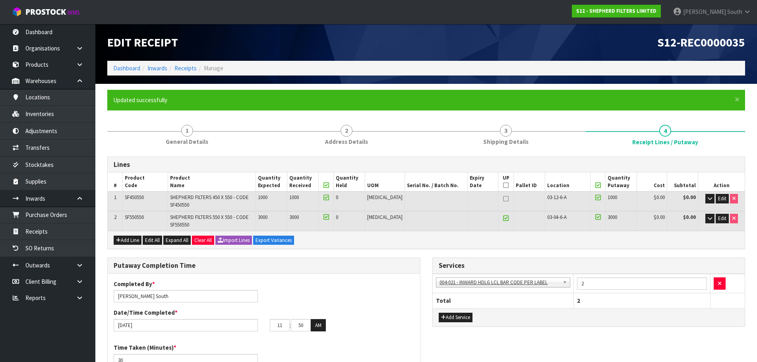
click at [501, 215] on link at bounding box center [506, 219] width 10 height 10
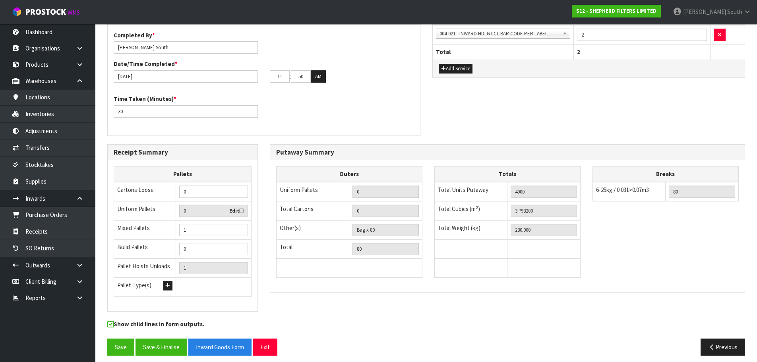
scroll to position [254, 0]
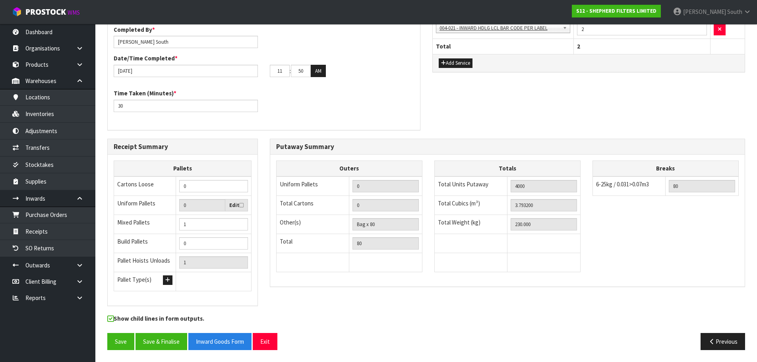
click at [328, 290] on div "Putaway Summary Outers Uniform Pallets 0 Total Cartons 0 Other(s) Bag x 80 Bar …" at bounding box center [508, 217] width 488 height 157
click at [357, 342] on div "Save Save & Finalise Inward Goods Form Exit" at bounding box center [263, 341] width 325 height 17
click at [513, 289] on div "Putaway Summary Outers Uniform Pallets 0 Total Cartons 0 Other(s) Bag x 80 Bar …" at bounding box center [508, 217] width 488 height 157
click at [131, 346] on button "Save" at bounding box center [120, 341] width 27 height 17
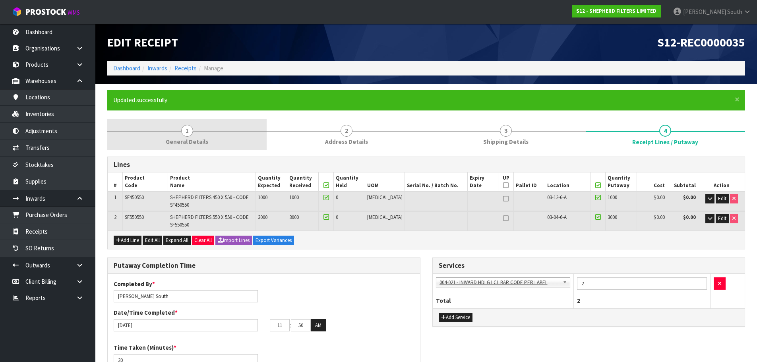
click at [211, 145] on link "1 General Details" at bounding box center [186, 134] width 159 height 31
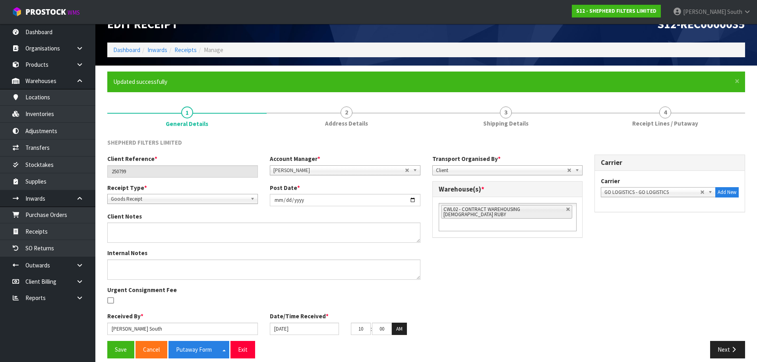
scroll to position [27, 0]
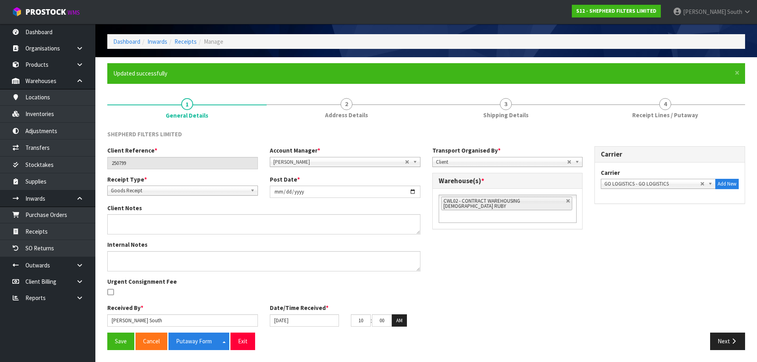
click at [514, 281] on div "Client Reference * 250799 Account Manager * [PERSON_NAME] [PERSON_NAME] [PERSON…" at bounding box center [426, 239] width 650 height 186
click at [726, 338] on button "Next" at bounding box center [728, 341] width 35 height 17
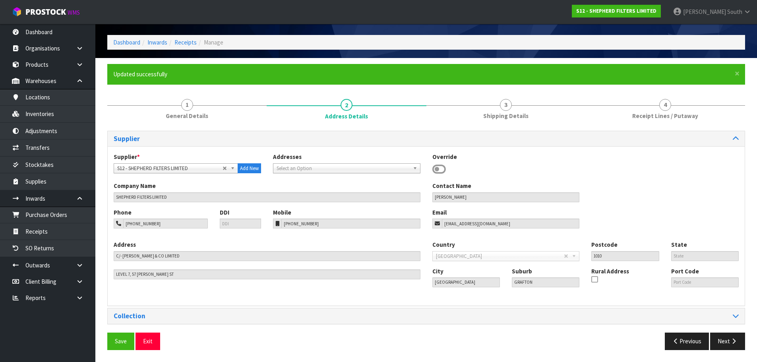
scroll to position [26, 0]
click at [696, 343] on button "Previous" at bounding box center [687, 341] width 45 height 17
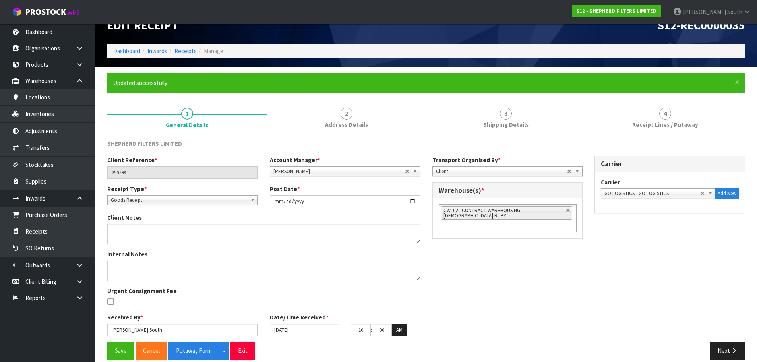
scroll to position [27, 0]
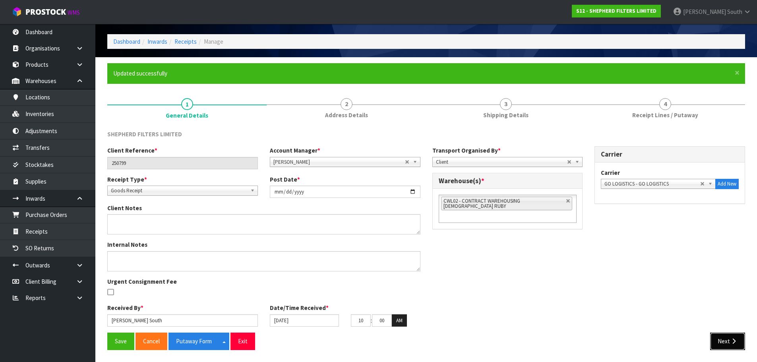
click at [721, 345] on button "Next" at bounding box center [728, 341] width 35 height 17
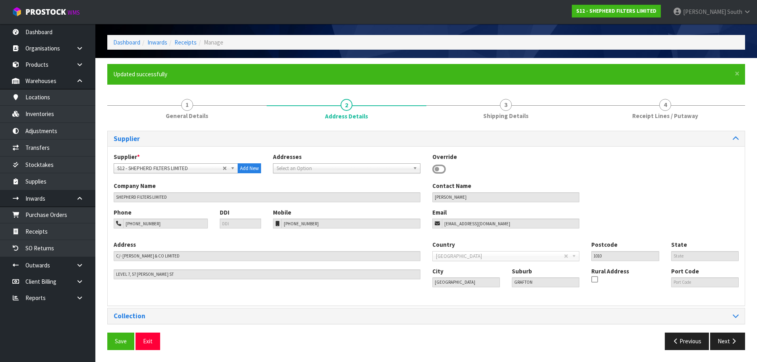
scroll to position [26, 0]
click at [721, 345] on button "Next" at bounding box center [728, 341] width 35 height 17
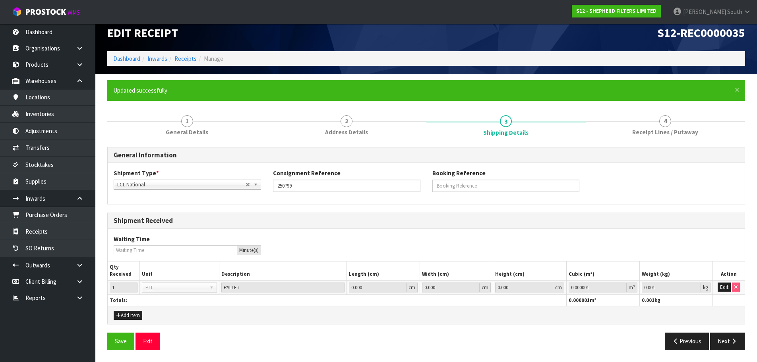
scroll to position [10, 0]
click at [721, 345] on button "Next" at bounding box center [728, 341] width 35 height 17
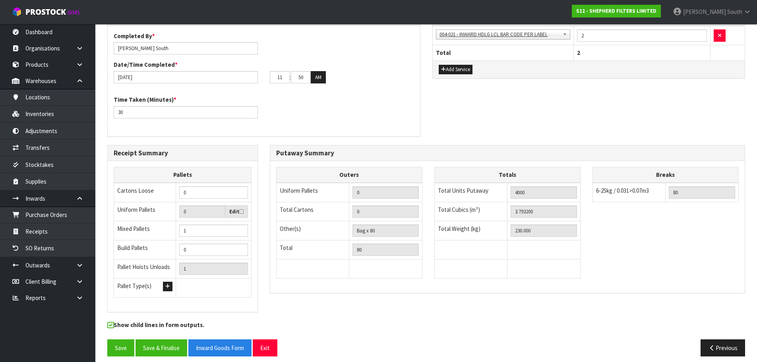
scroll to position [254, 0]
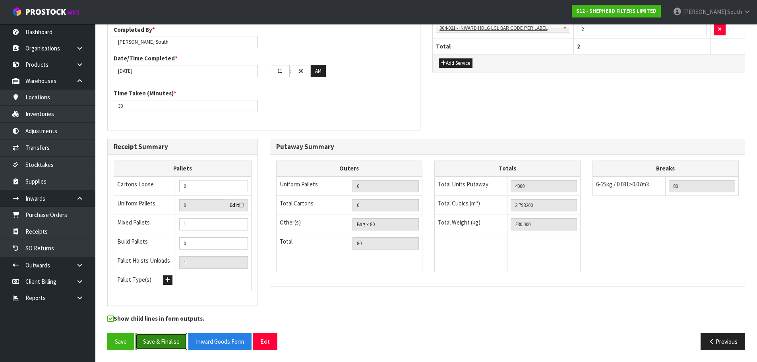
click at [165, 336] on button "Save & Finalise" at bounding box center [162, 341] width 52 height 17
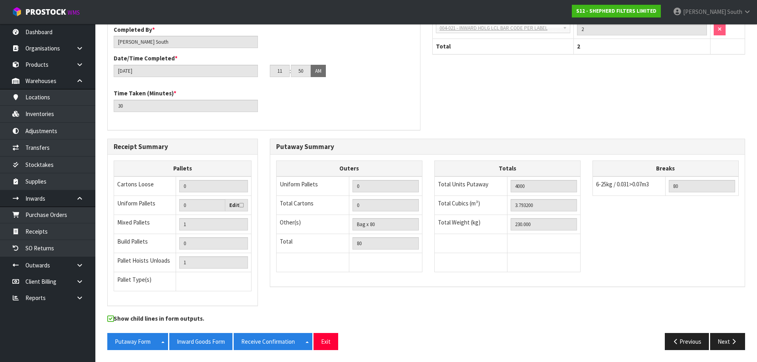
click at [502, 130] on div "Putaway Completion Time Completed By * [PERSON_NAME] Date/Time Completed * [DAT…" at bounding box center [426, 70] width 650 height 135
drag, startPoint x: 214, startPoint y: 340, endPoint x: 439, endPoint y: 317, distance: 227.1
click at [214, 340] on button "Inward Goods Form" at bounding box center [200, 341] width 63 height 17
click at [71, 33] on link "Dashboard" at bounding box center [47, 32] width 95 height 16
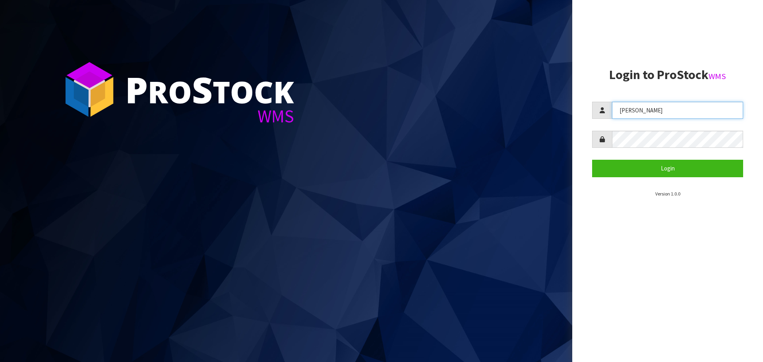
drag, startPoint x: 642, startPoint y: 113, endPoint x: 607, endPoint y: 117, distance: 34.7
click at [607, 117] on div "Lalisha" at bounding box center [667, 110] width 151 height 17
type input "POLLY"
click at [597, 148] on form "POLLY Login" at bounding box center [667, 139] width 151 height 75
click at [592, 160] on button "Login" at bounding box center [667, 168] width 151 height 17
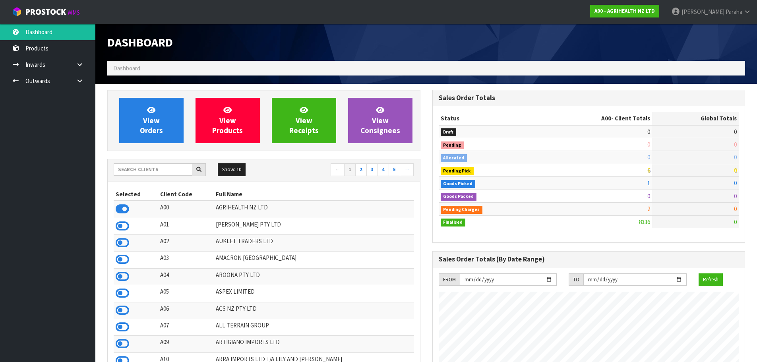
scroll to position [602, 325]
click at [133, 171] on input "text" at bounding box center [153, 169] width 79 height 12
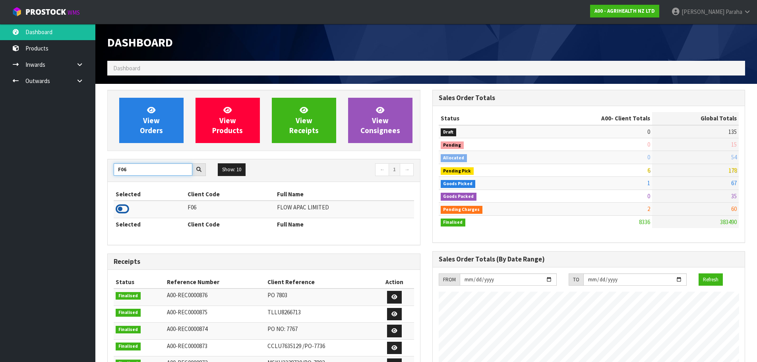
type input "F06"
click at [128, 212] on icon at bounding box center [123, 209] width 14 height 12
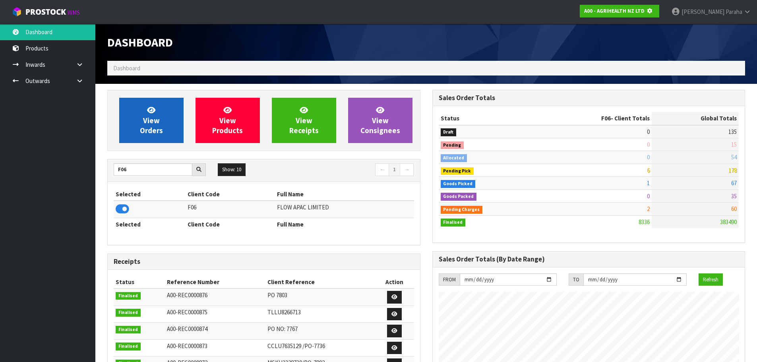
scroll to position [496, 325]
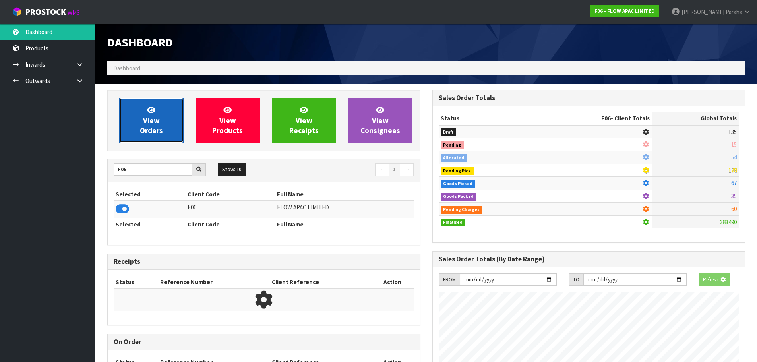
click at [131, 108] on link "View Orders" at bounding box center [151, 120] width 64 height 45
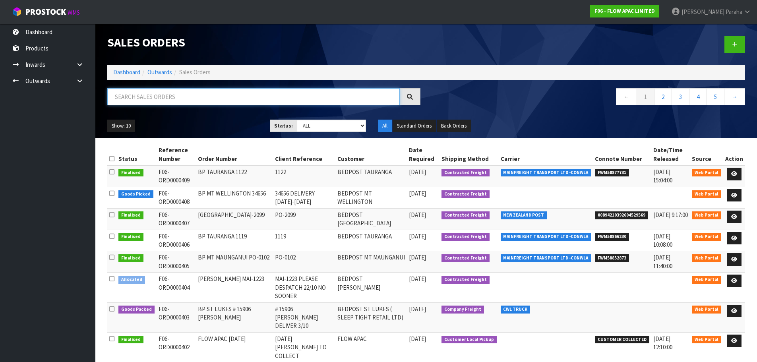
click at [138, 97] on input "text" at bounding box center [253, 96] width 293 height 17
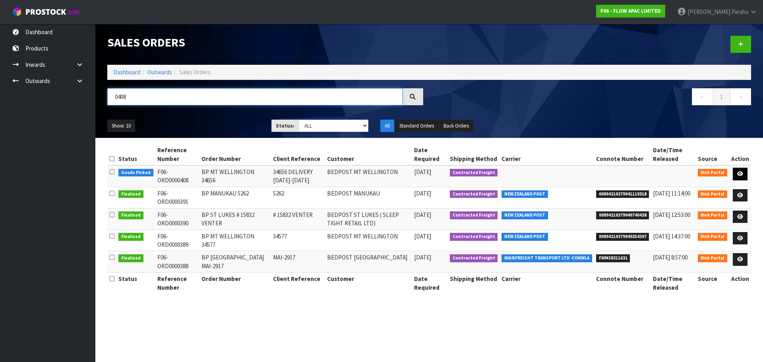
type input "0408"
click at [739, 175] on icon at bounding box center [741, 173] width 6 height 5
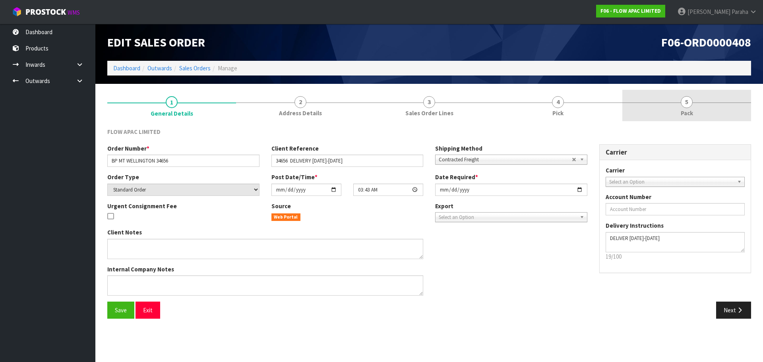
click at [701, 111] on link "5 Pack" at bounding box center [687, 105] width 129 height 31
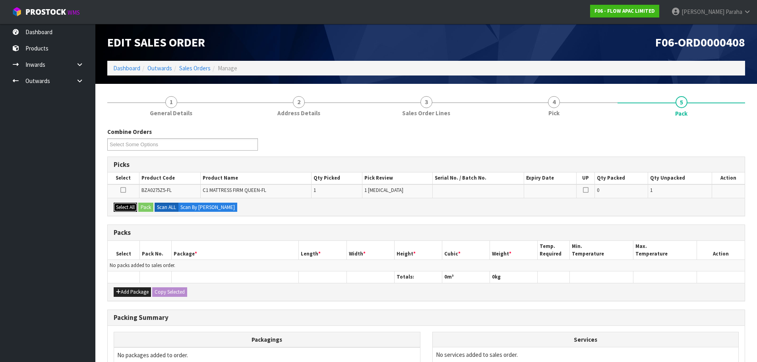
drag, startPoint x: 122, startPoint y: 209, endPoint x: 143, endPoint y: 207, distance: 21.6
click at [123, 208] on button "Select All" at bounding box center [125, 208] width 23 height 10
click at [144, 206] on button "Pack" at bounding box center [145, 208] width 15 height 10
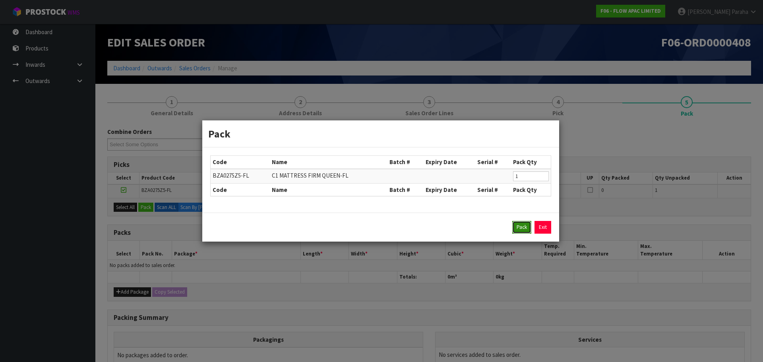
click at [522, 230] on button "Pack" at bounding box center [522, 227] width 19 height 13
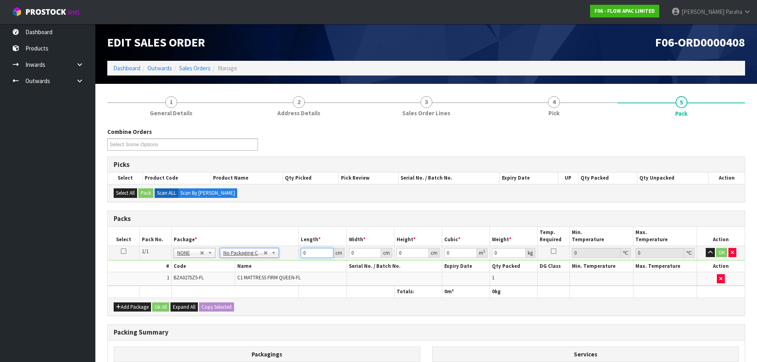
click at [312, 256] on input "0" at bounding box center [317, 253] width 32 height 10
click at [309, 249] on input "number" at bounding box center [317, 253] width 32 height 10
type input "217"
type input "170"
type input "4"
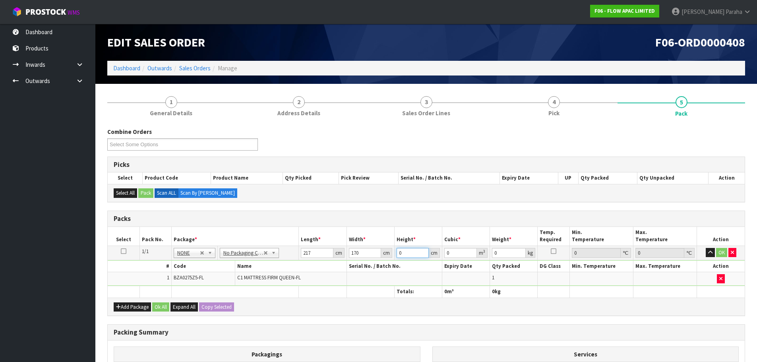
type input "0.14756"
type input "40"
type input "1.4756"
type input "40"
type input "68"
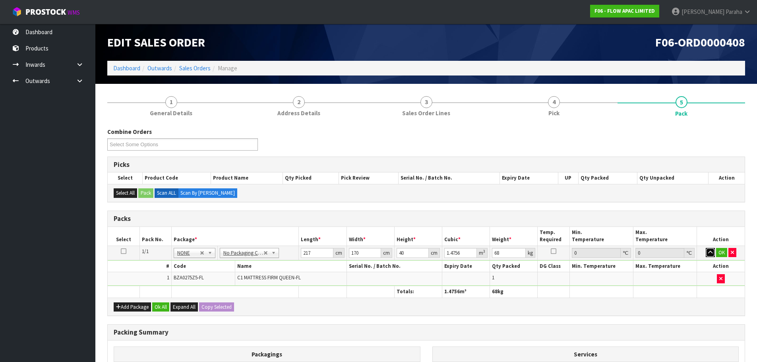
click at [712, 250] on icon "button" at bounding box center [711, 252] width 4 height 5
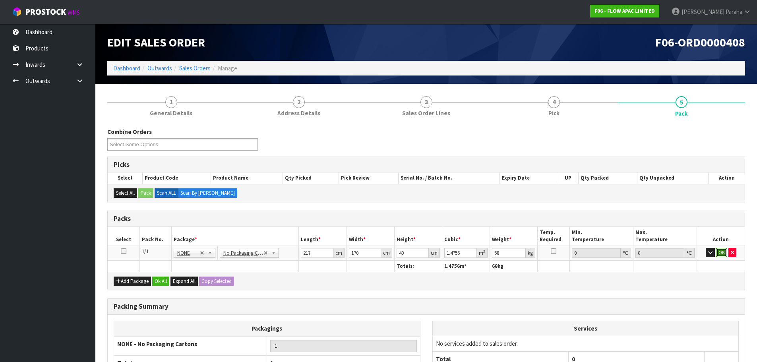
click at [717, 253] on button "OK" at bounding box center [722, 253] width 11 height 10
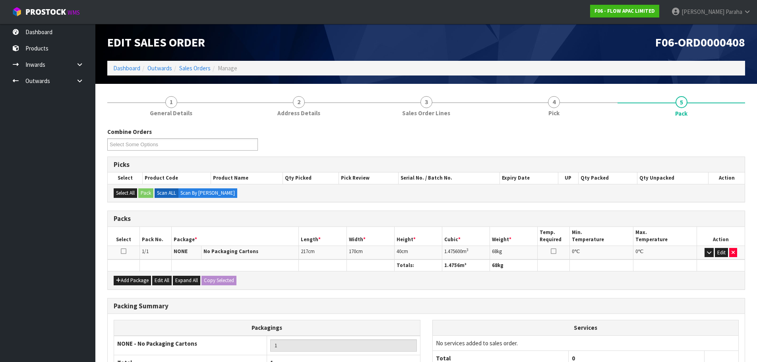
scroll to position [79, 0]
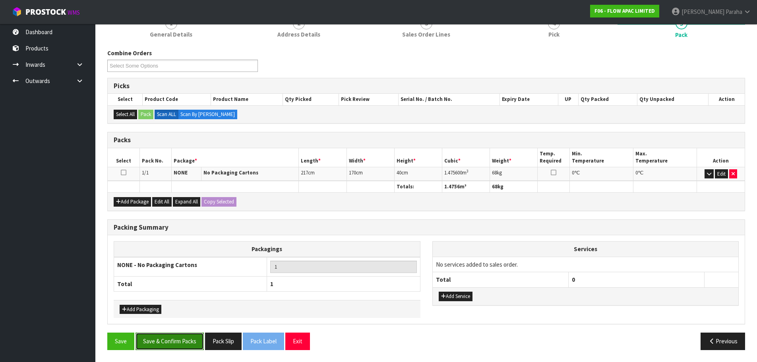
click at [181, 346] on button "Save & Confirm Packs" at bounding box center [170, 341] width 68 height 17
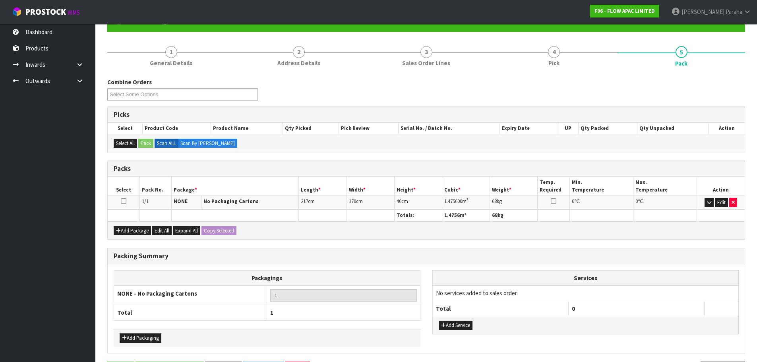
scroll to position [0, 0]
